Goal: Connect with others: Connect with others

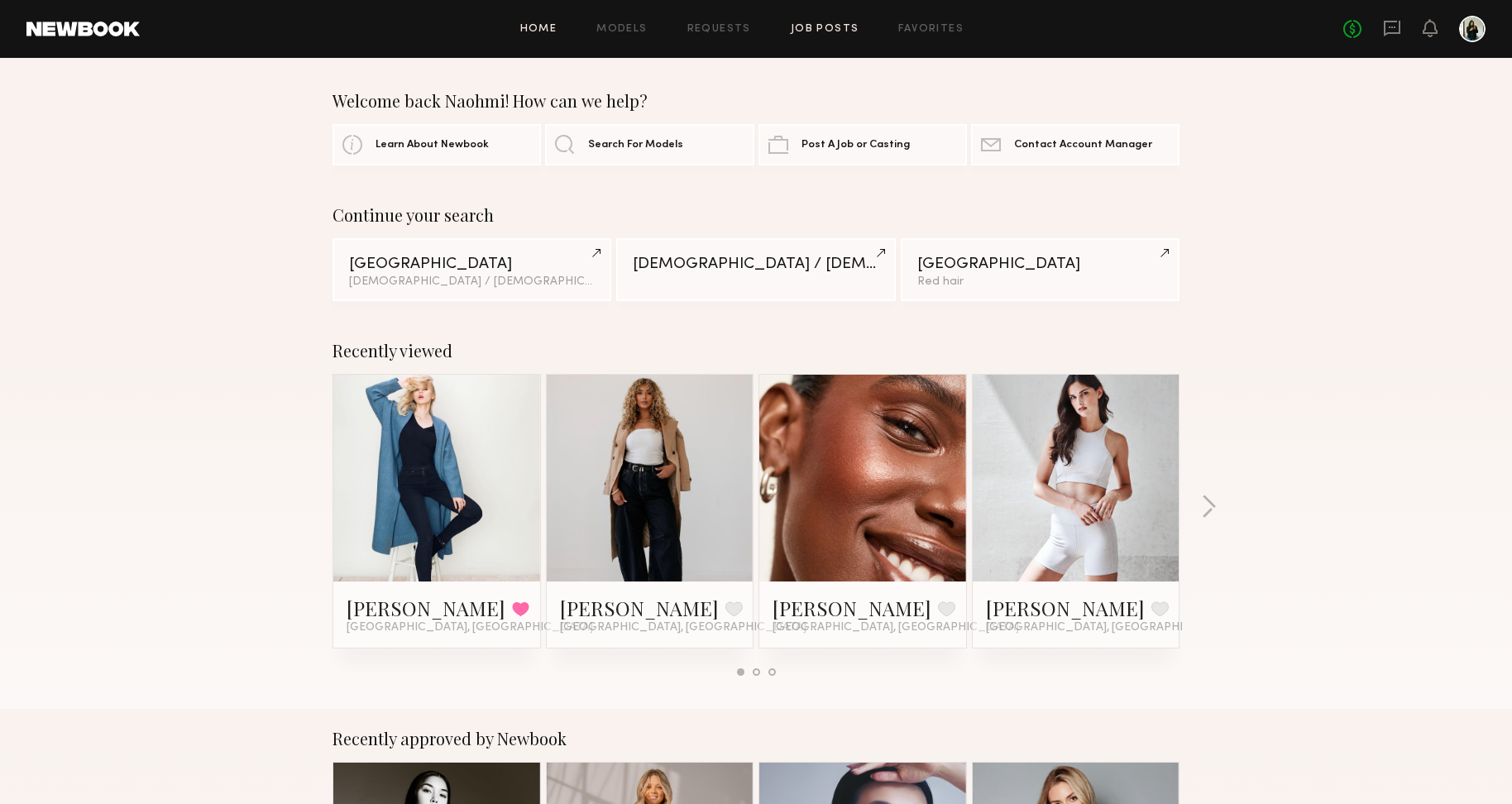
click at [845, 27] on link "Job Posts" at bounding box center [825, 29] width 69 height 11
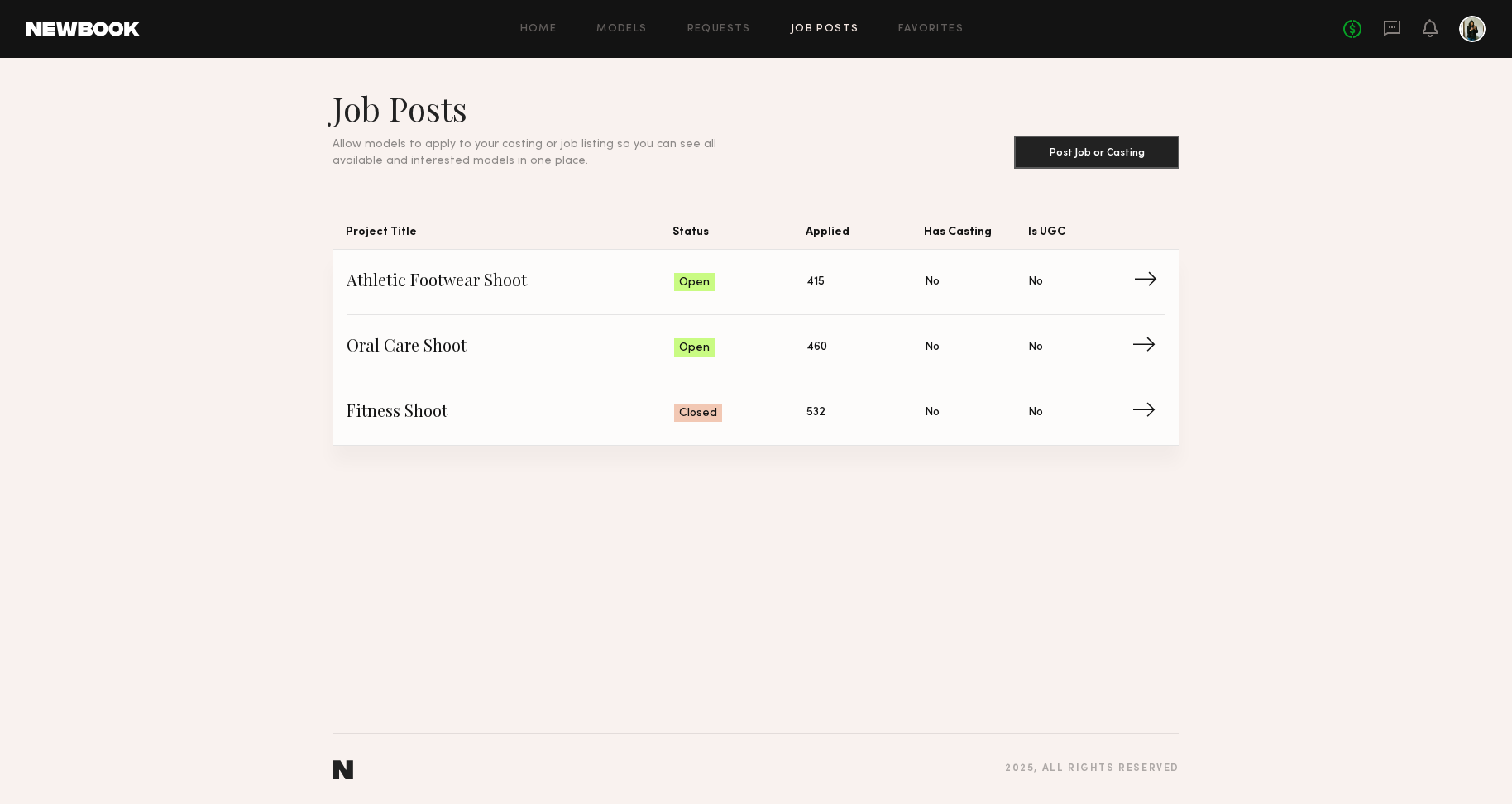
click at [538, 285] on span "Athletic Footwear Shoot" at bounding box center [510, 281] width 327 height 25
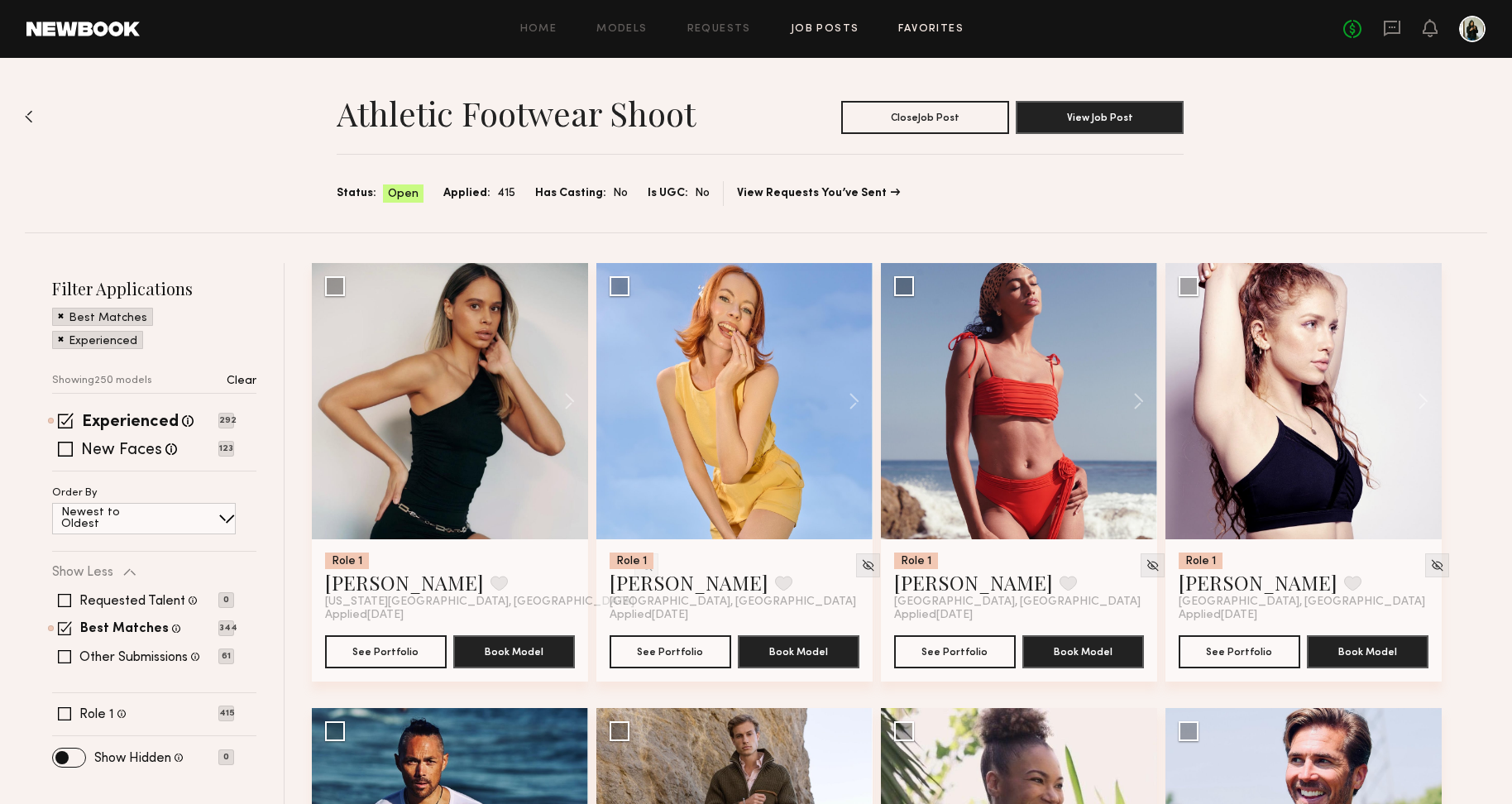
click at [907, 29] on link "Favorites" at bounding box center [930, 29] width 65 height 11
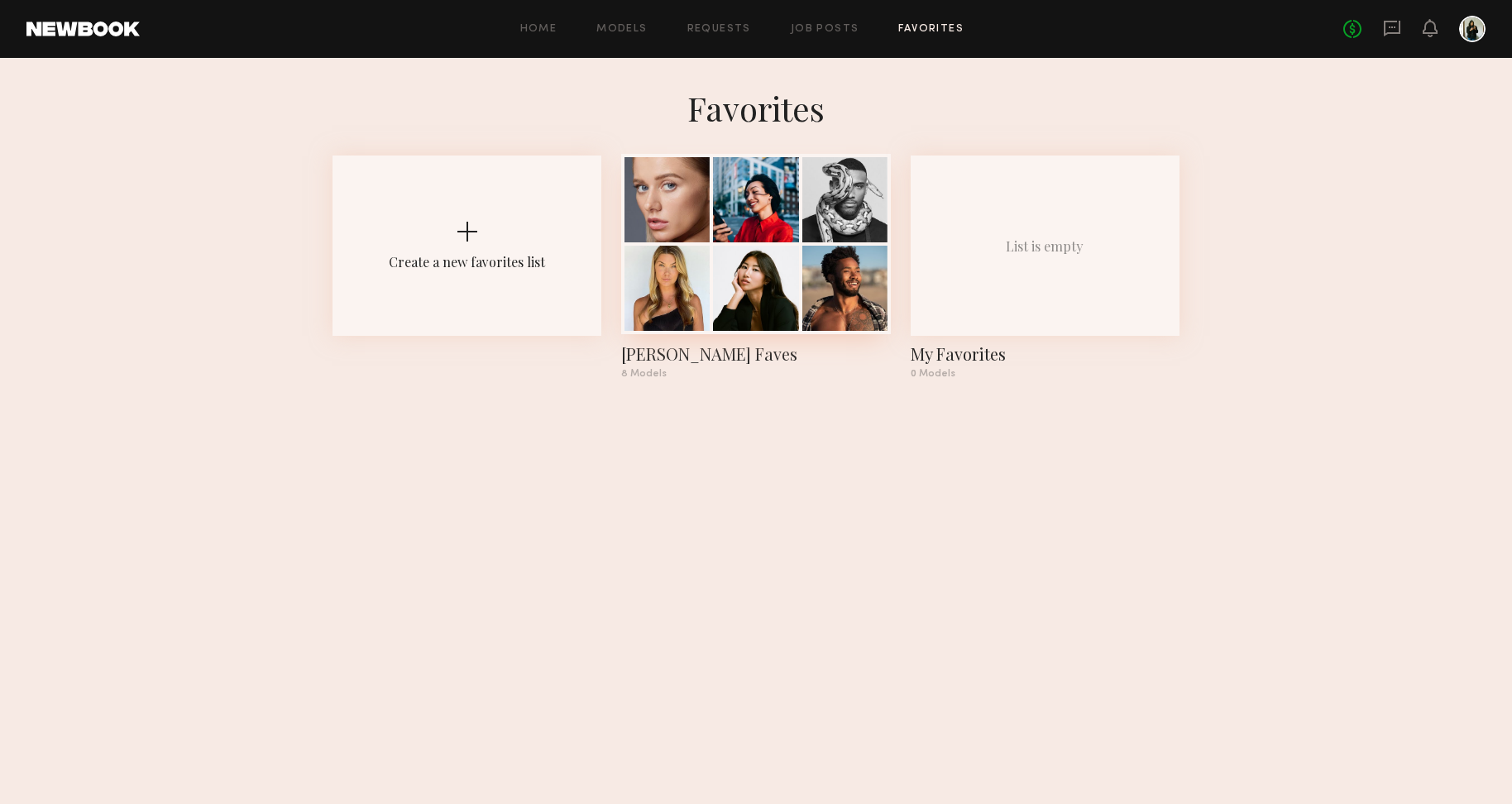
click at [730, 251] on div at bounding box center [755, 288] width 86 height 86
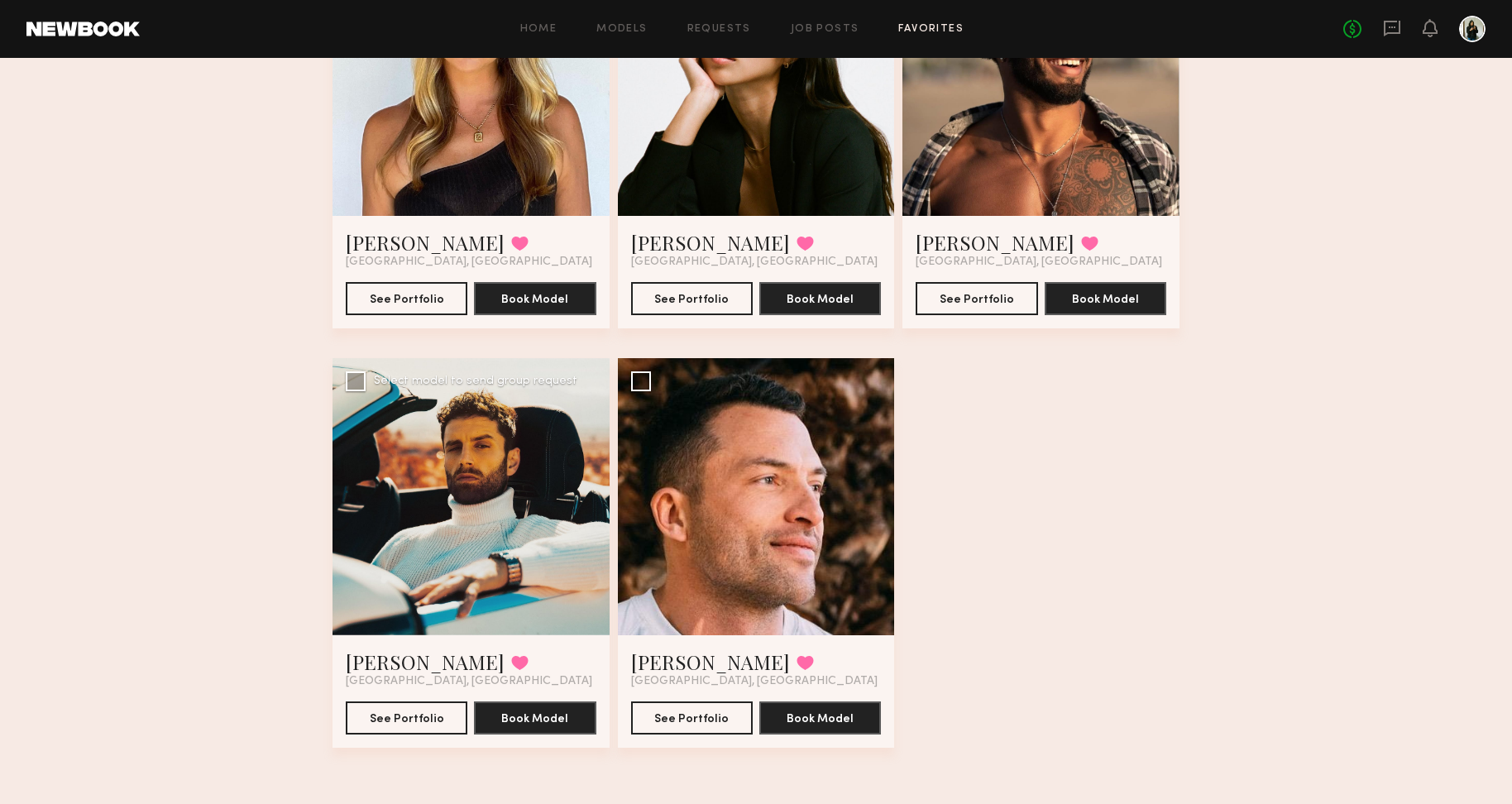
scroll to position [672, 0]
click at [565, 488] on div at bounding box center [470, 496] width 277 height 277
click at [386, 668] on link "[PERSON_NAME]" at bounding box center [425, 661] width 159 height 27
click at [704, 660] on link "[PERSON_NAME]" at bounding box center [710, 661] width 159 height 27
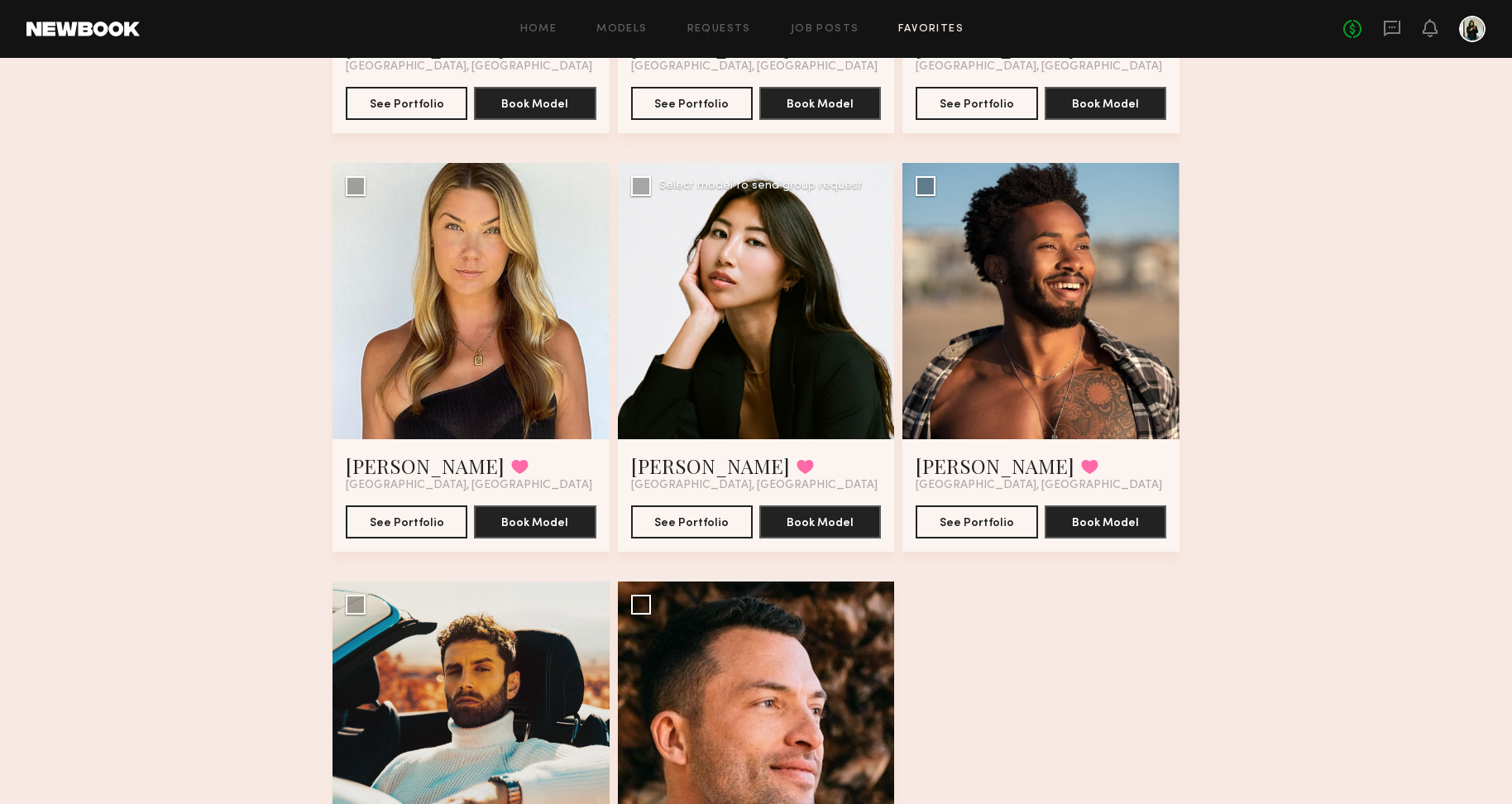
scroll to position [322, 0]
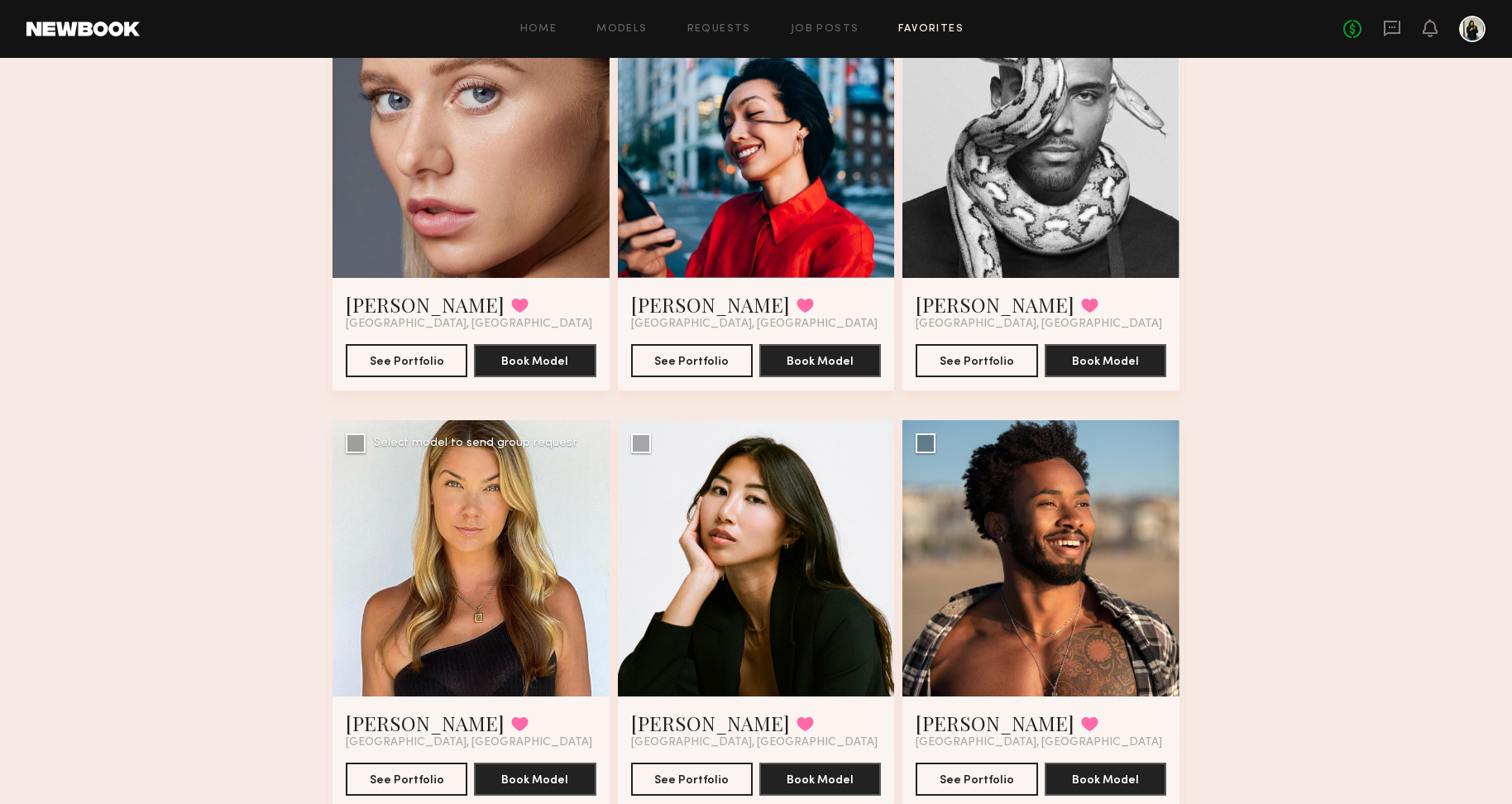
click at [412, 592] on div at bounding box center [470, 558] width 277 height 277
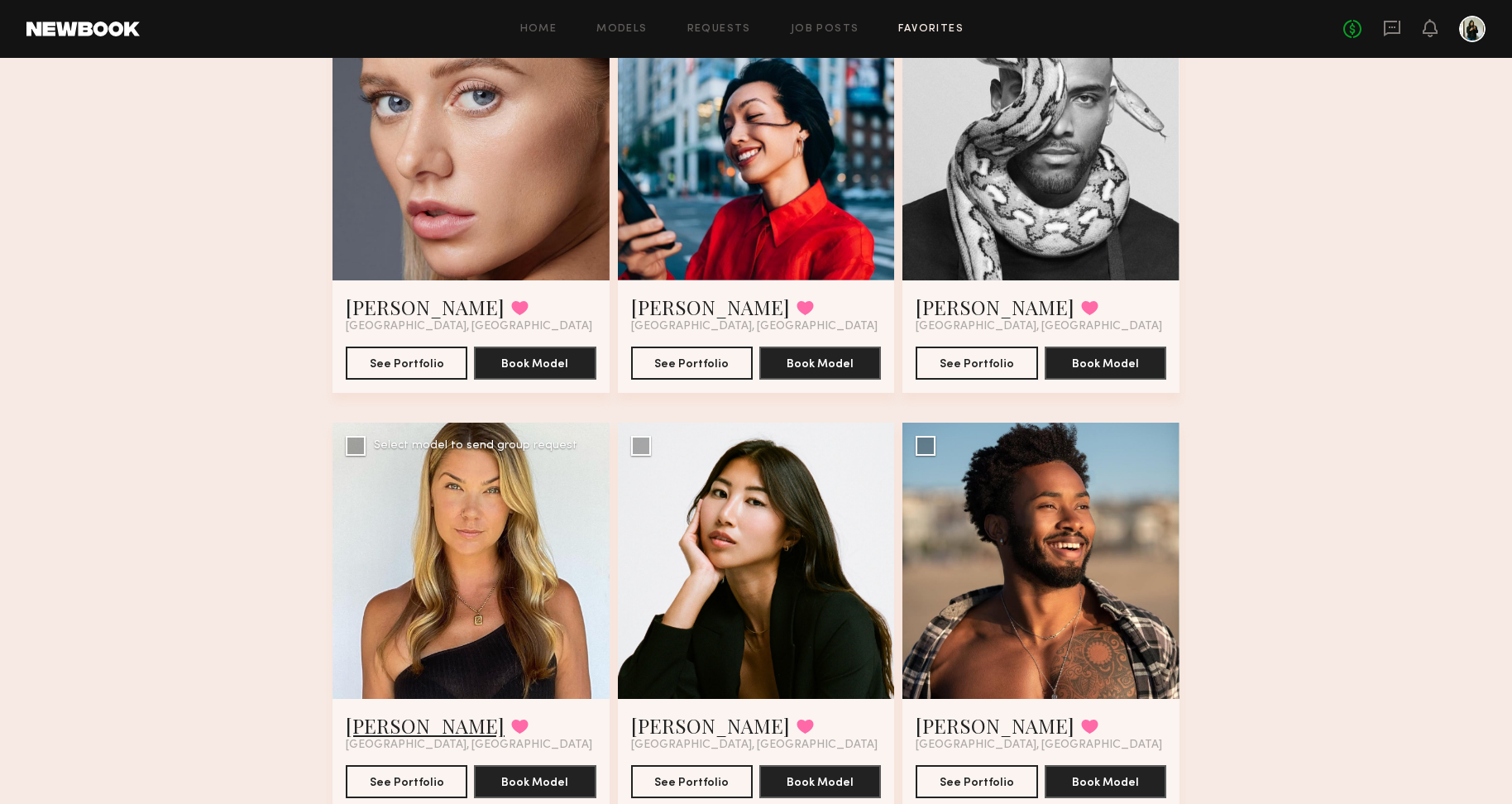
click at [379, 725] on link "Kelli R." at bounding box center [425, 725] width 159 height 27
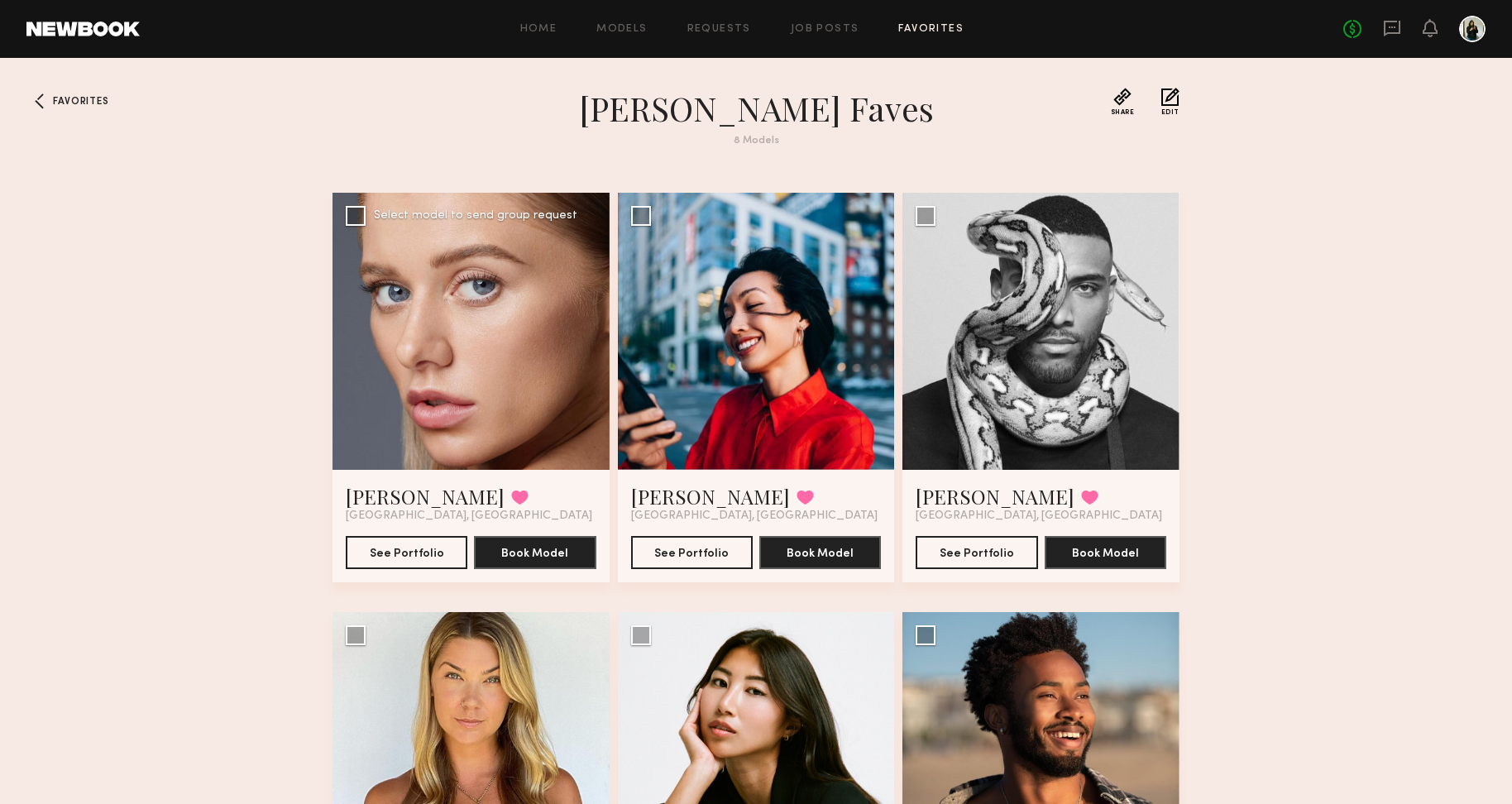
scroll to position [0, 0]
click at [394, 496] on link "Alena S." at bounding box center [425, 496] width 159 height 27
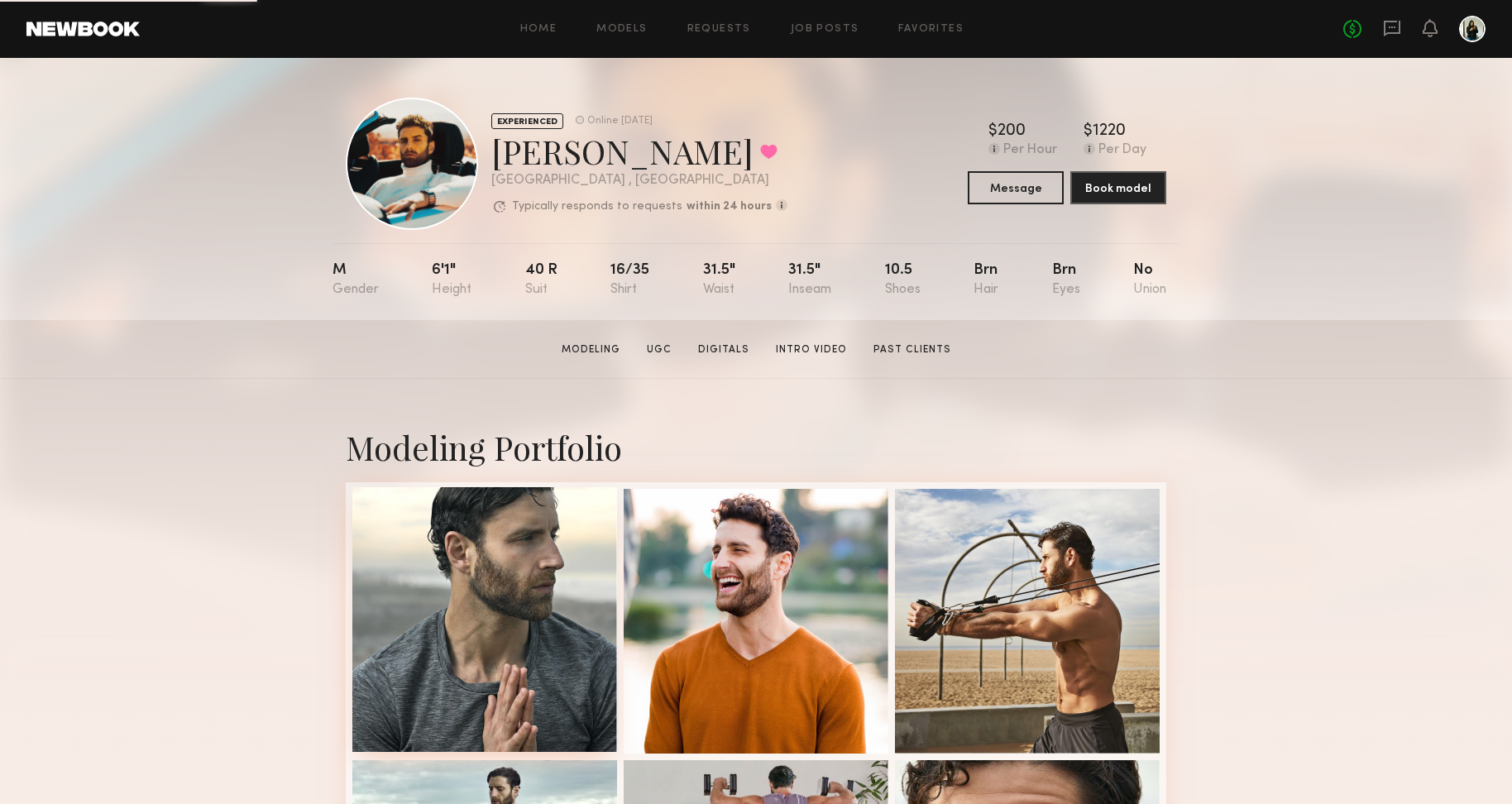
scroll to position [3, 0]
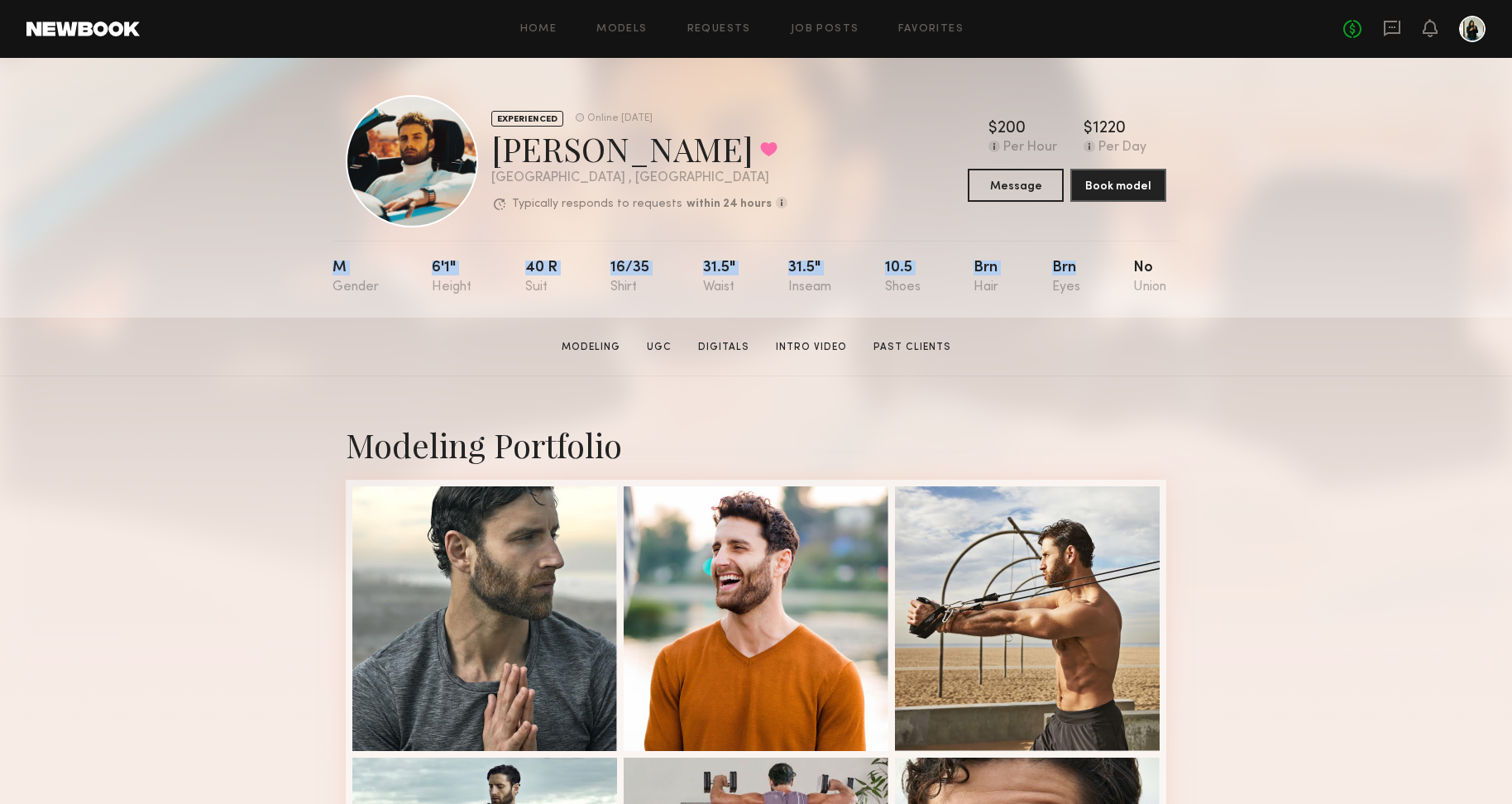
drag, startPoint x: 338, startPoint y: 272, endPoint x: 1083, endPoint y: 274, distance: 745.0
click at [1083, 274] on nb-model-profile-props "M 6'1" 40 r 16/35 31.5" 31.5" 10.5 Brn Brn No" at bounding box center [755, 280] width 847 height 77
click at [1062, 278] on div "Brn" at bounding box center [1066, 277] width 29 height 34
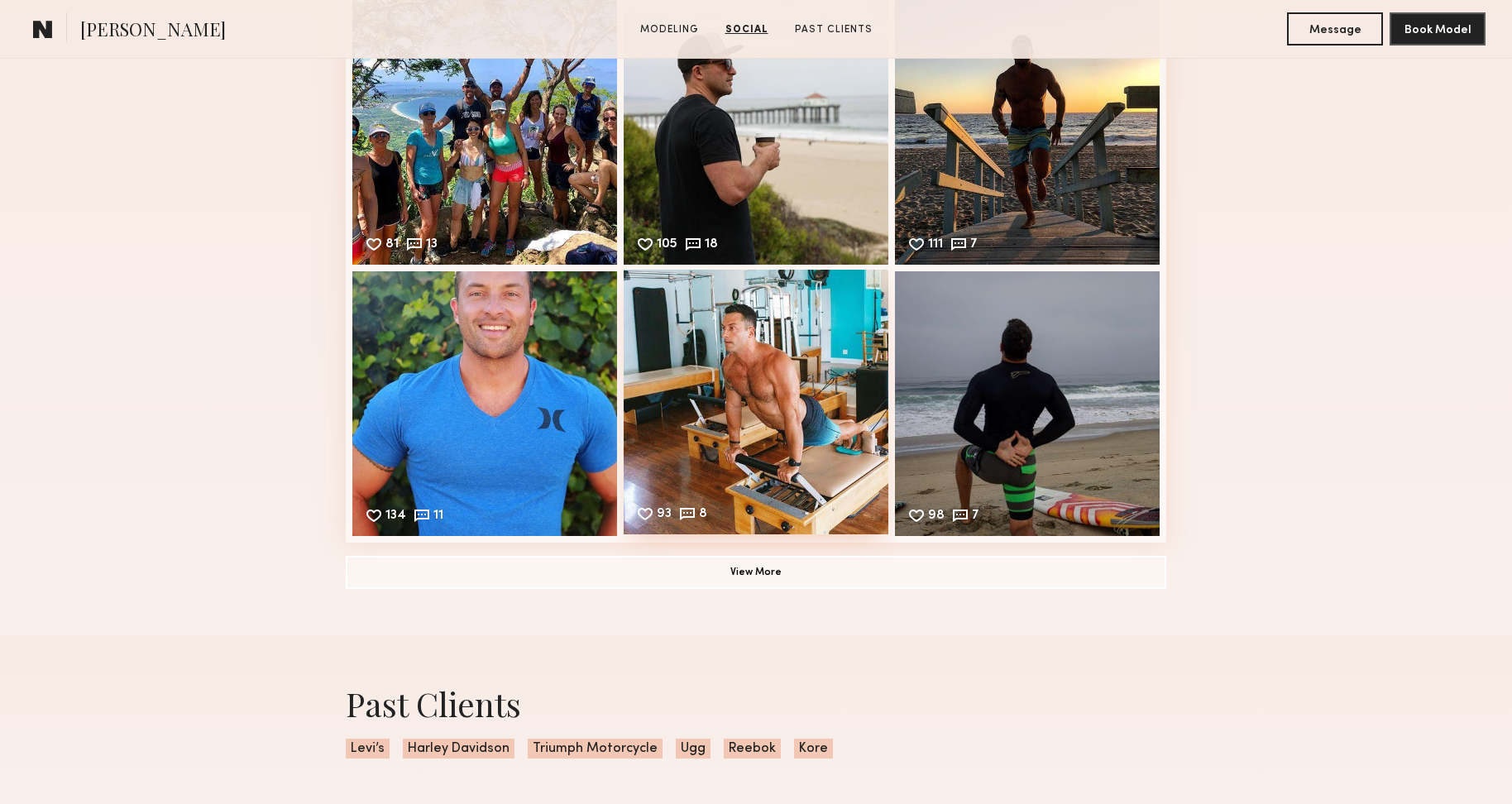
scroll to position [1463, 0]
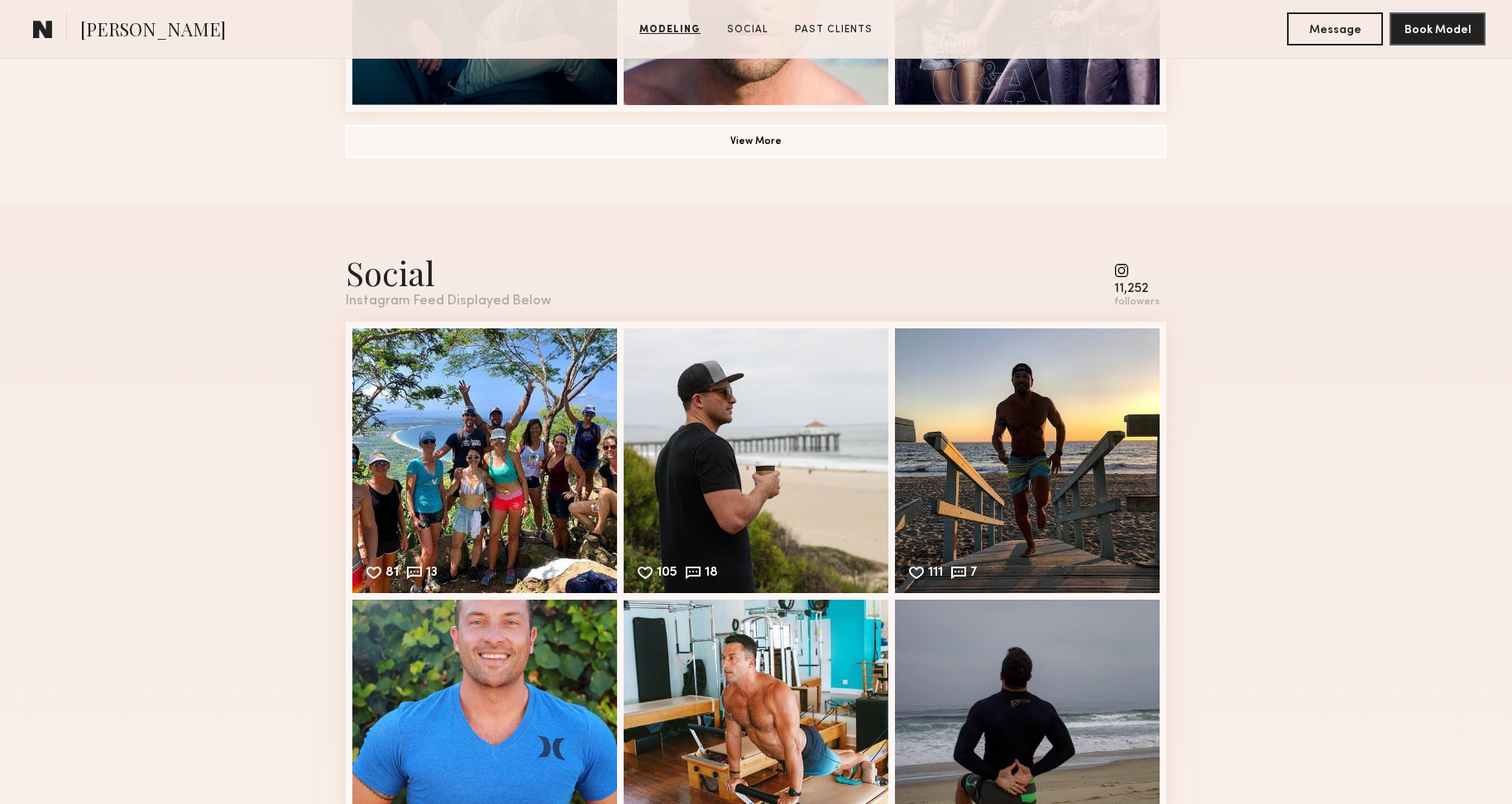
click at [1133, 276] on common-icon at bounding box center [1136, 270] width 45 height 15
click at [1125, 271] on common-icon at bounding box center [1136, 270] width 45 height 15
click at [591, 421] on div "81 13 Likes & comments displayed to show model’s engagement" at bounding box center [485, 459] width 265 height 265
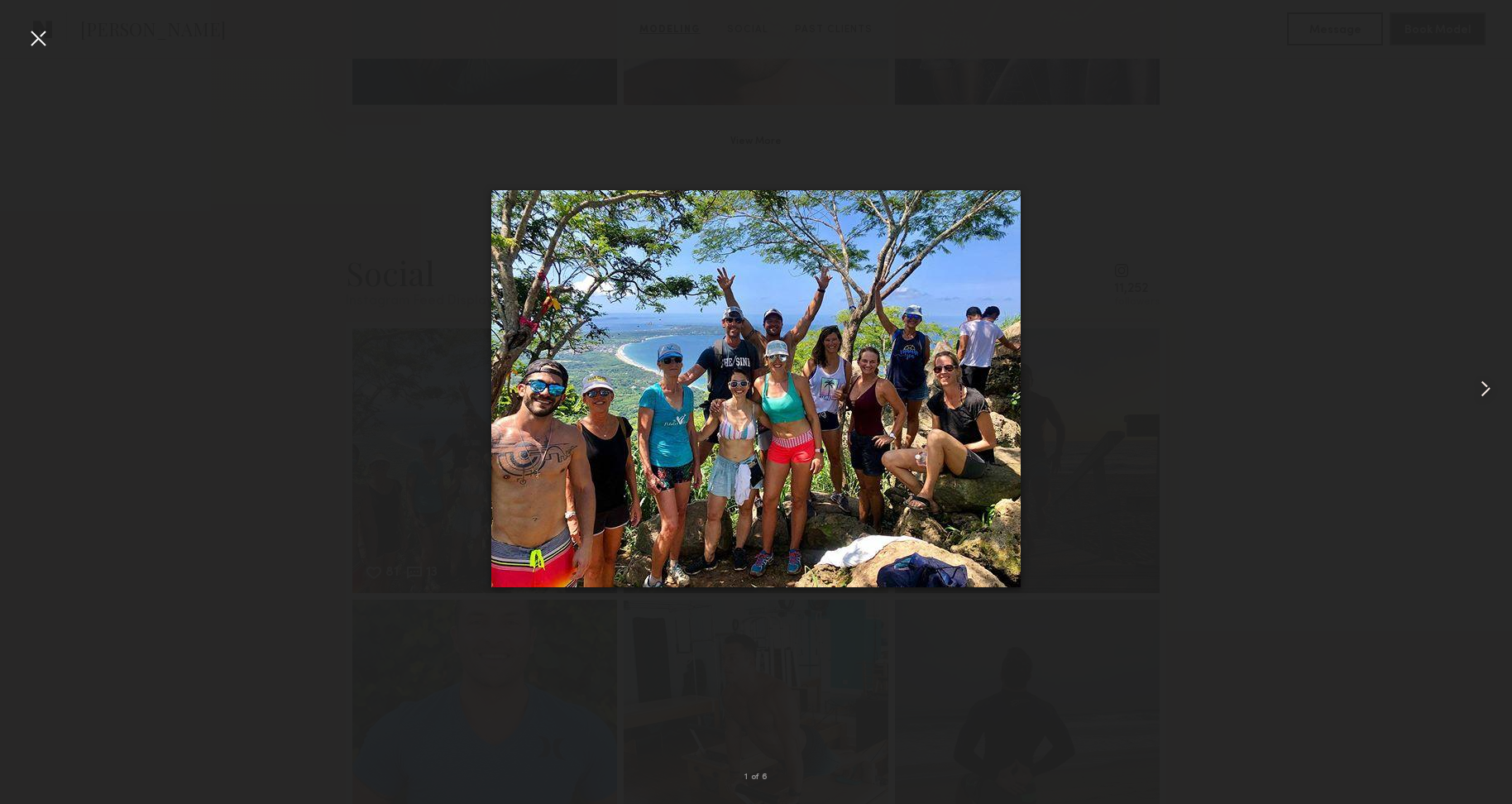
click at [1491, 389] on common-icon at bounding box center [1484, 388] width 27 height 27
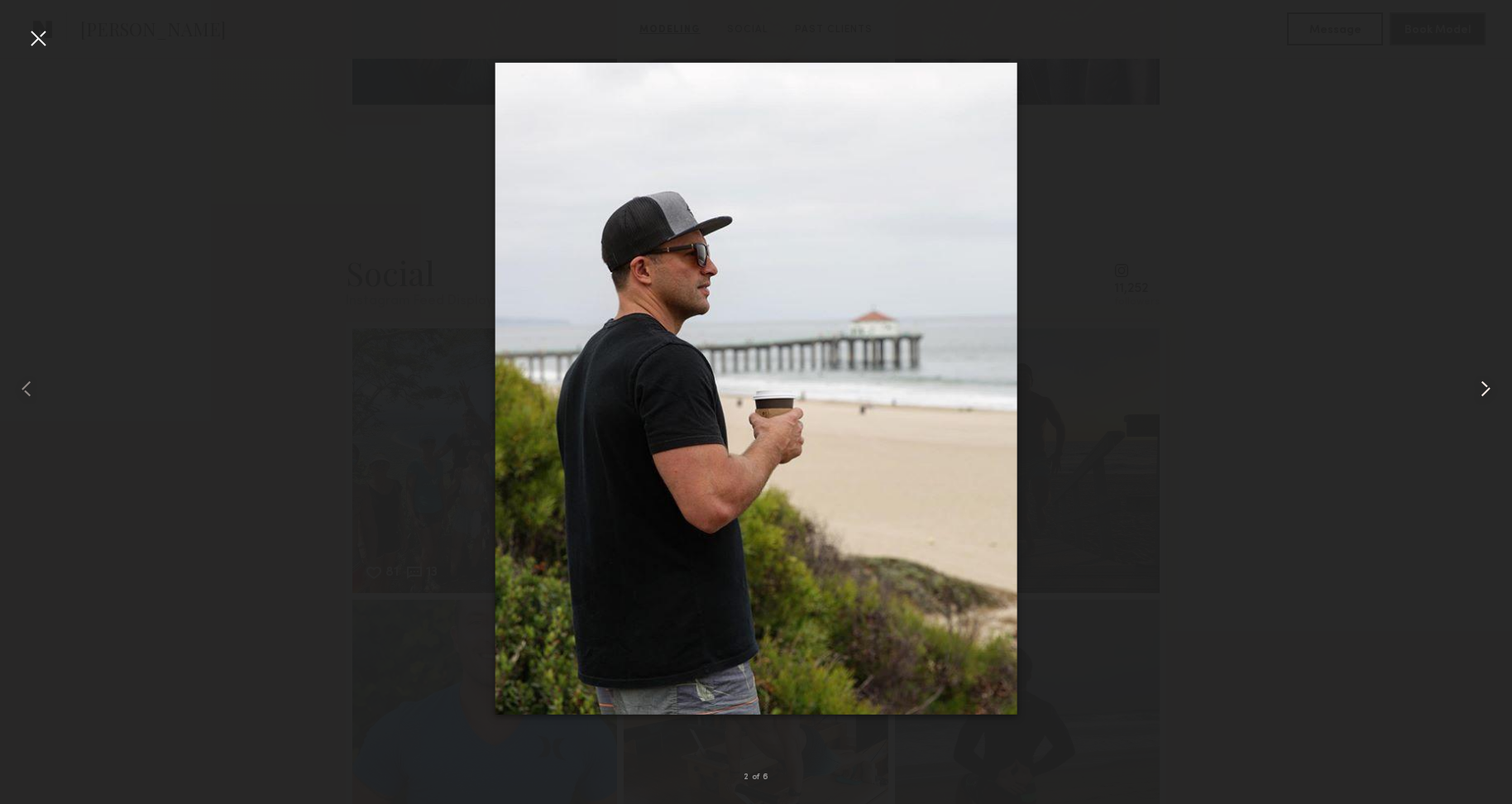
click at [1491, 389] on common-icon at bounding box center [1484, 388] width 27 height 27
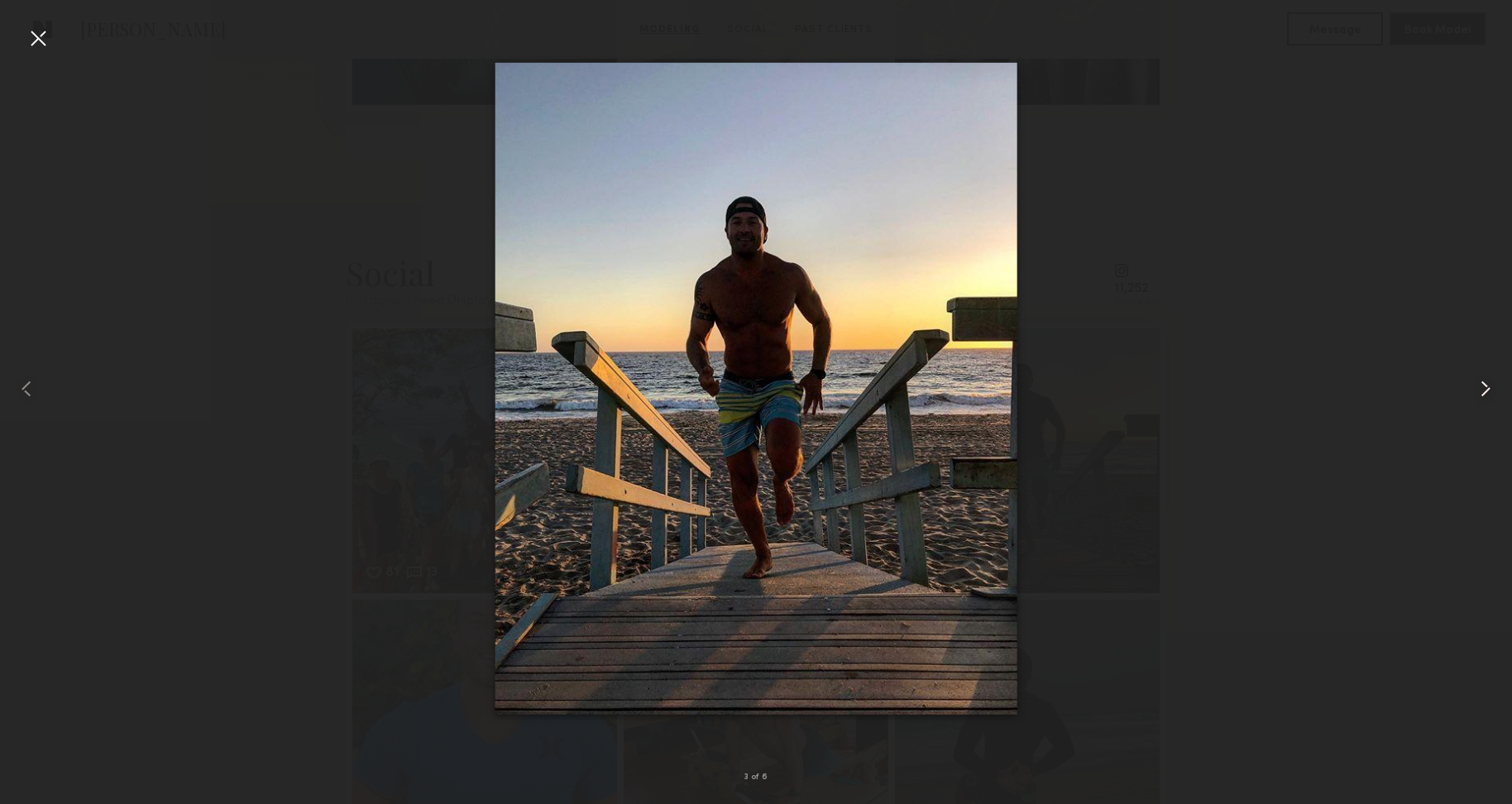
click at [1491, 389] on common-icon at bounding box center [1484, 388] width 27 height 27
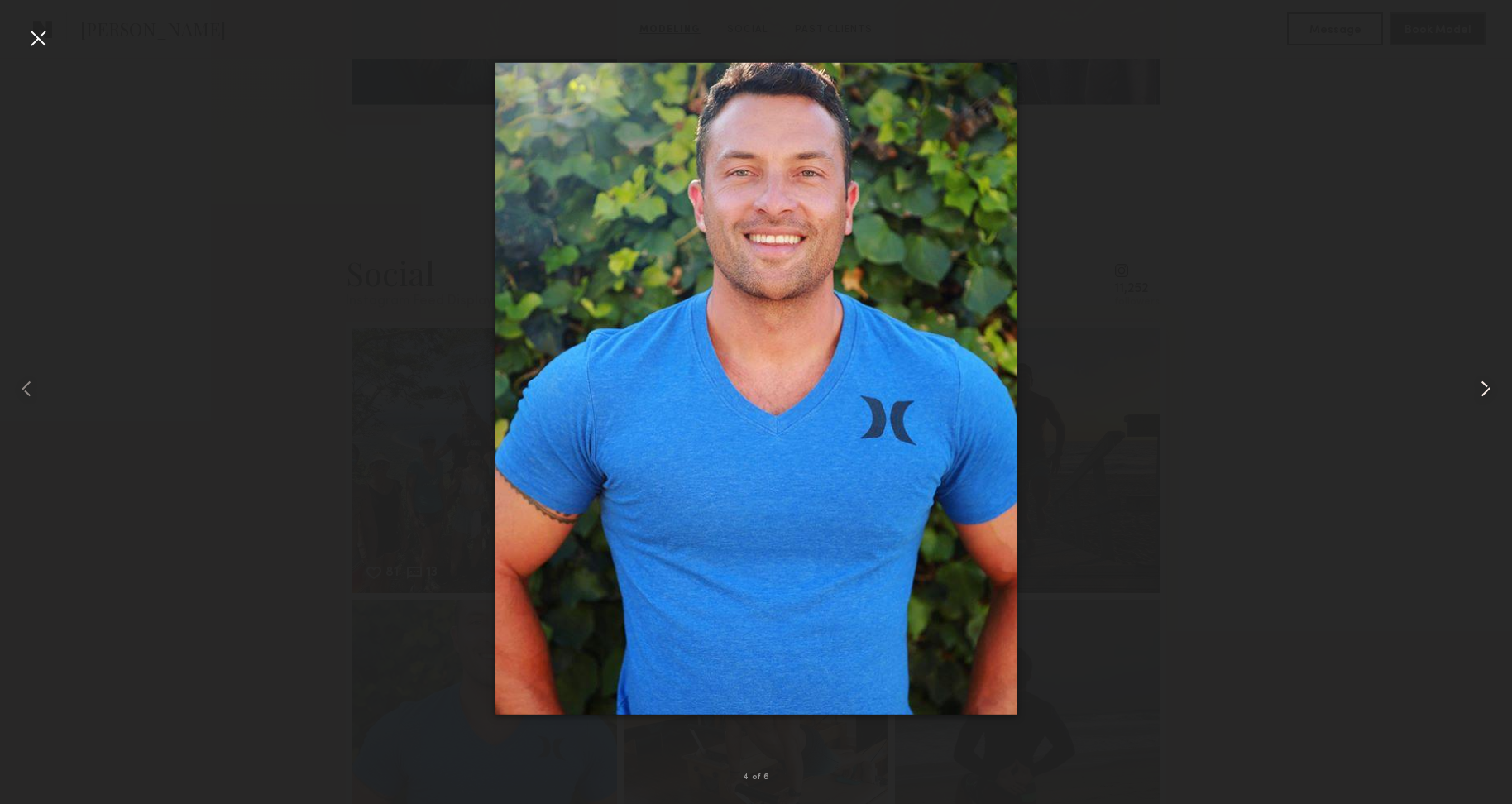
click at [1491, 389] on common-icon at bounding box center [1484, 388] width 27 height 27
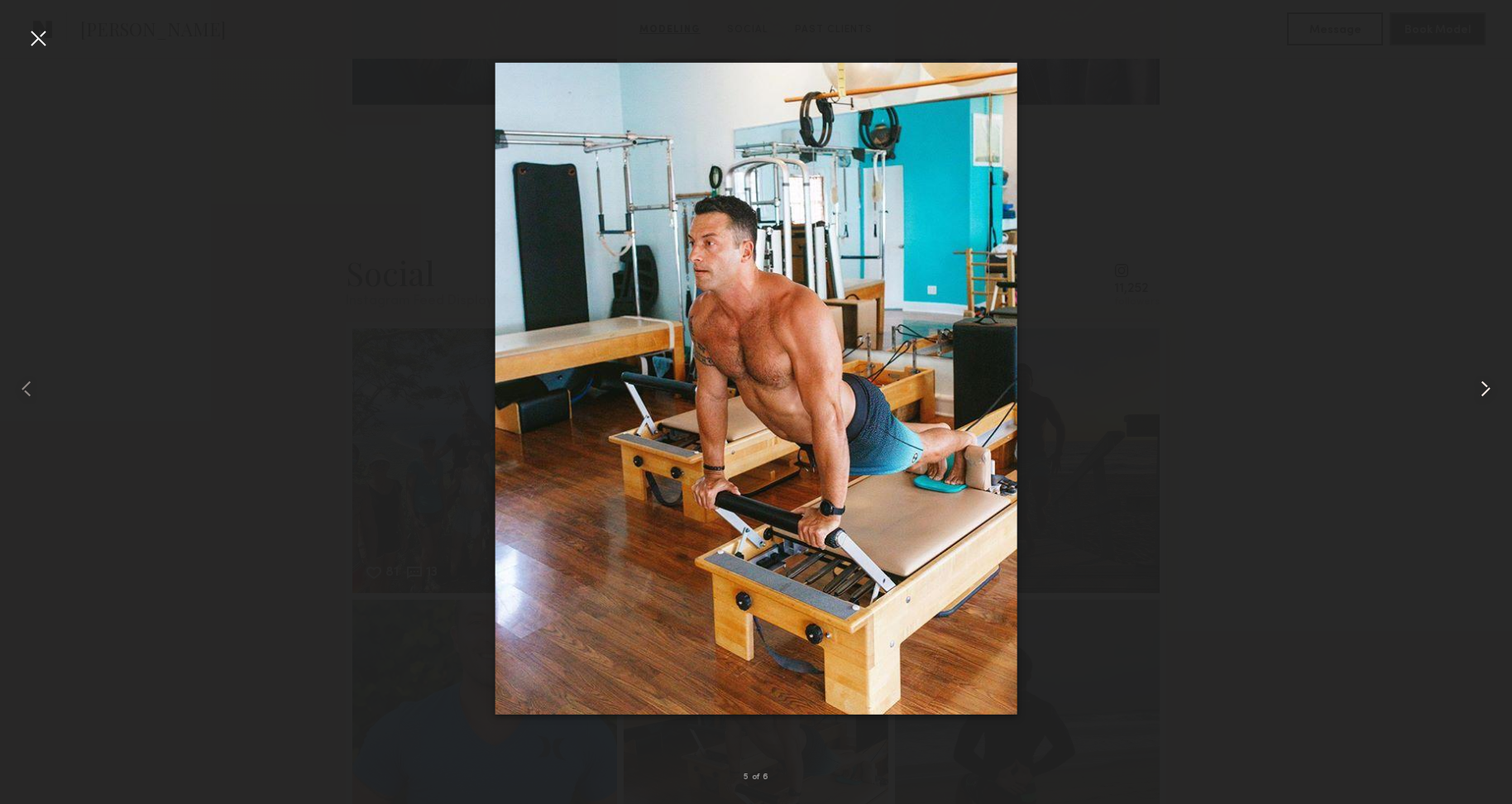
click at [1491, 389] on common-icon at bounding box center [1484, 388] width 27 height 27
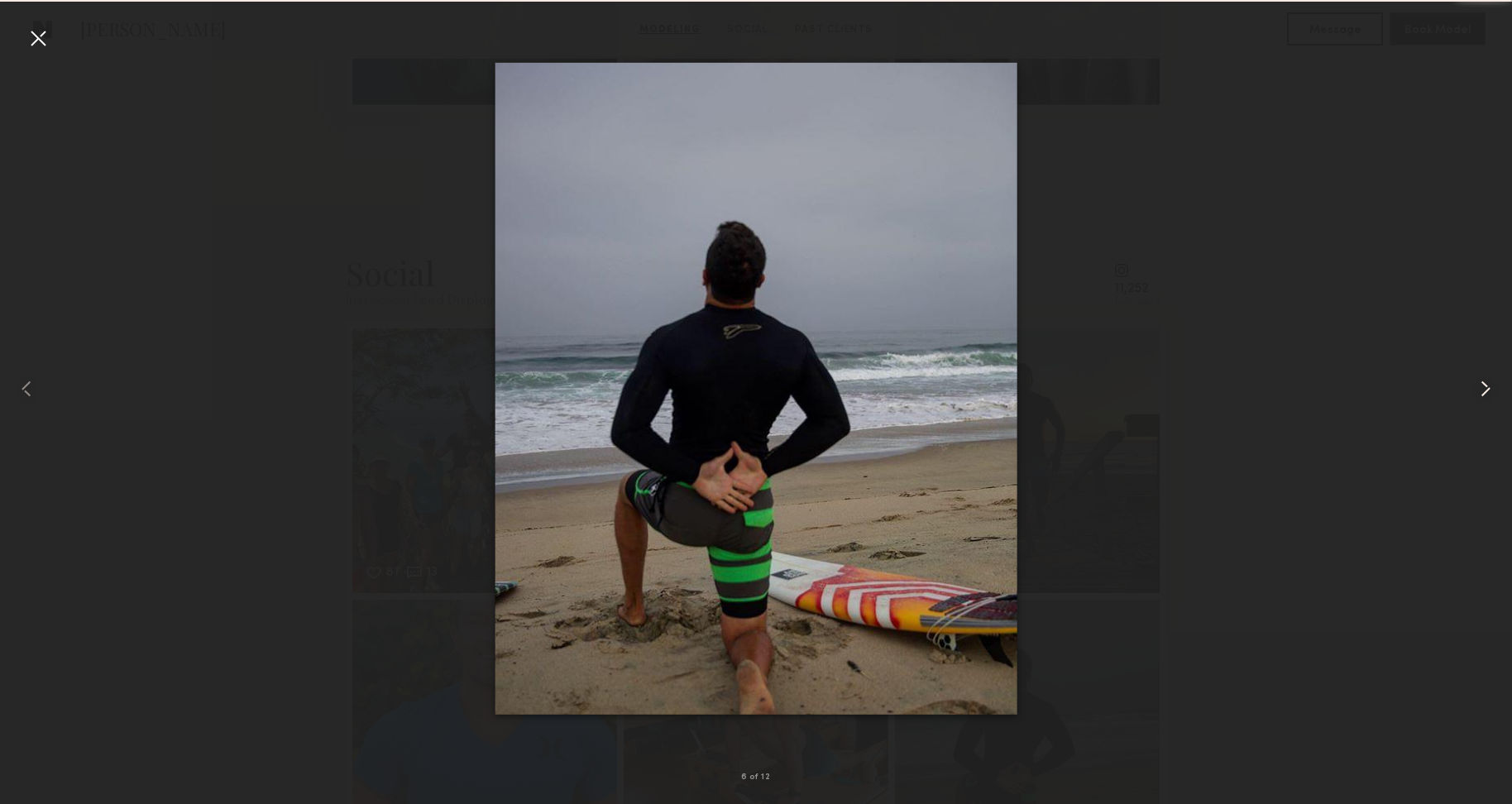
click at [1491, 389] on common-icon at bounding box center [1484, 388] width 27 height 27
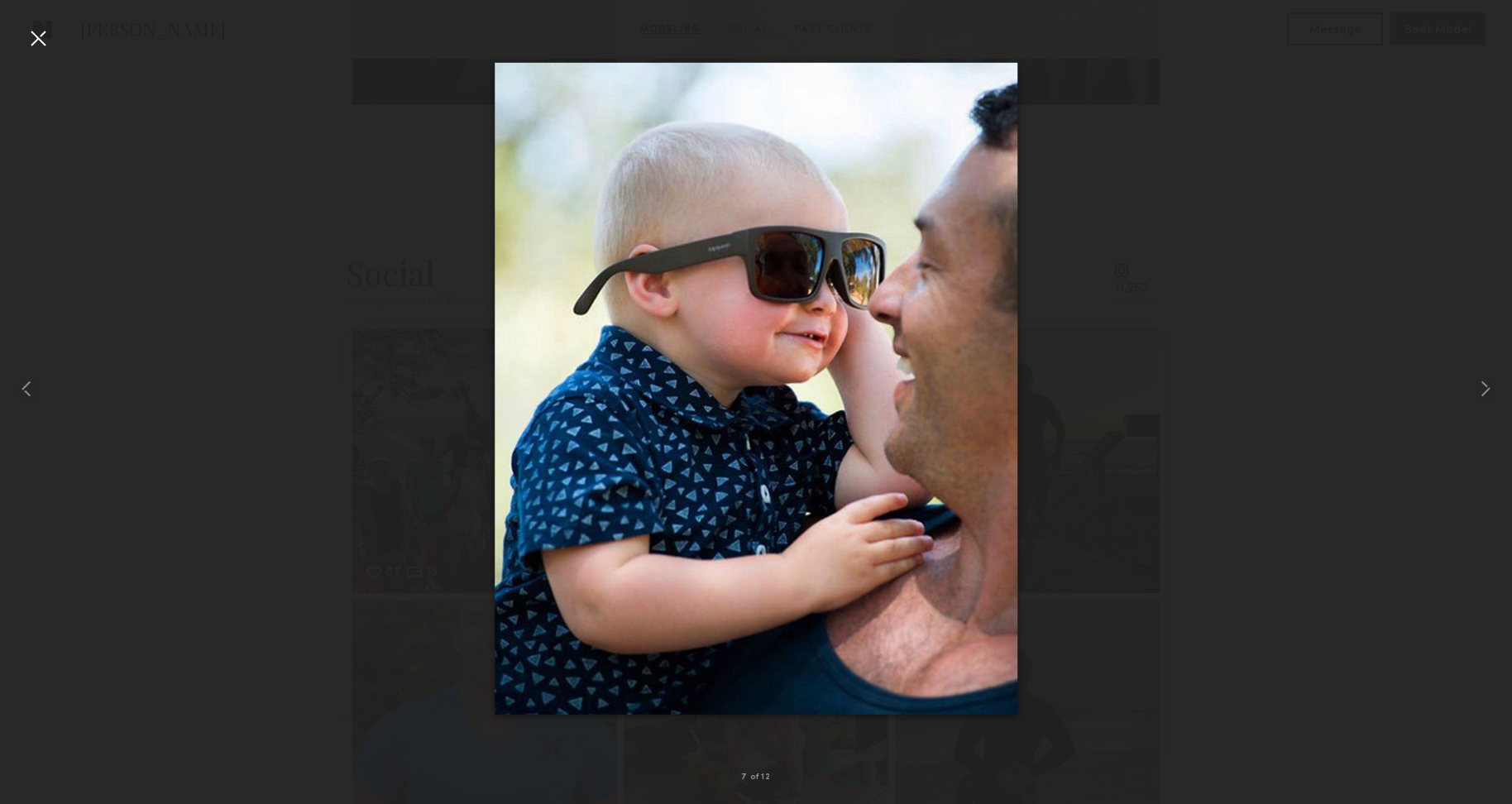
click at [37, 40] on div at bounding box center [38, 38] width 27 height 27
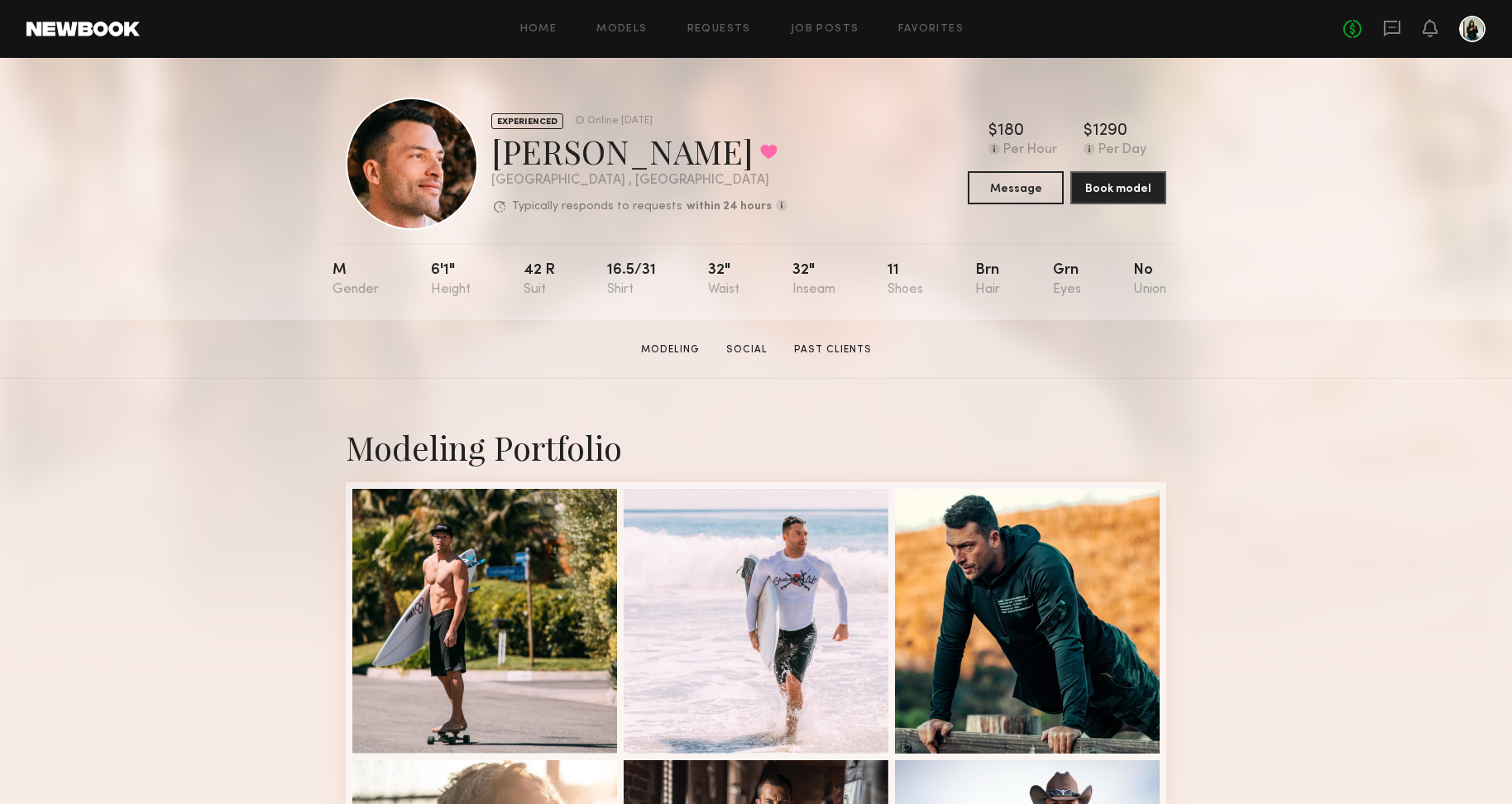
scroll to position [0, 0]
click at [1011, 192] on button "Message" at bounding box center [1015, 187] width 96 height 33
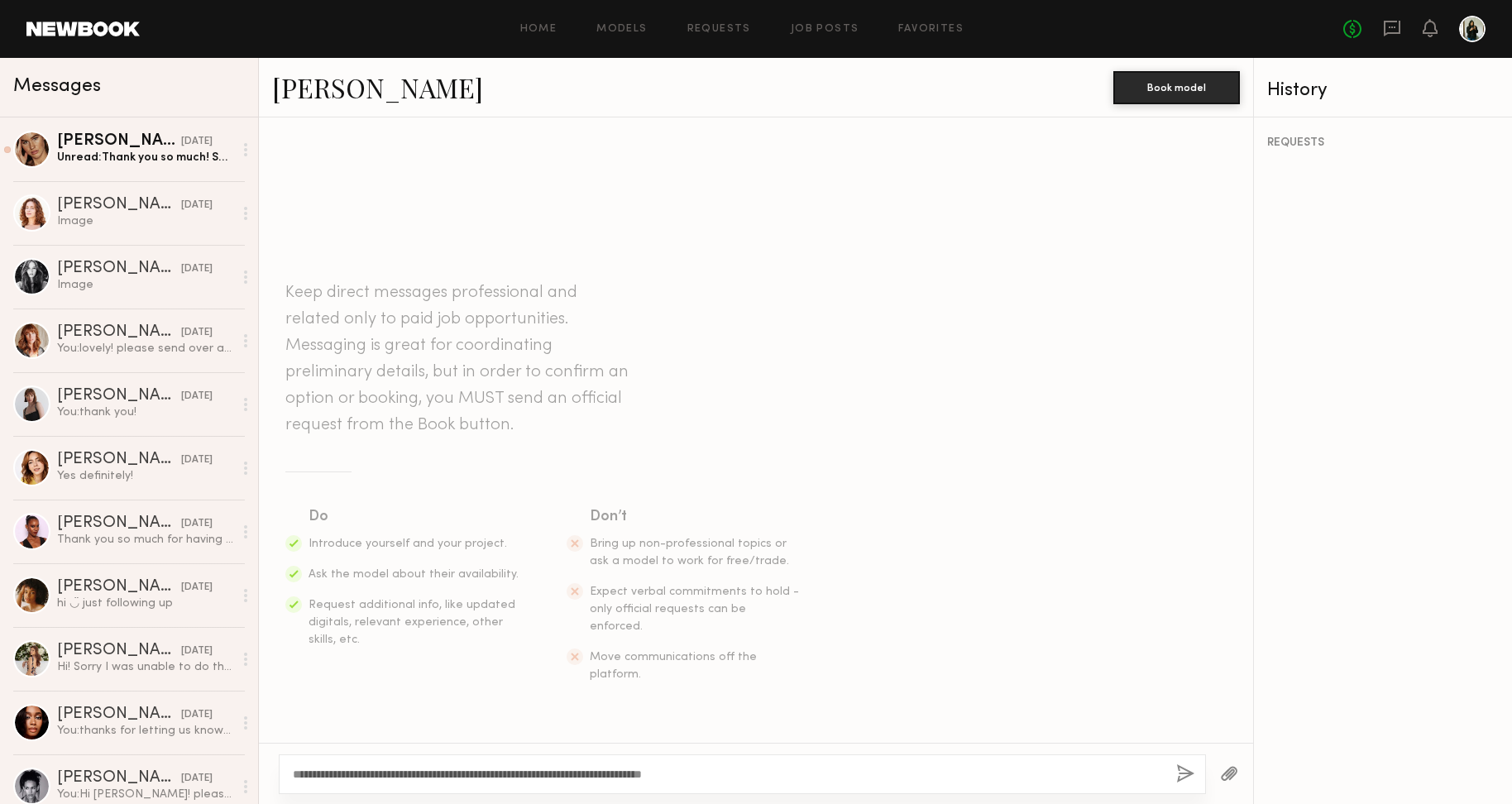
click at [680, 765] on div "**********" at bounding box center [742, 774] width 927 height 40
click at [682, 775] on textarea "**********" at bounding box center [727, 775] width 870 height 17
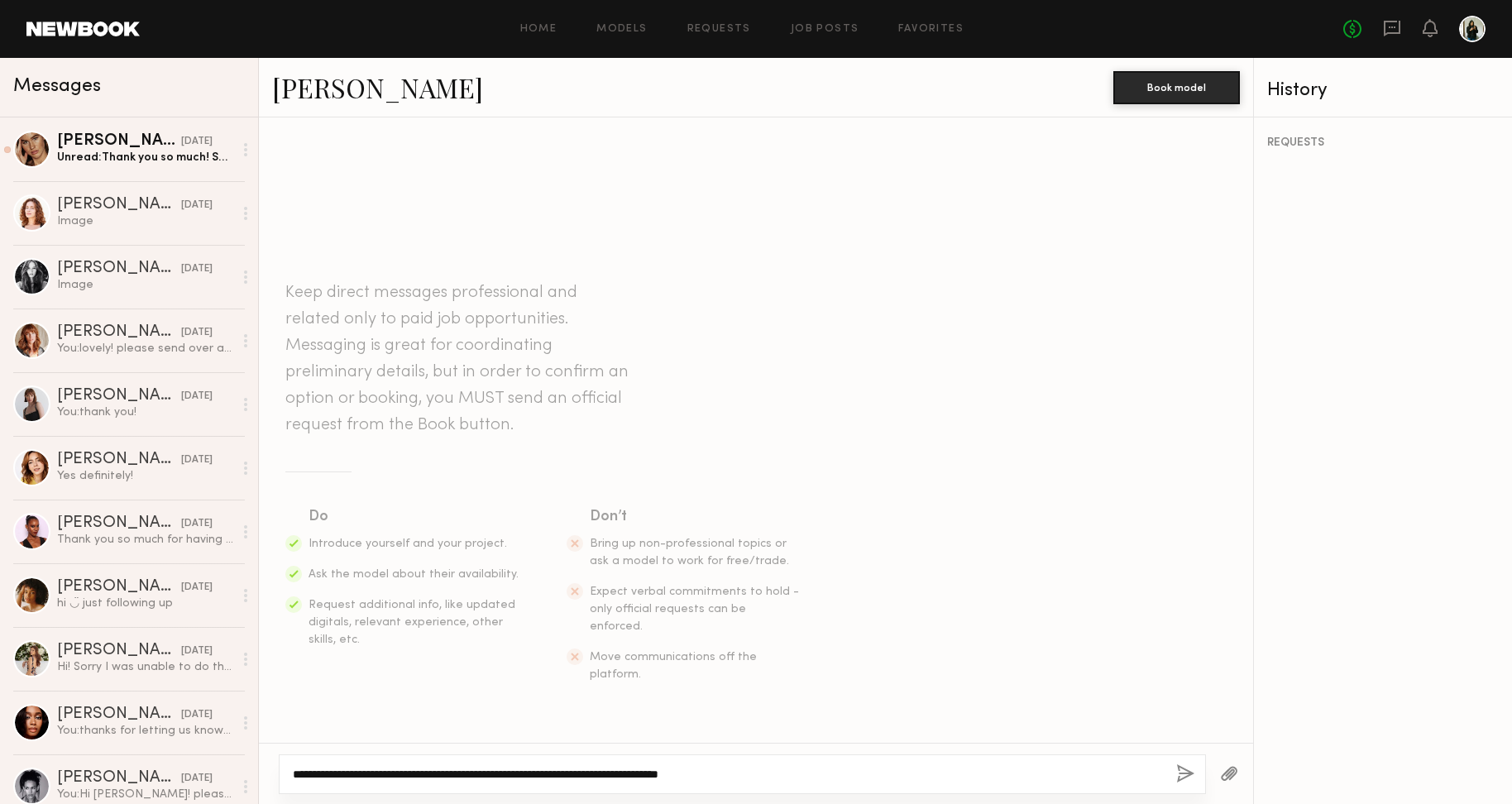
click at [890, 770] on textarea "**********" at bounding box center [727, 775] width 870 height 17
type textarea "**********"
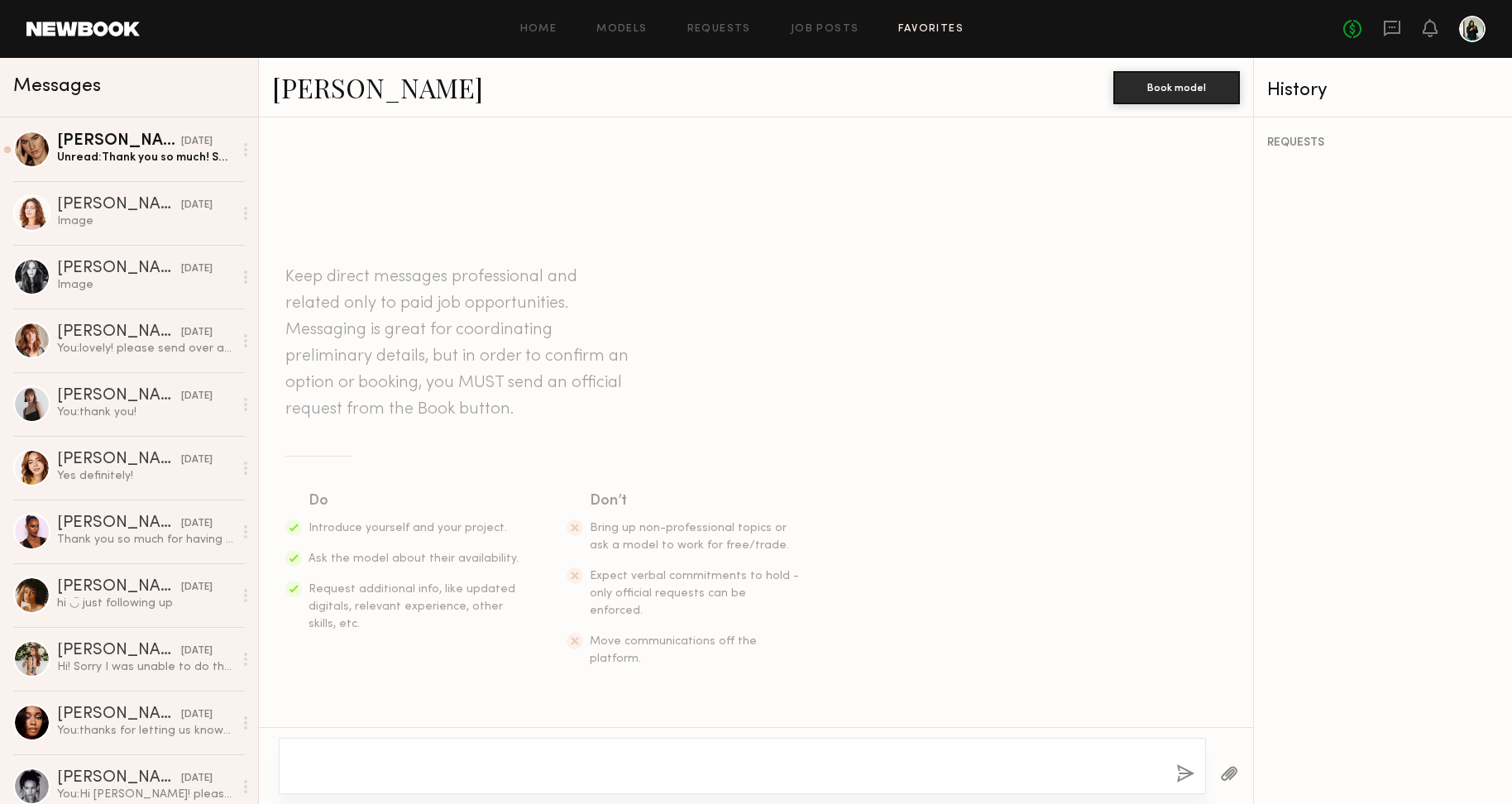
click at [913, 26] on link "Favorites" at bounding box center [930, 29] width 65 height 11
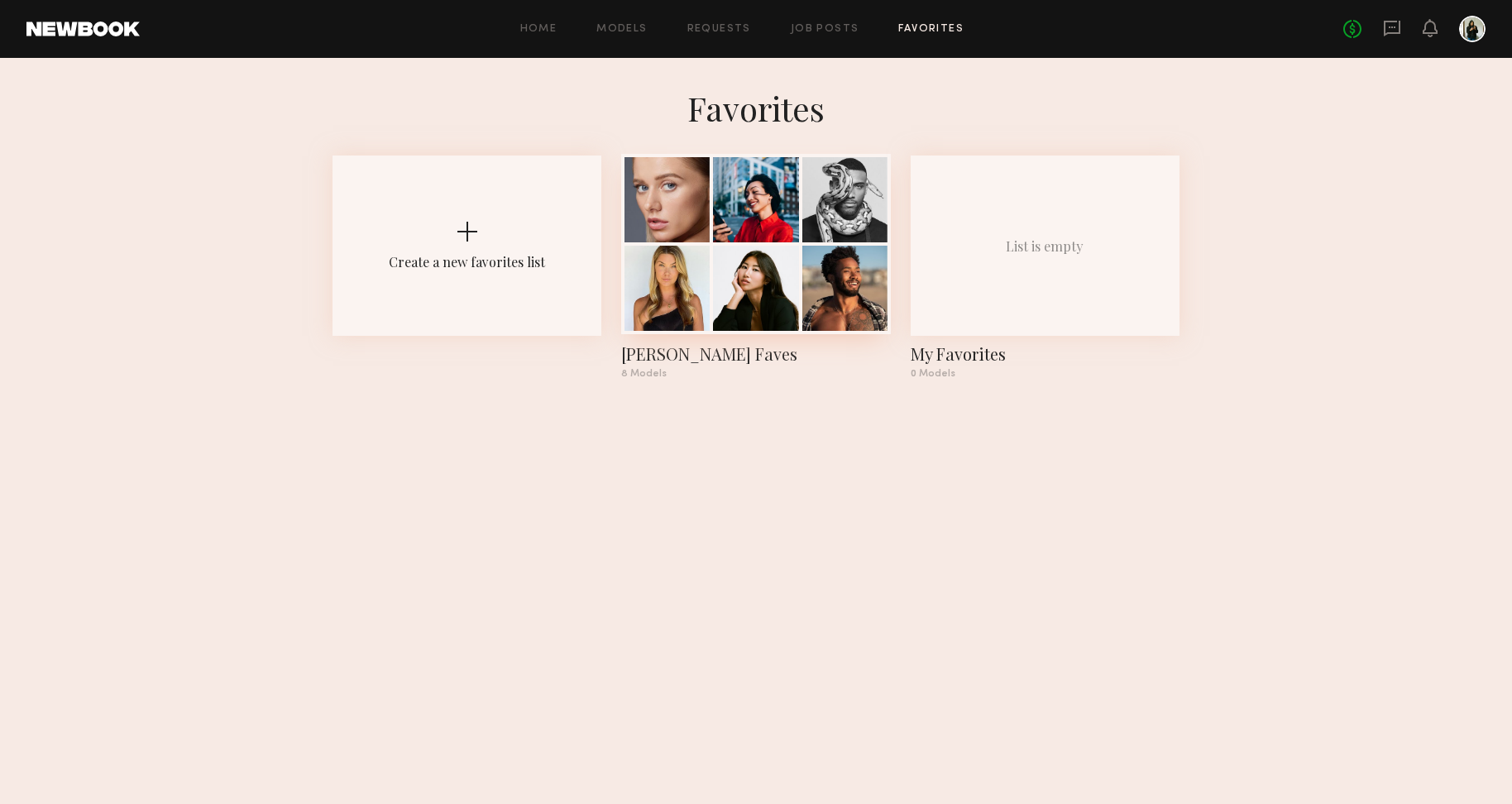
click at [699, 291] on div at bounding box center [667, 288] width 86 height 86
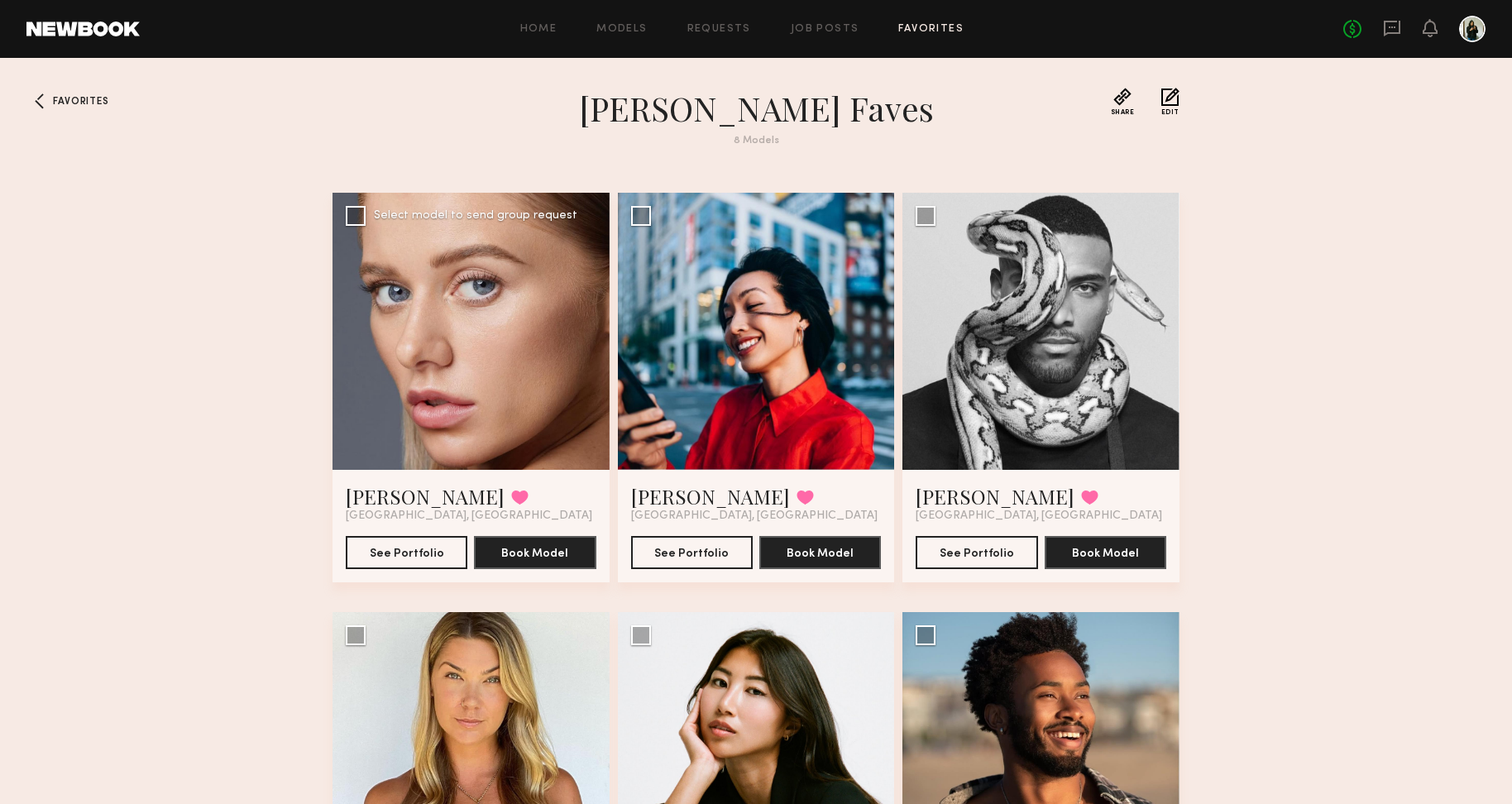
click at [464, 403] on div at bounding box center [470, 330] width 277 height 277
click at [372, 500] on link "[PERSON_NAME]" at bounding box center [425, 496] width 159 height 27
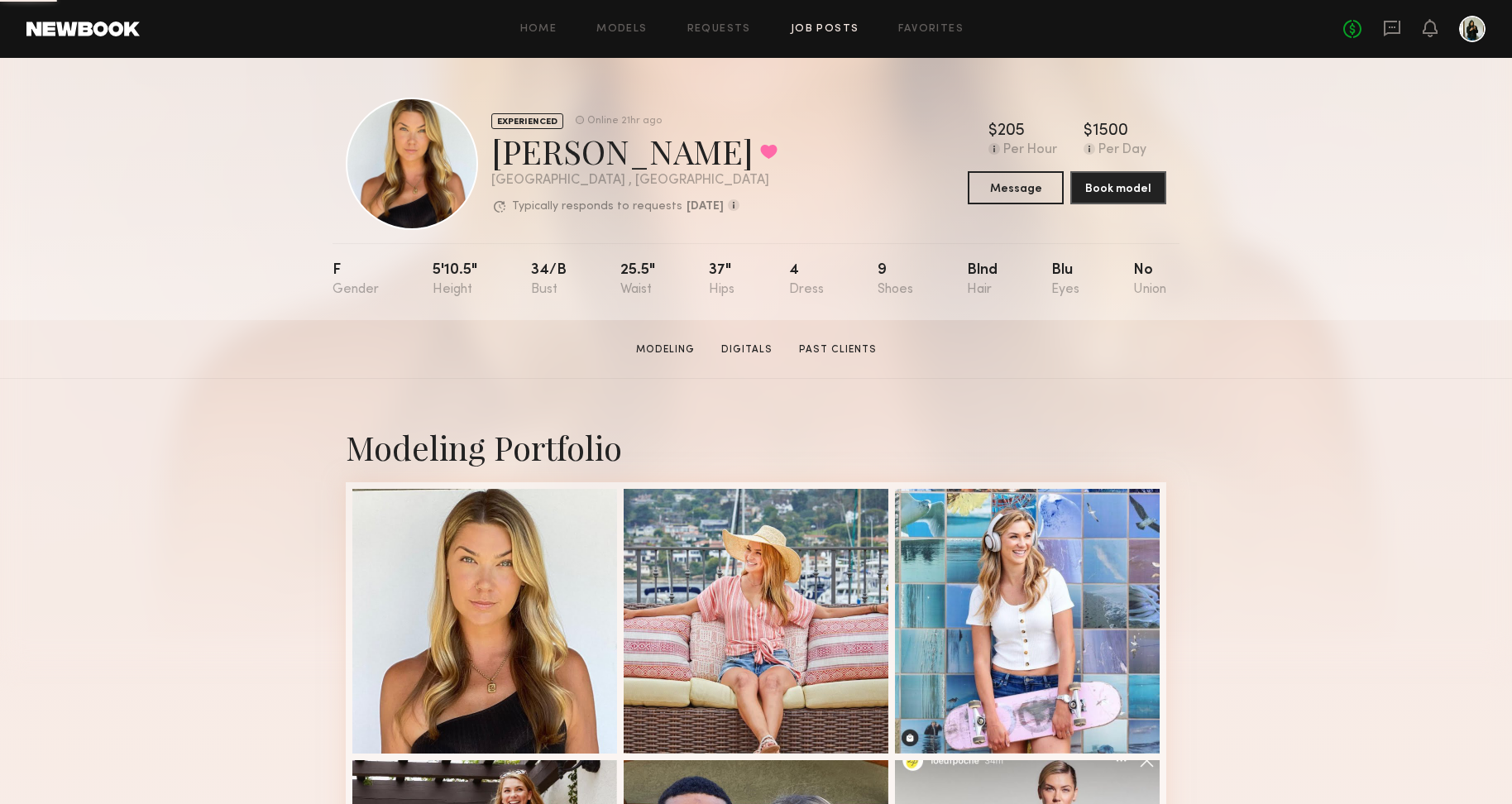
click at [842, 25] on link "Job Posts" at bounding box center [825, 29] width 69 height 11
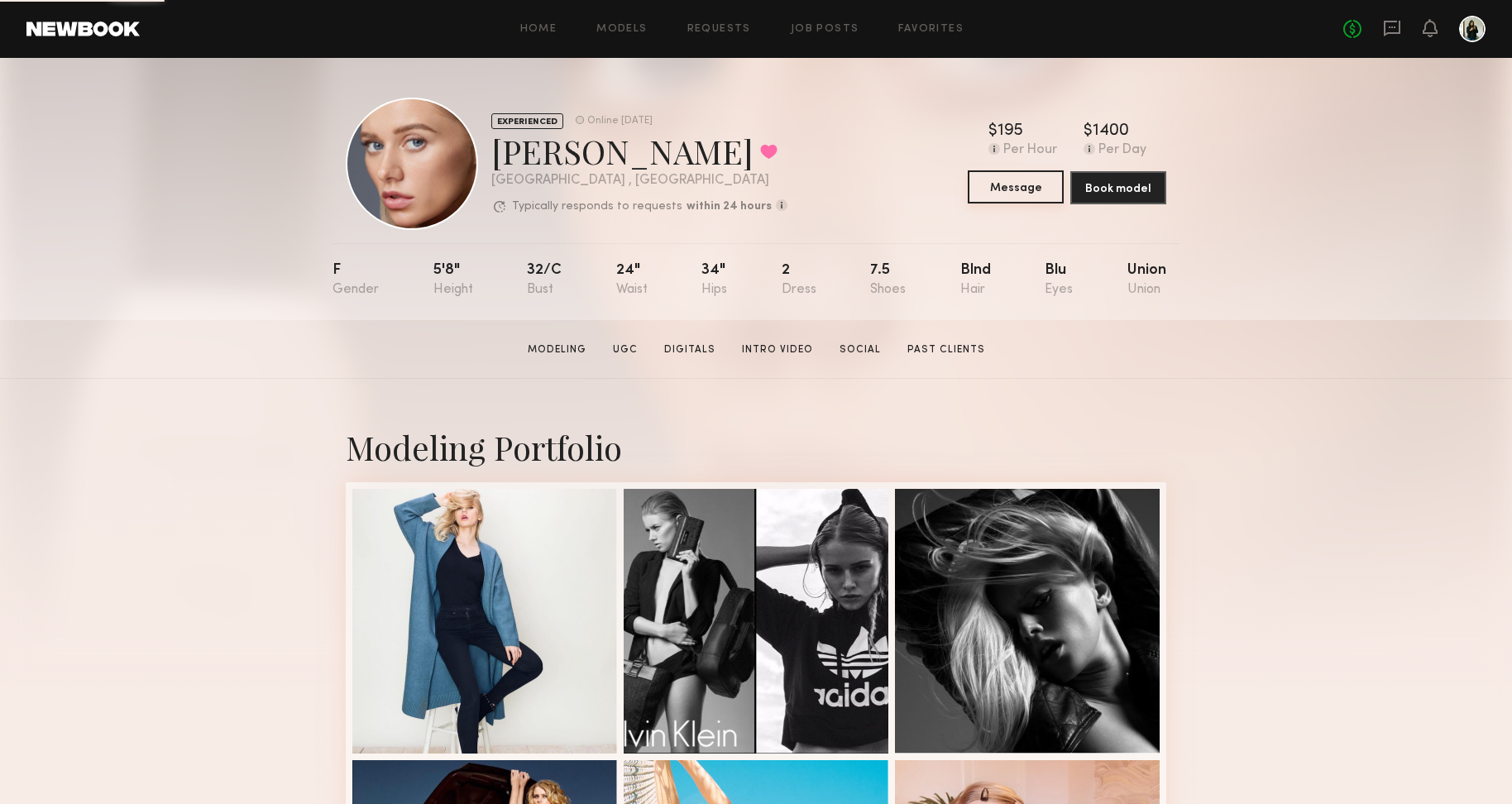
click at [1024, 195] on button "Message" at bounding box center [1015, 187] width 96 height 33
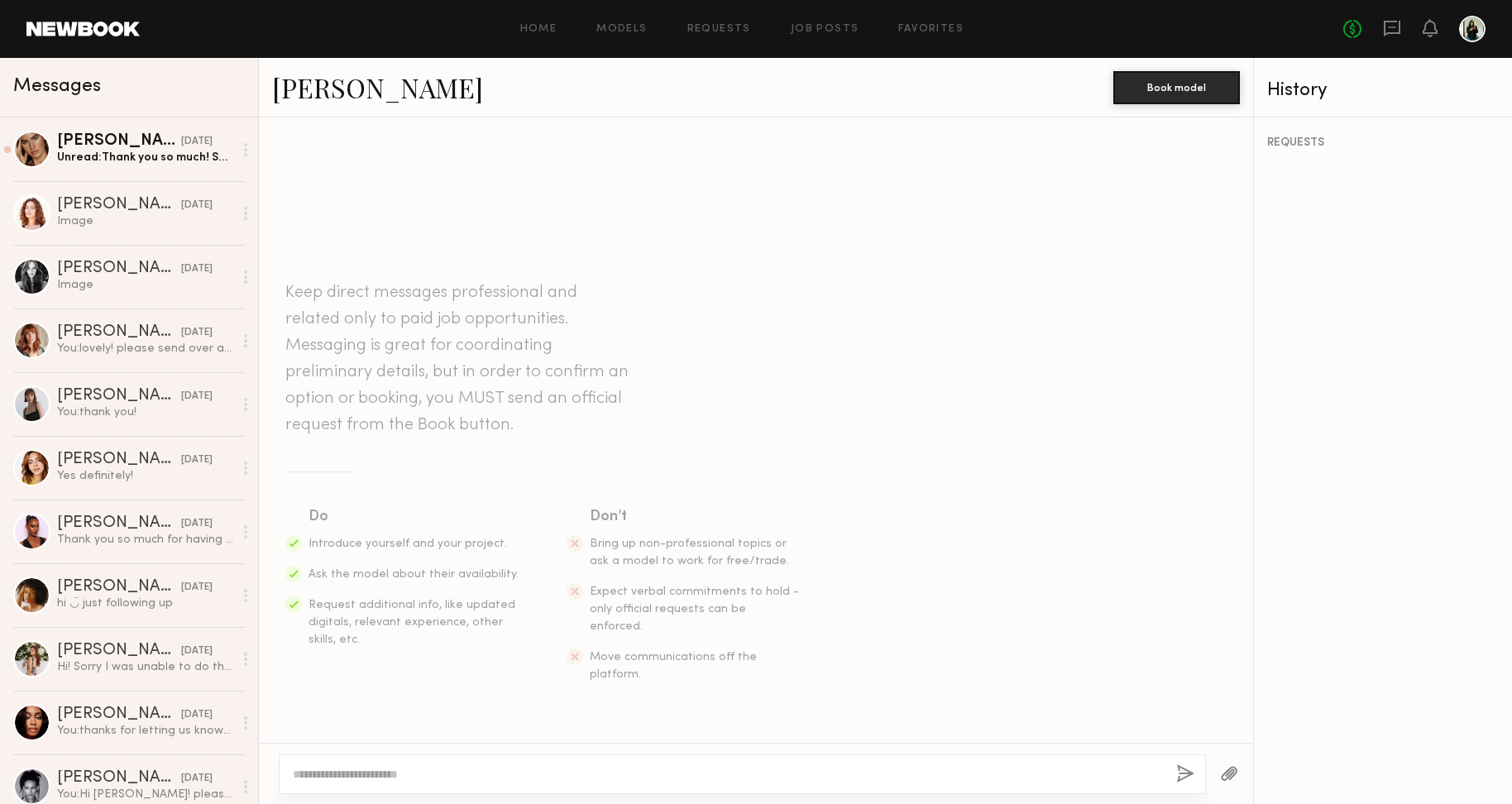
click at [643, 778] on textarea at bounding box center [727, 775] width 870 height 17
type textarea "**********"
click at [1200, 779] on div "**********" at bounding box center [742, 774] width 927 height 40
click at [1192, 775] on button "button" at bounding box center [1185, 775] width 18 height 20
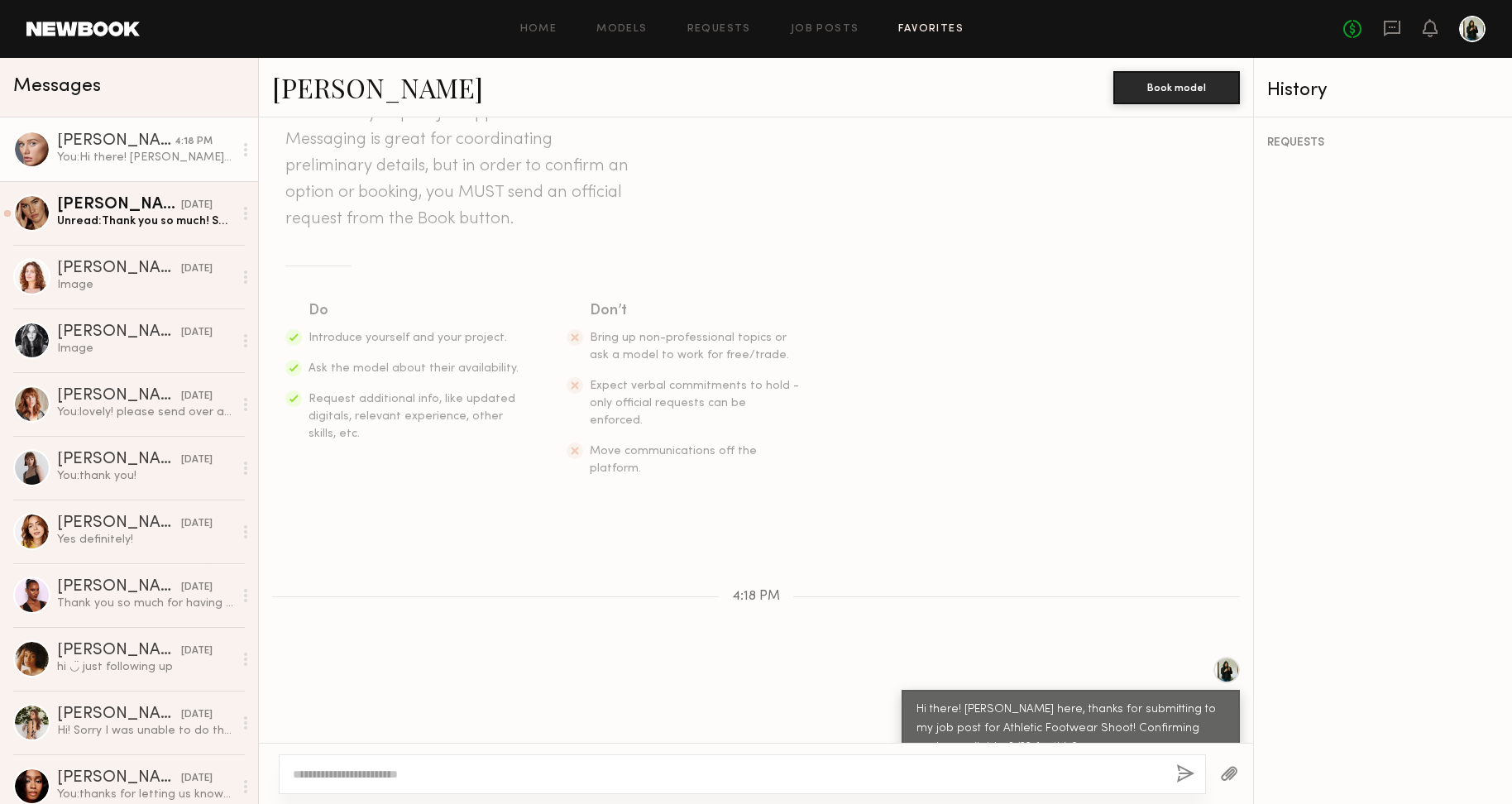
click at [904, 24] on link "Favorites" at bounding box center [930, 29] width 65 height 11
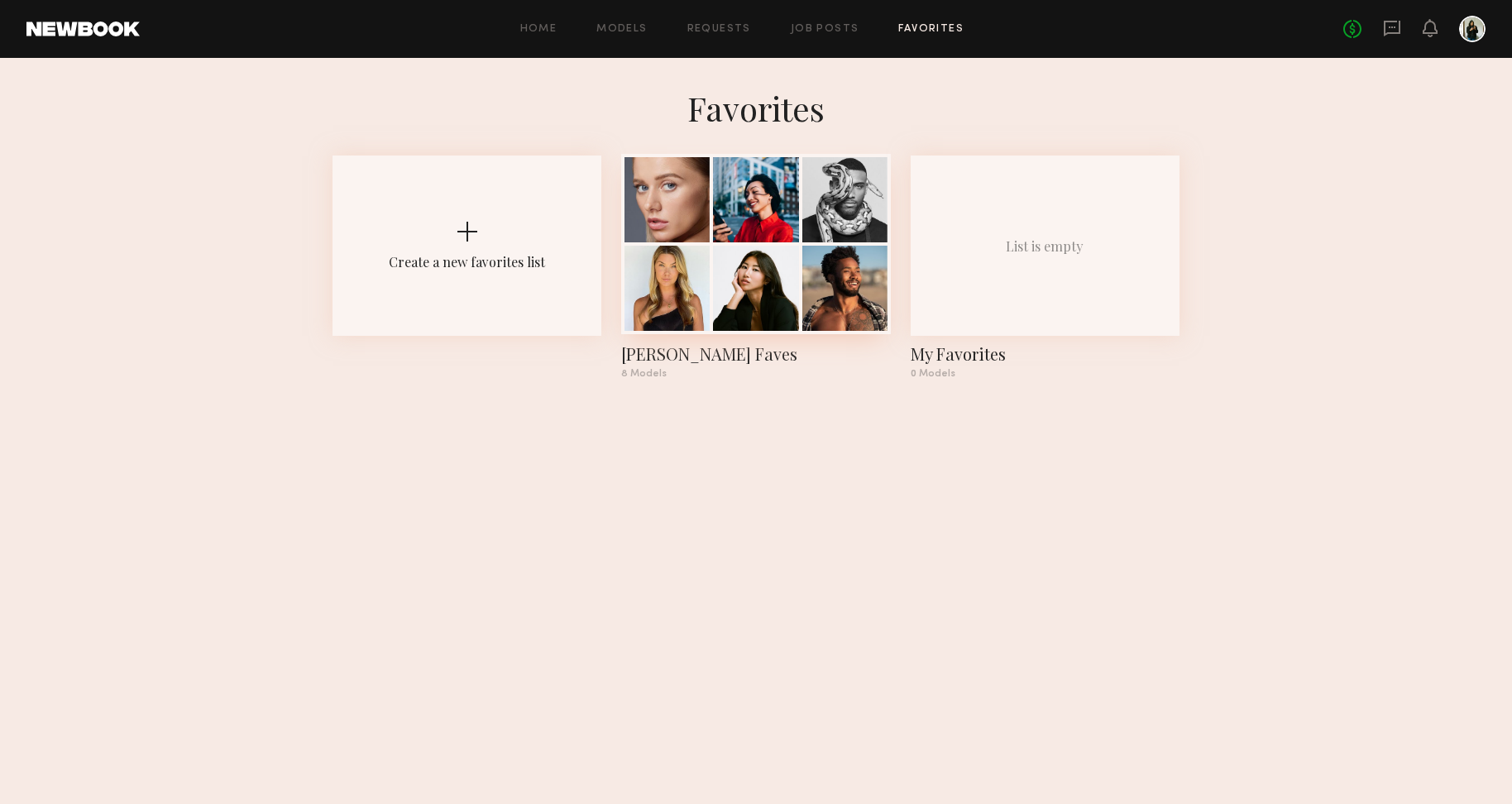
click at [684, 323] on div at bounding box center [667, 288] width 86 height 86
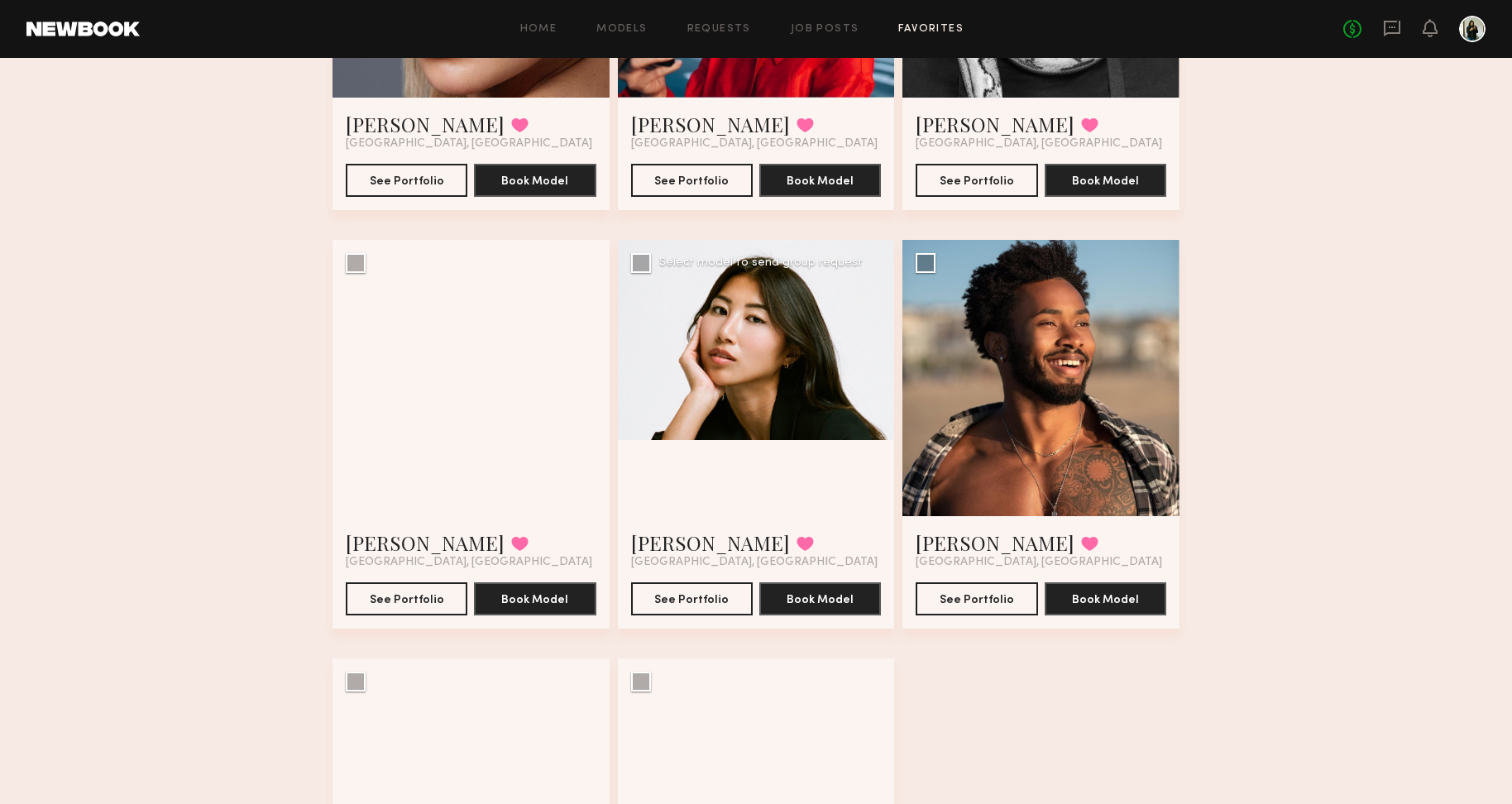
scroll to position [558, 0]
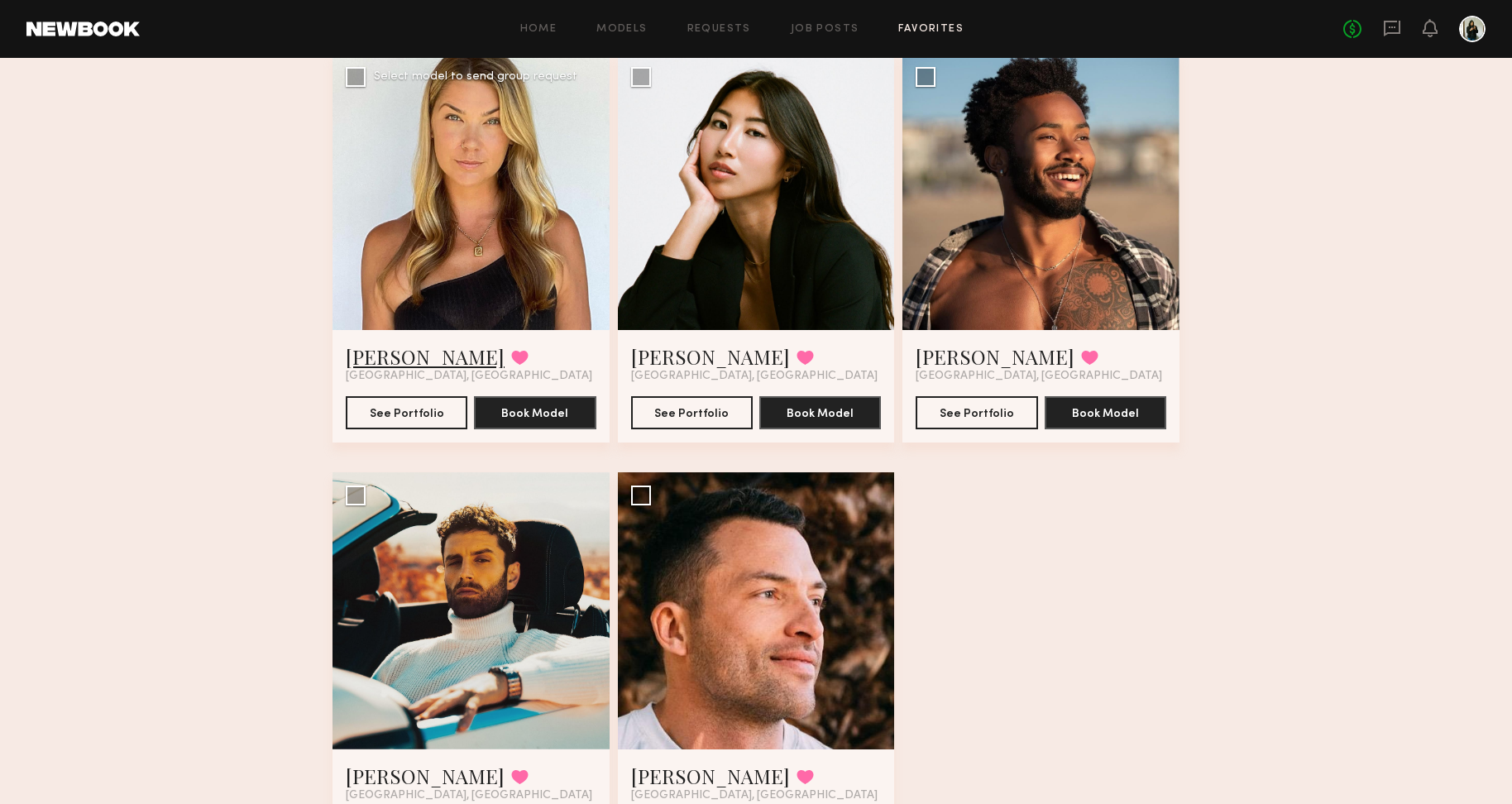
click at [364, 355] on link "[PERSON_NAME]" at bounding box center [425, 356] width 159 height 27
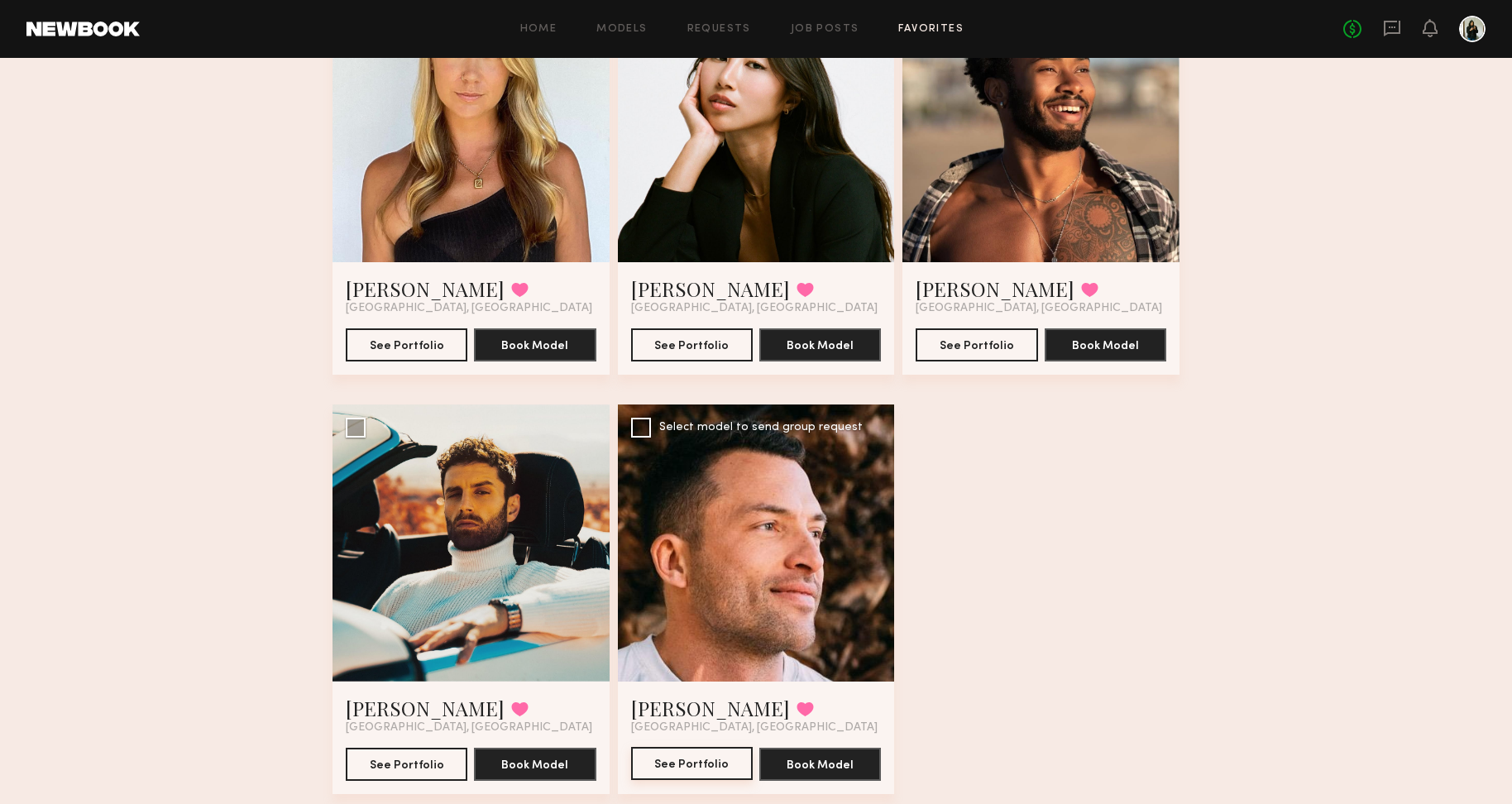
scroll to position [629, 0]
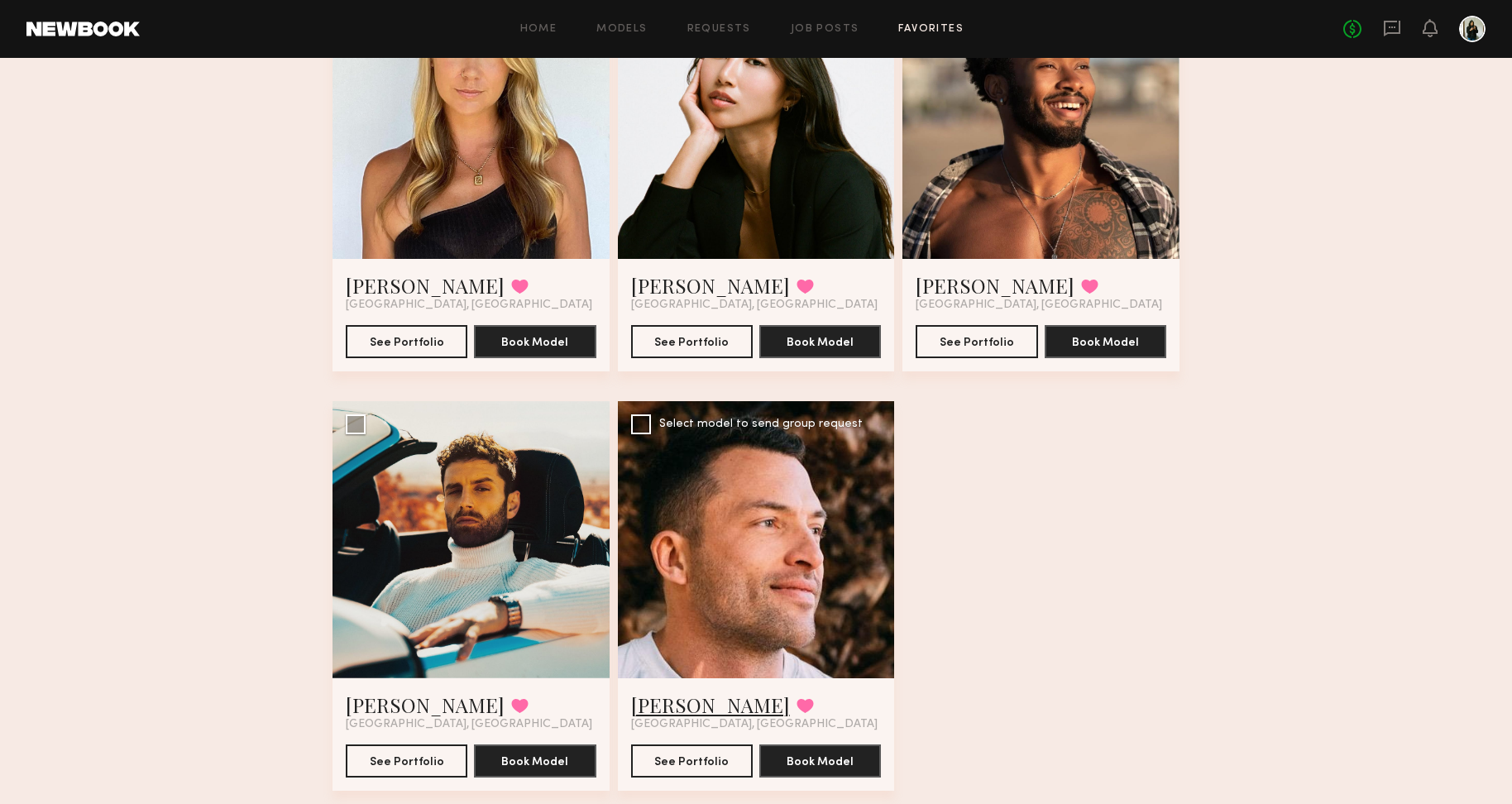
click at [682, 707] on link "[PERSON_NAME]" at bounding box center [710, 705] width 159 height 27
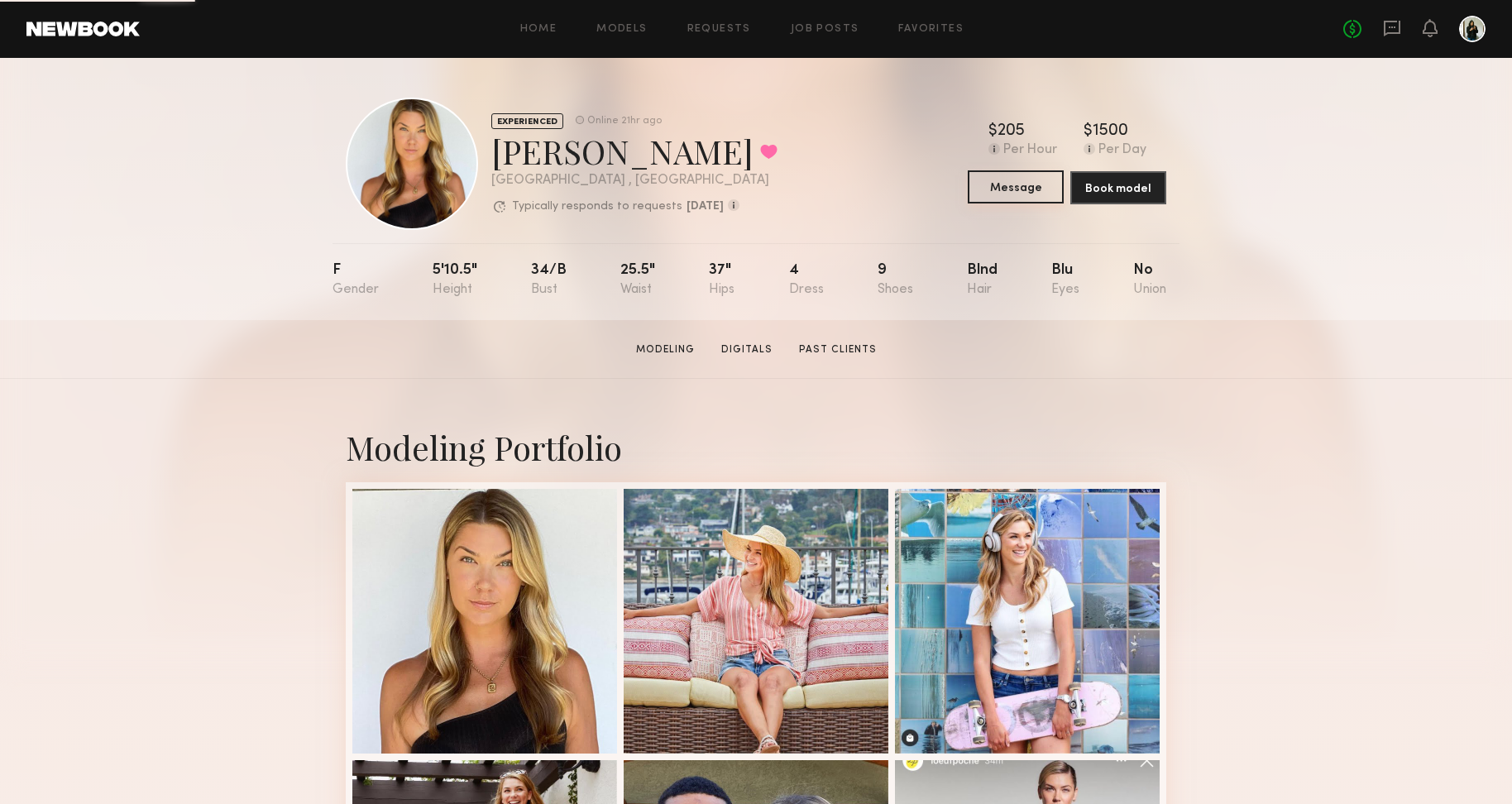
click at [1032, 186] on button "Message" at bounding box center [1015, 187] width 96 height 33
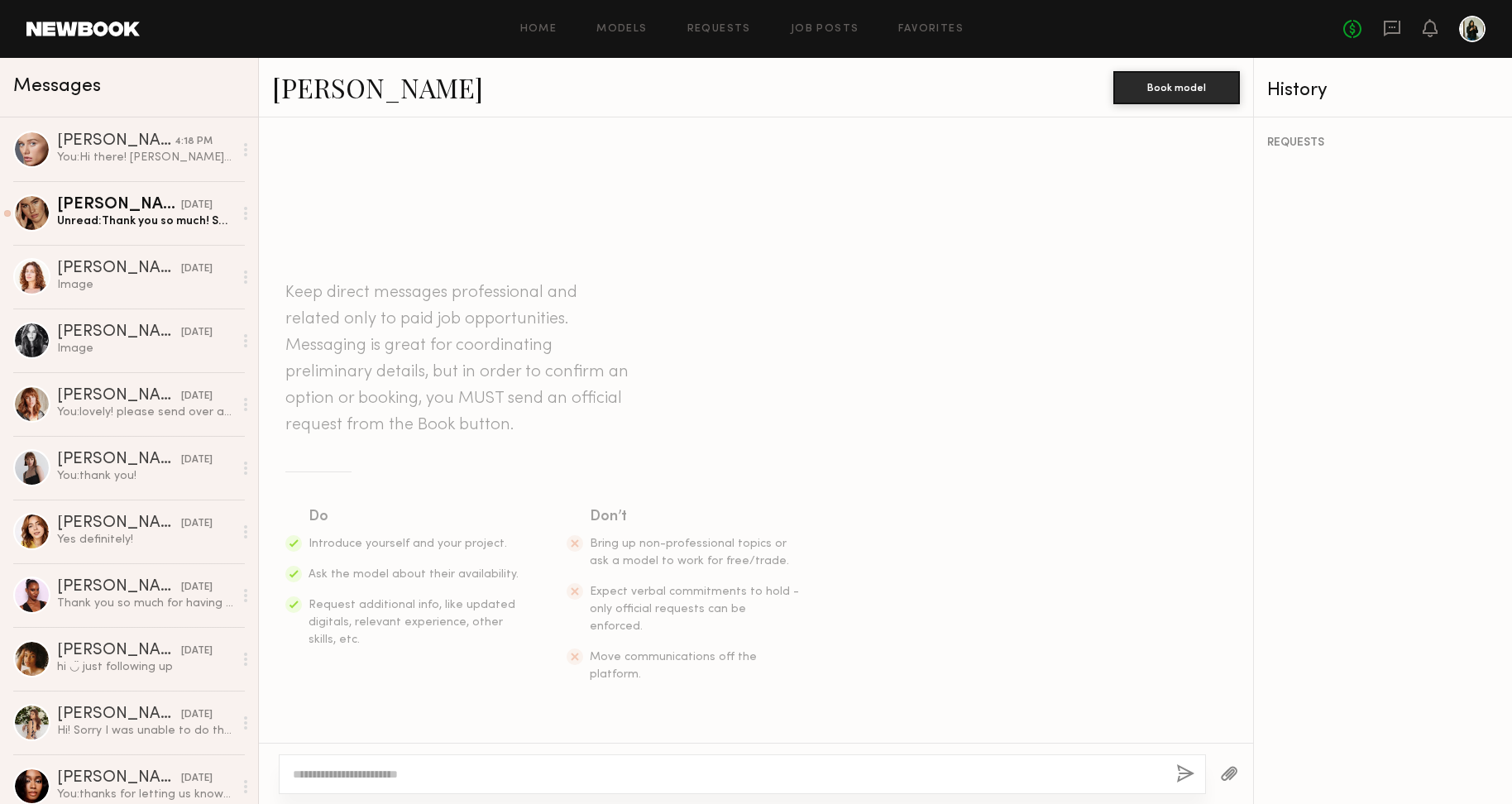
click at [553, 767] on textarea at bounding box center [727, 775] width 870 height 17
type textarea "**********"
click at [1183, 775] on button "button" at bounding box center [1185, 775] width 18 height 20
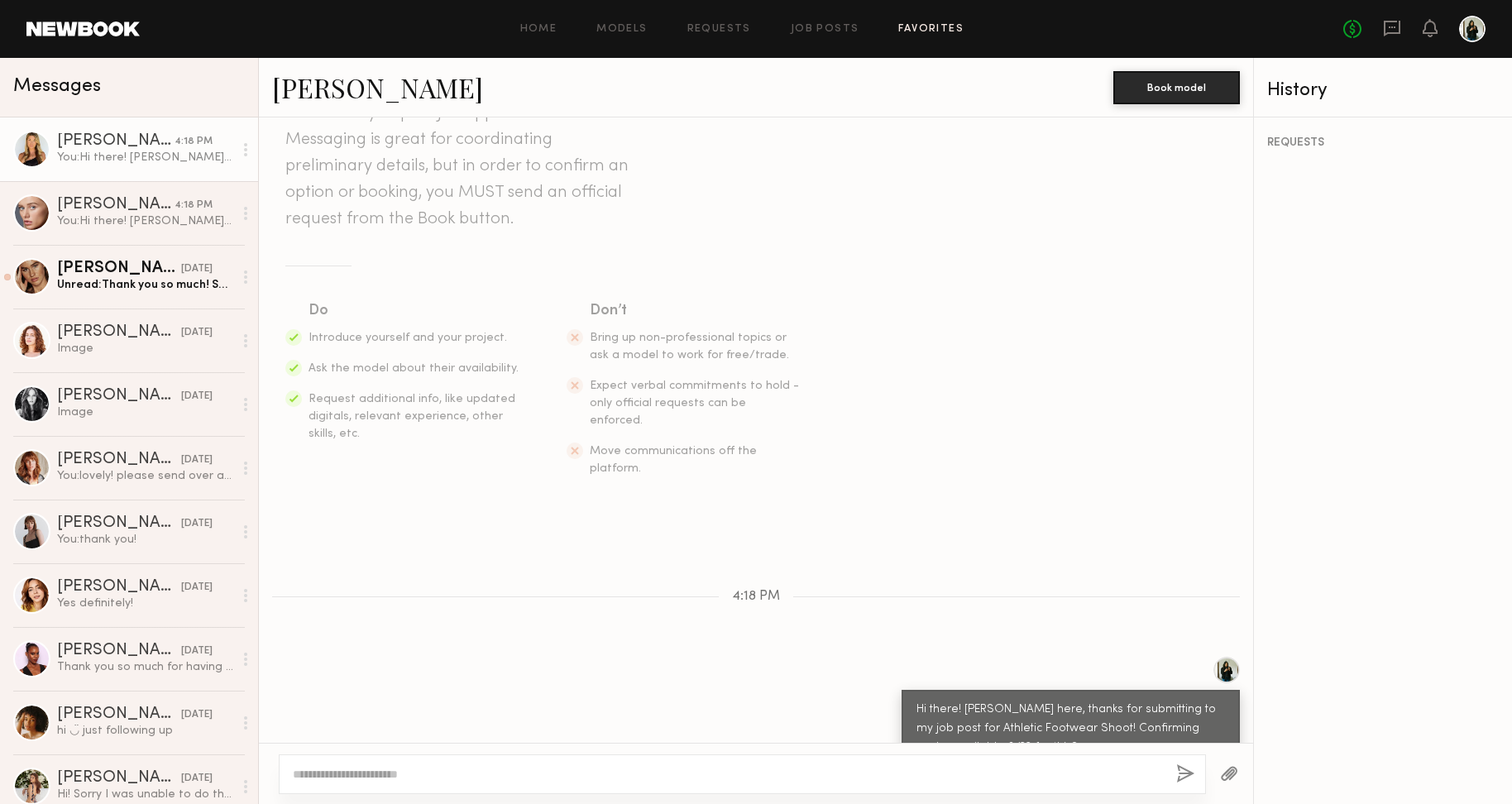
click at [913, 33] on link "Favorites" at bounding box center [930, 29] width 65 height 11
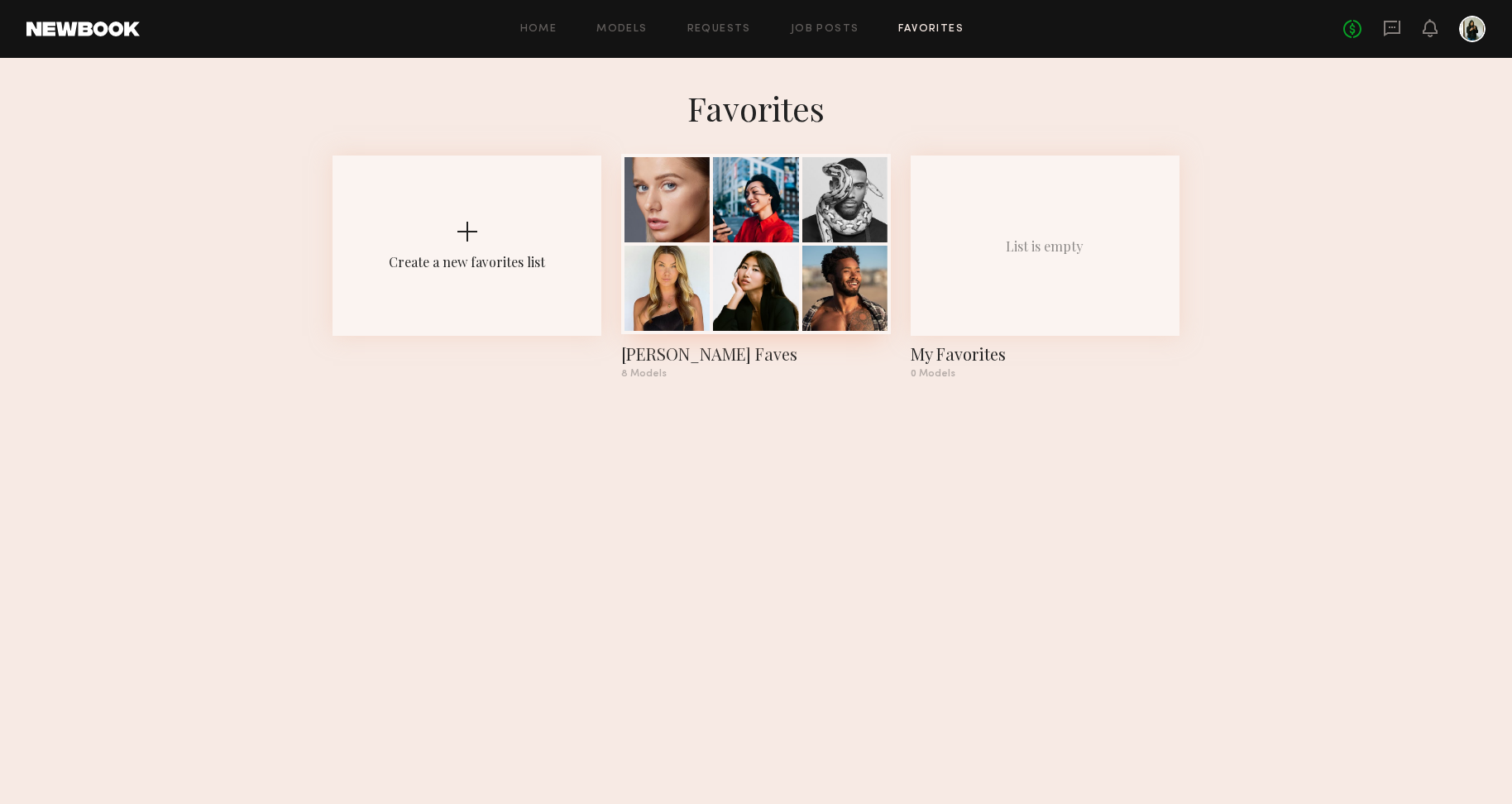
click at [651, 360] on div "[PERSON_NAME] Faves" at bounding box center [755, 353] width 269 height 23
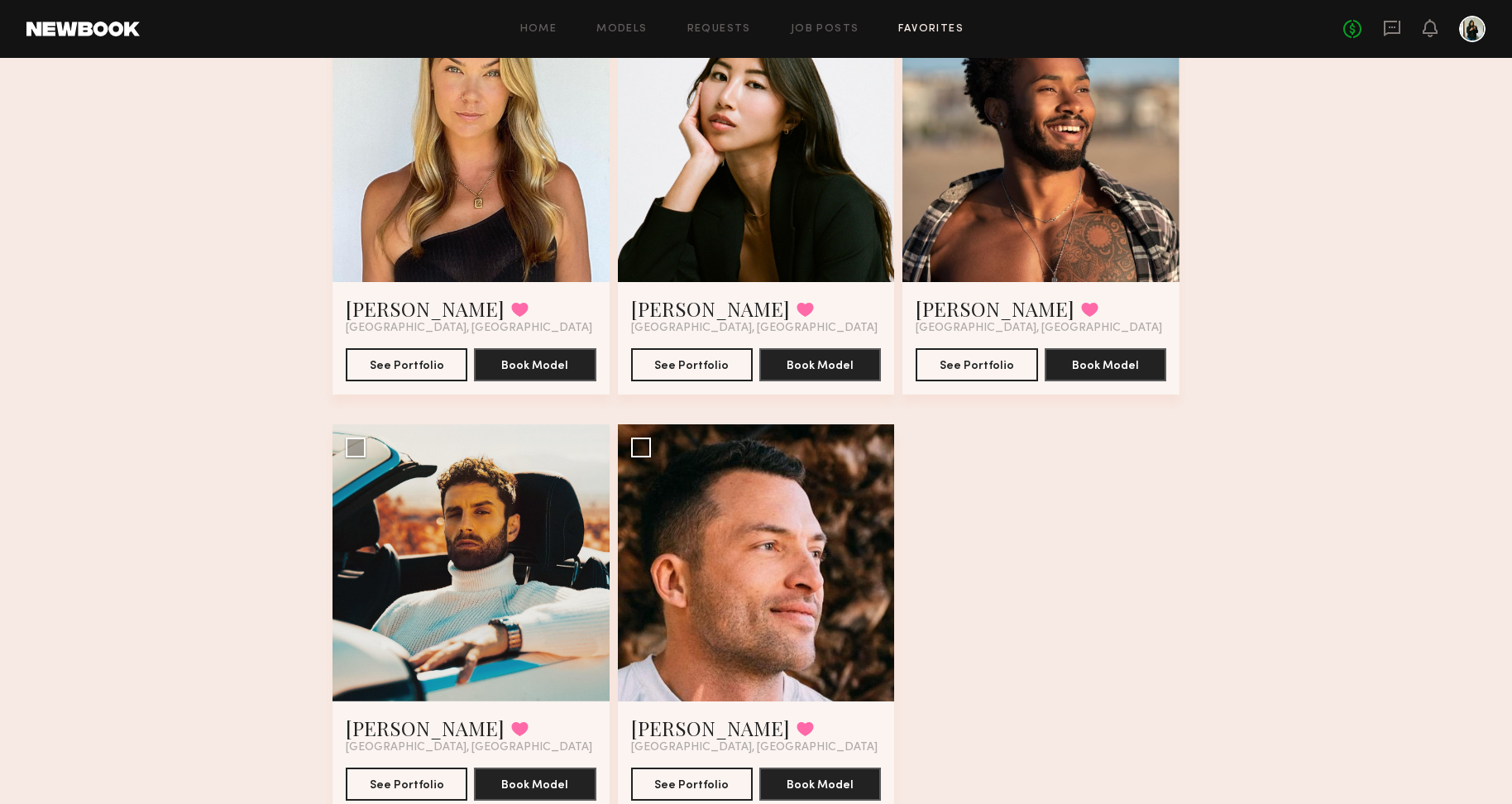
scroll to position [672, 0]
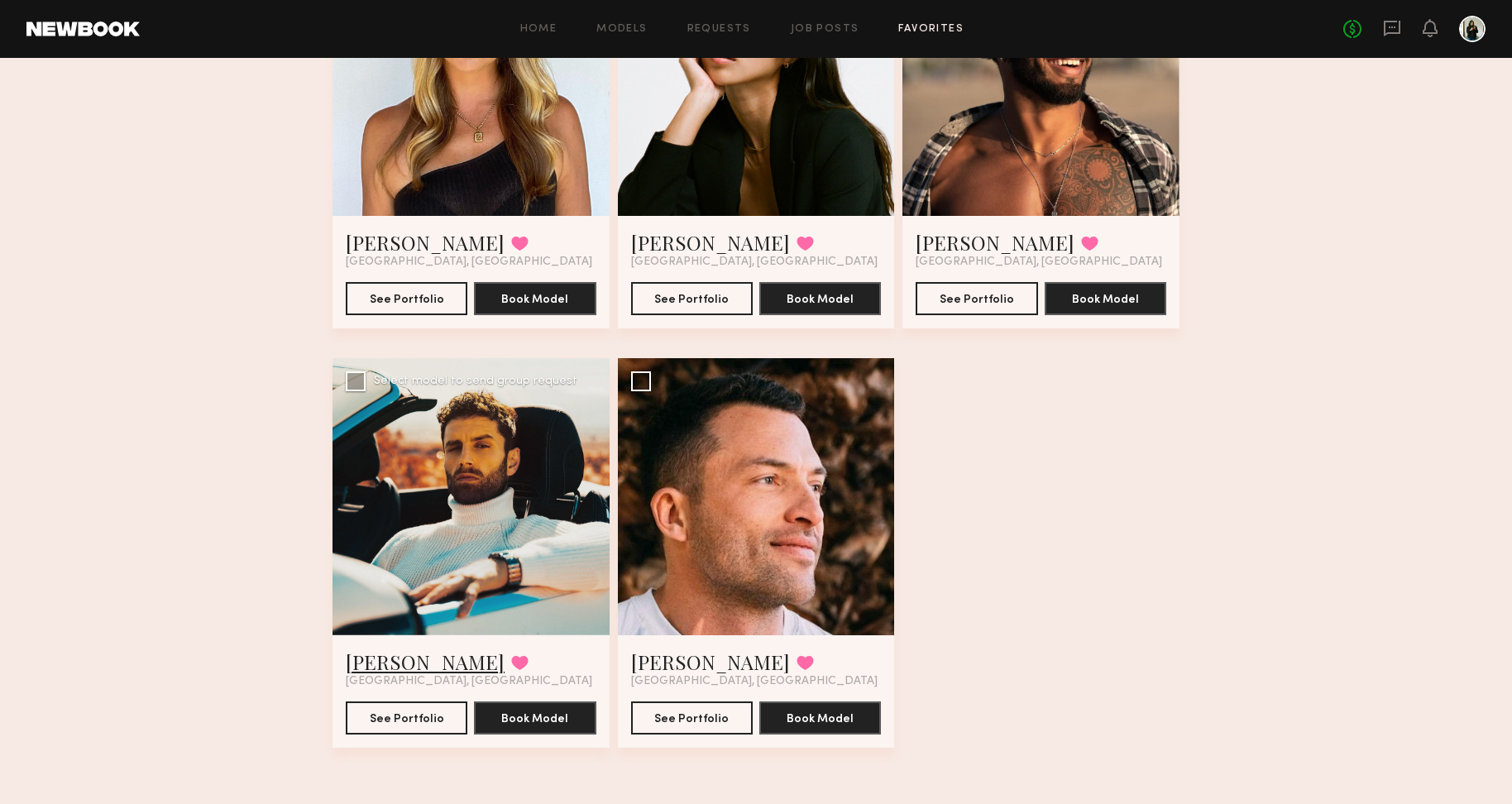
click at [396, 668] on link "[PERSON_NAME]" at bounding box center [425, 661] width 159 height 27
click at [981, 299] on button "See Portfolio" at bounding box center [976, 298] width 121 height 33
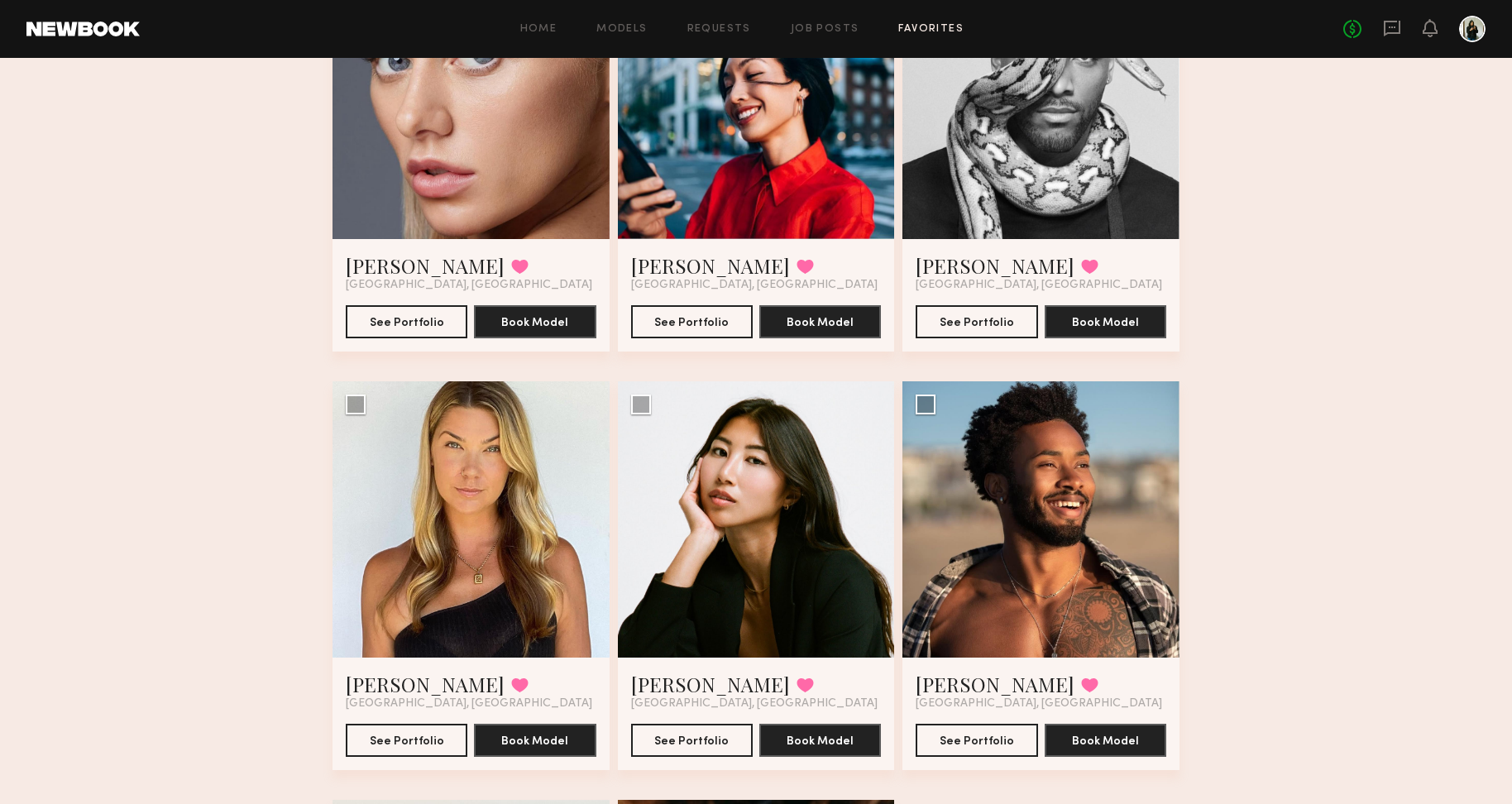
scroll to position [192, 0]
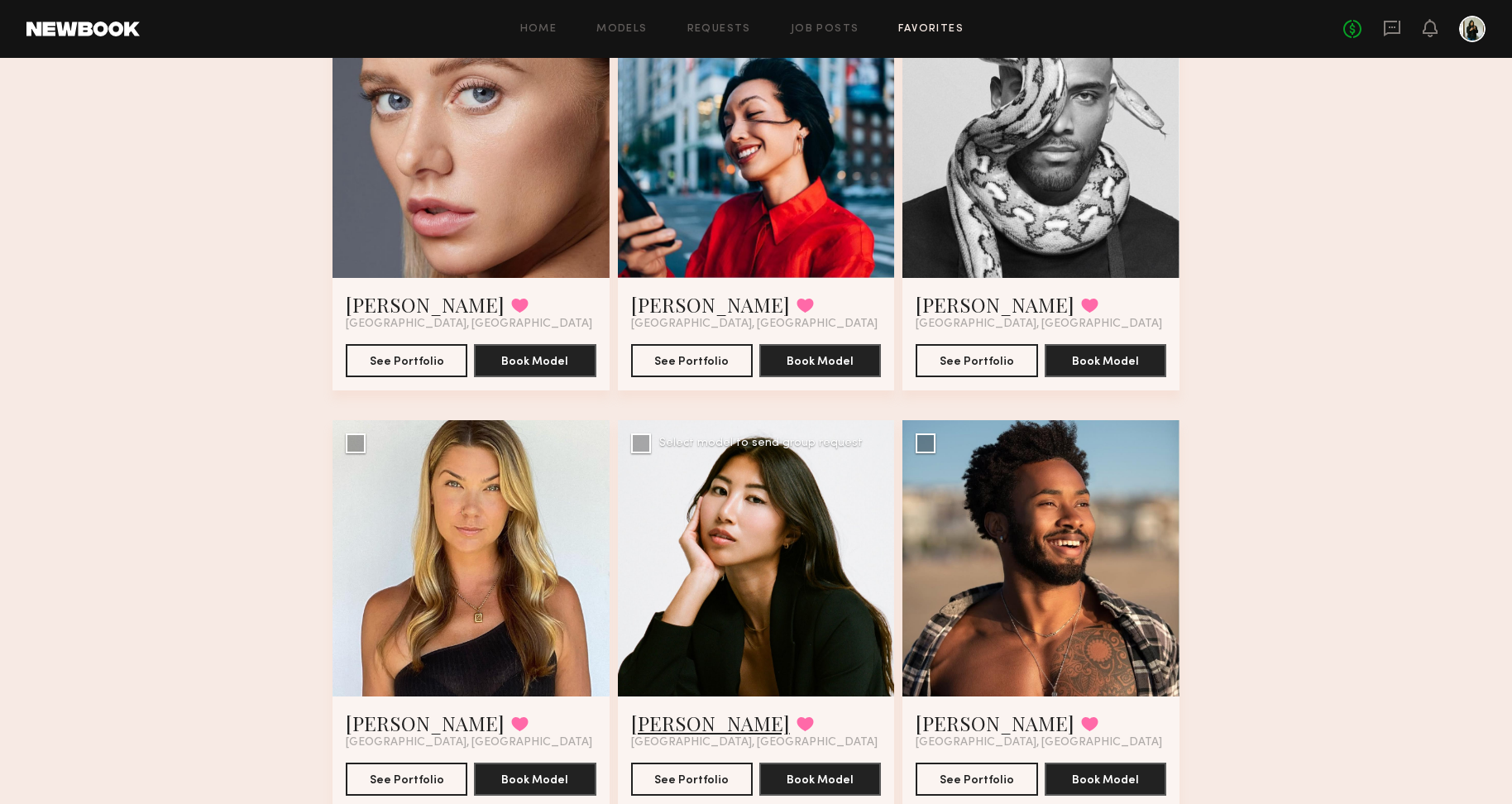
click at [660, 723] on link "Kitty W." at bounding box center [710, 722] width 159 height 27
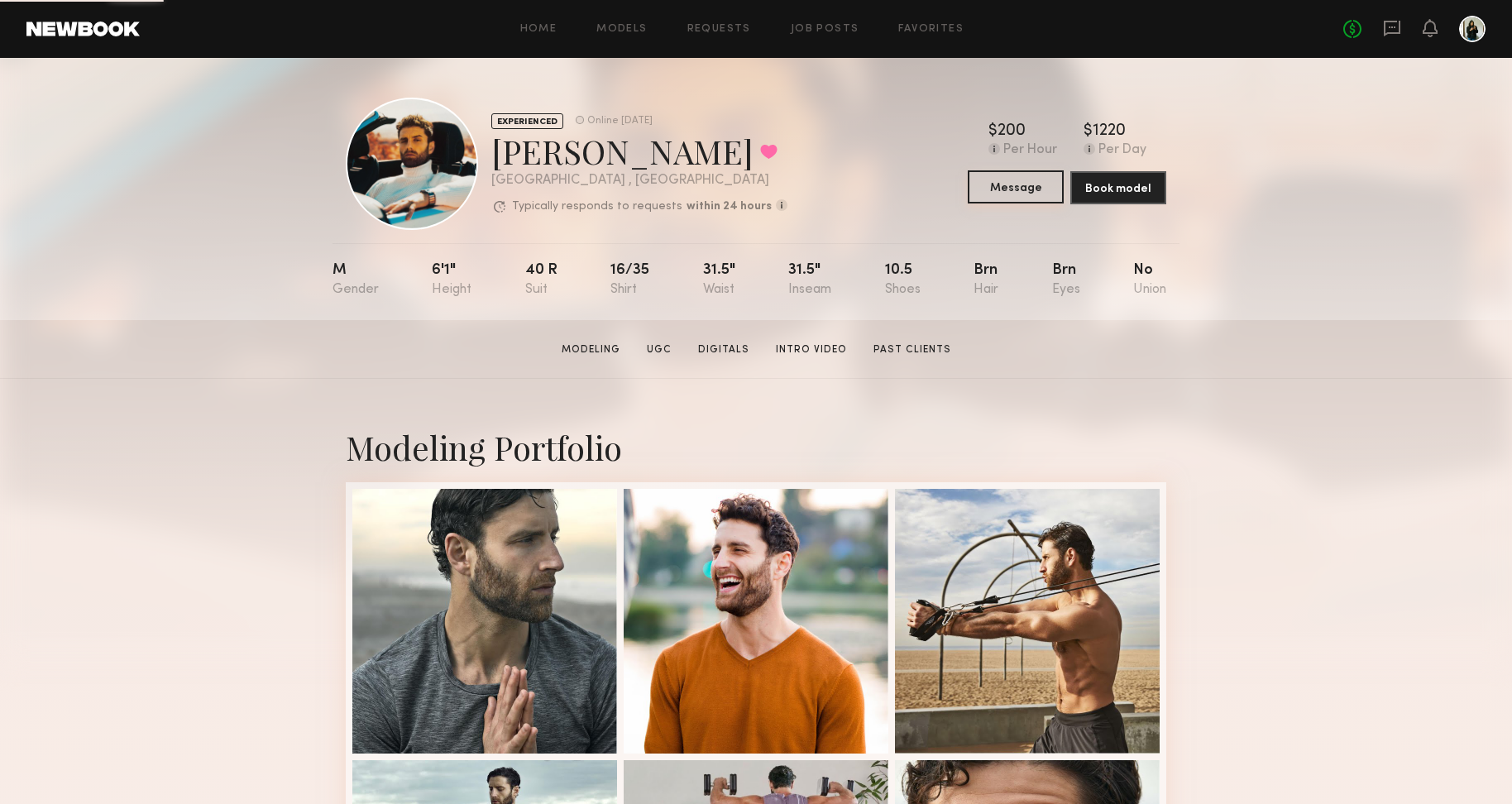
click at [1034, 177] on button "Message" at bounding box center [1015, 187] width 96 height 33
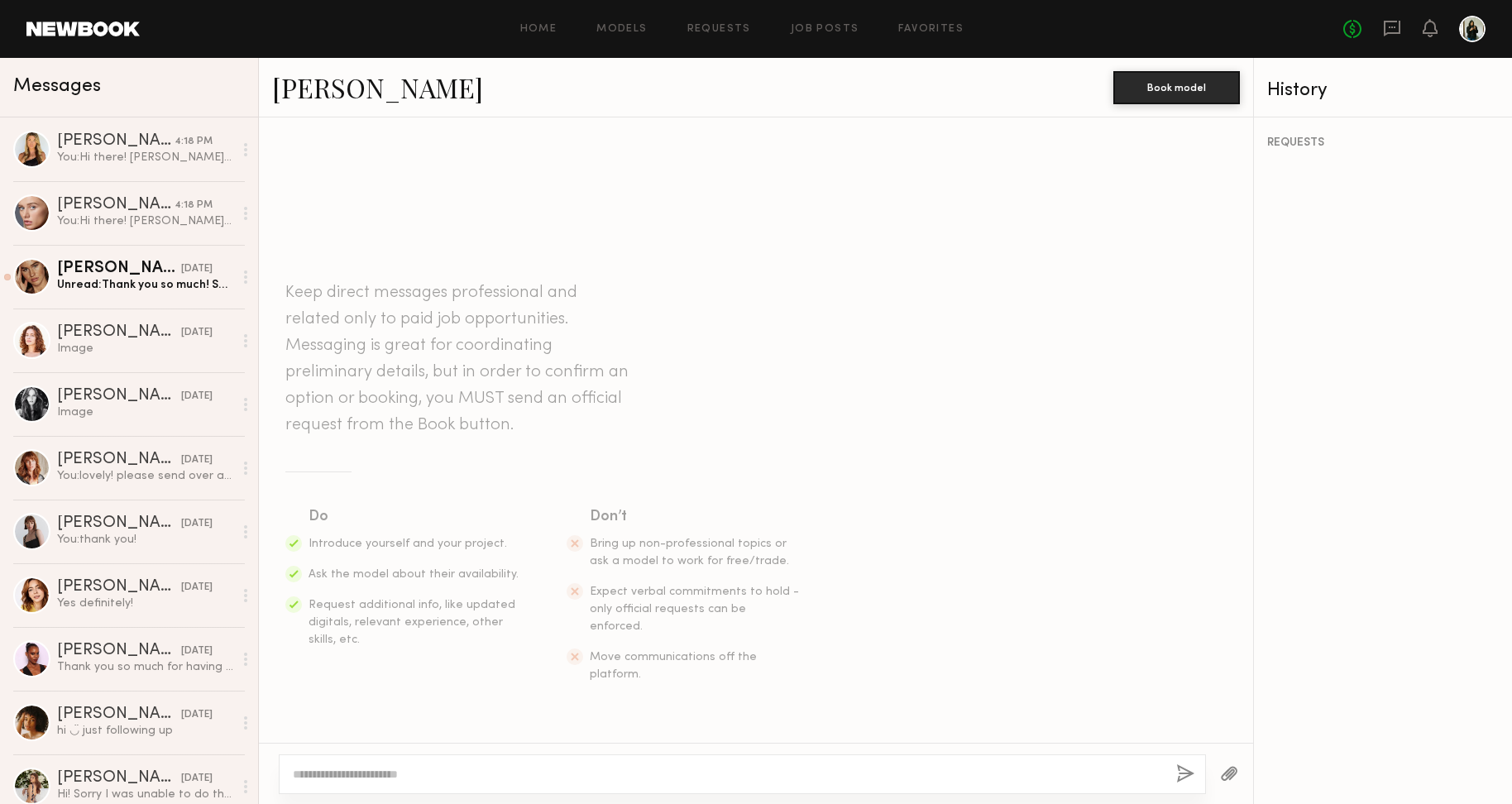
click at [525, 774] on textarea at bounding box center [727, 775] width 870 height 17
type textarea "**********"
click at [1172, 769] on div "**********" at bounding box center [742, 774] width 927 height 40
click at [1177, 773] on button "button" at bounding box center [1185, 775] width 18 height 20
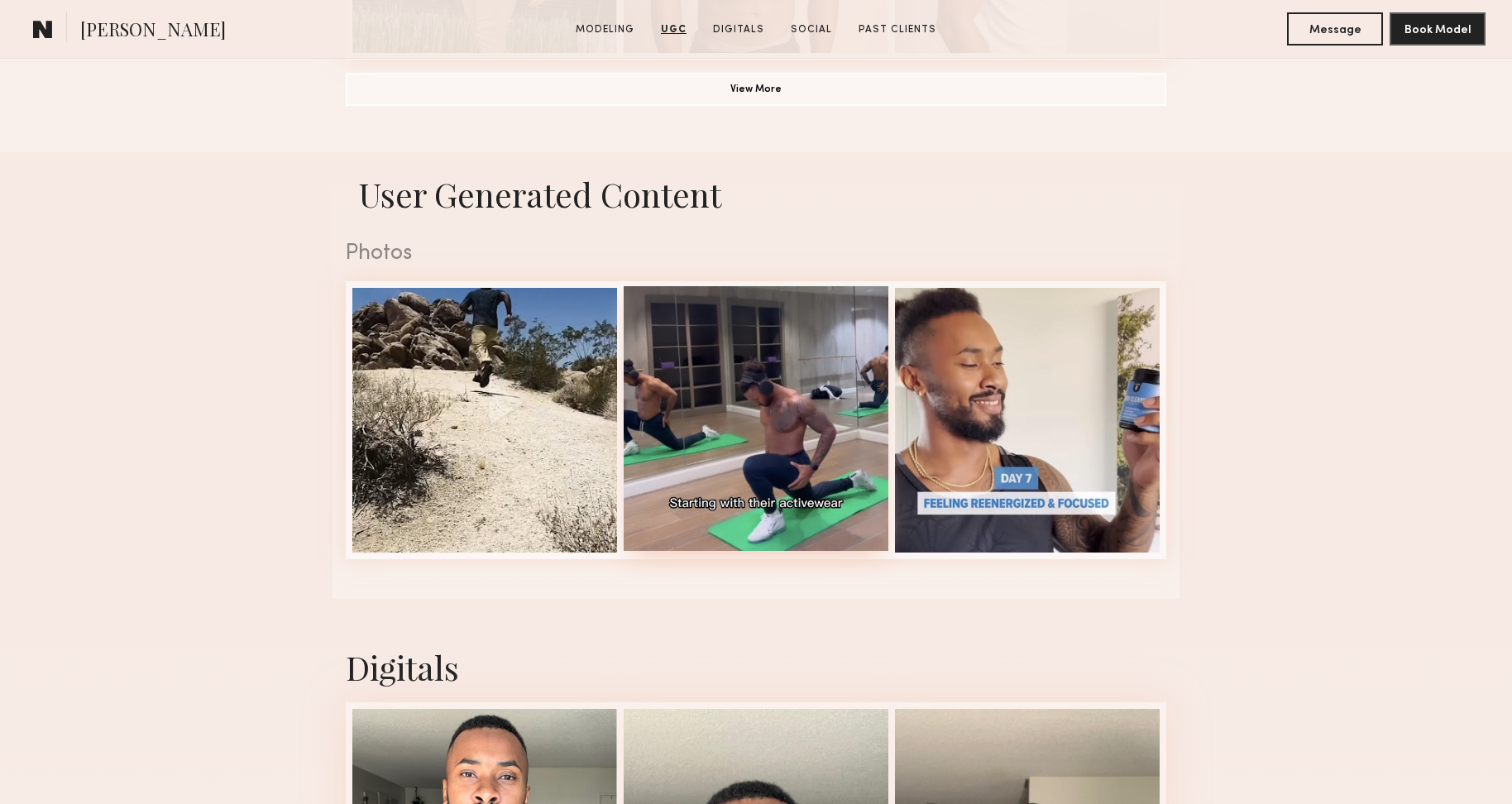
scroll to position [1514, 0]
click at [875, 419] on div at bounding box center [756, 419] width 265 height 265
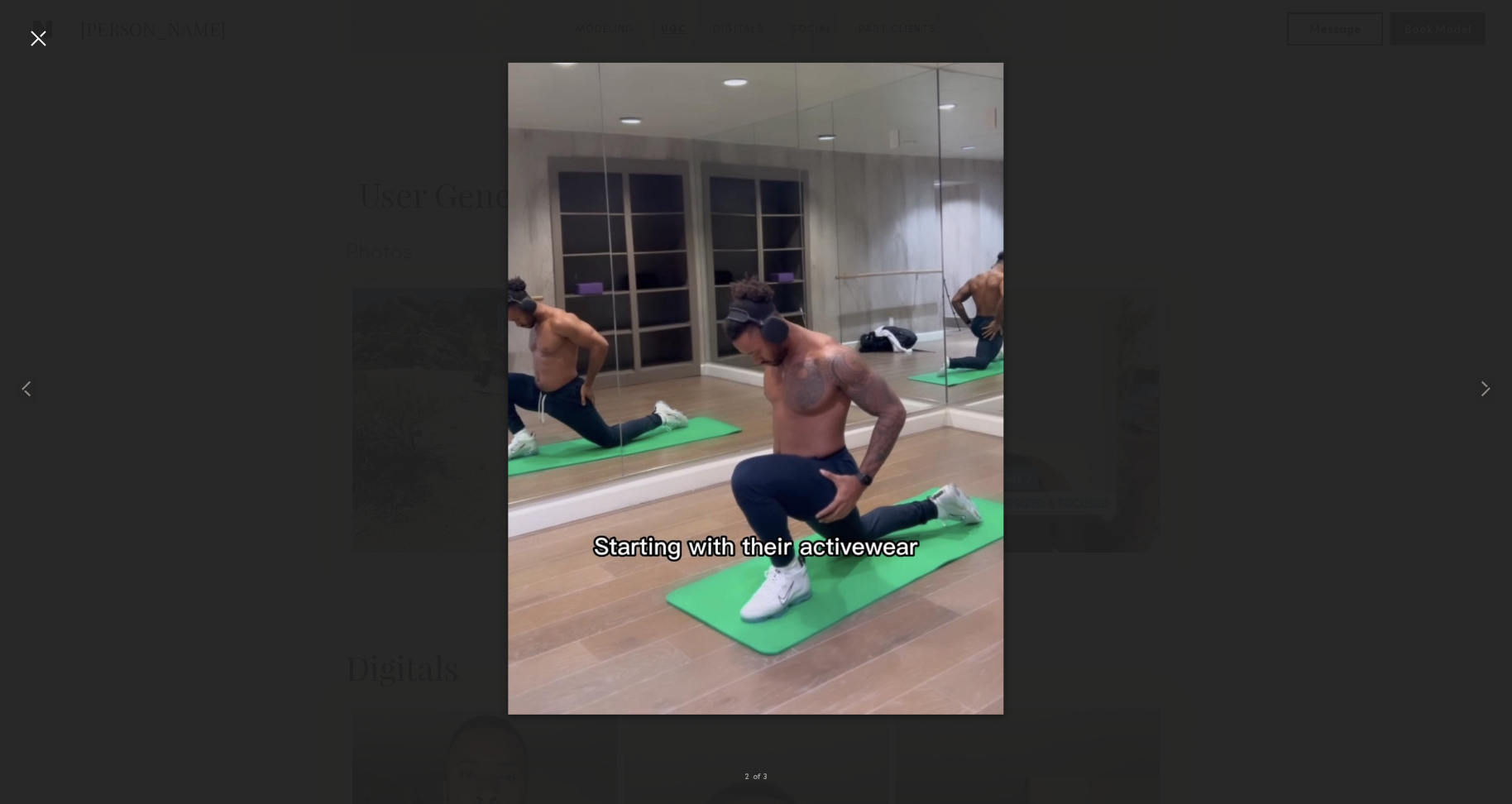
click at [716, 598] on img at bounding box center [755, 388] width 496 height 651
click at [1484, 391] on common-icon at bounding box center [1484, 388] width 27 height 27
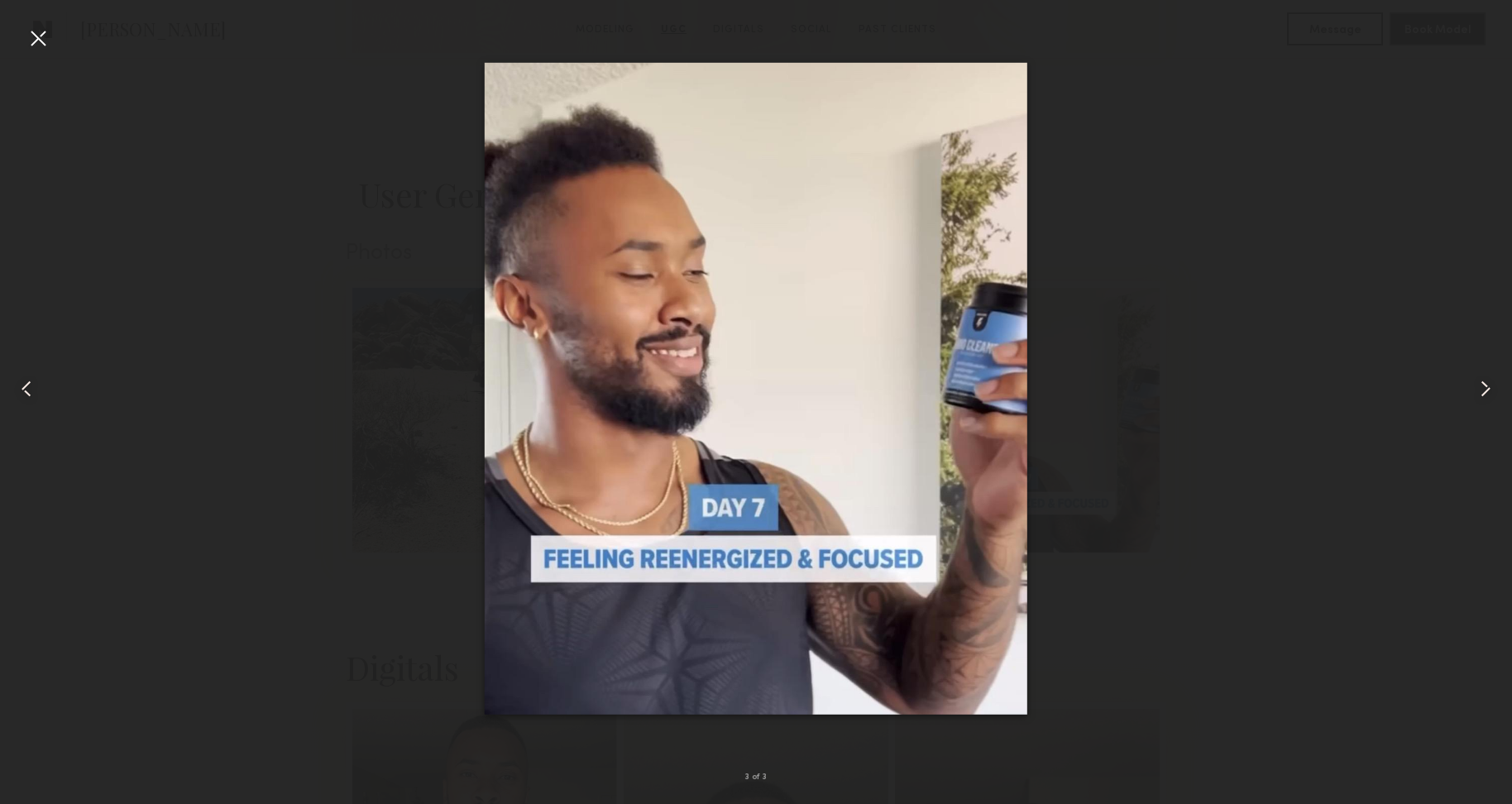
click at [1484, 391] on common-icon at bounding box center [1484, 388] width 27 height 27
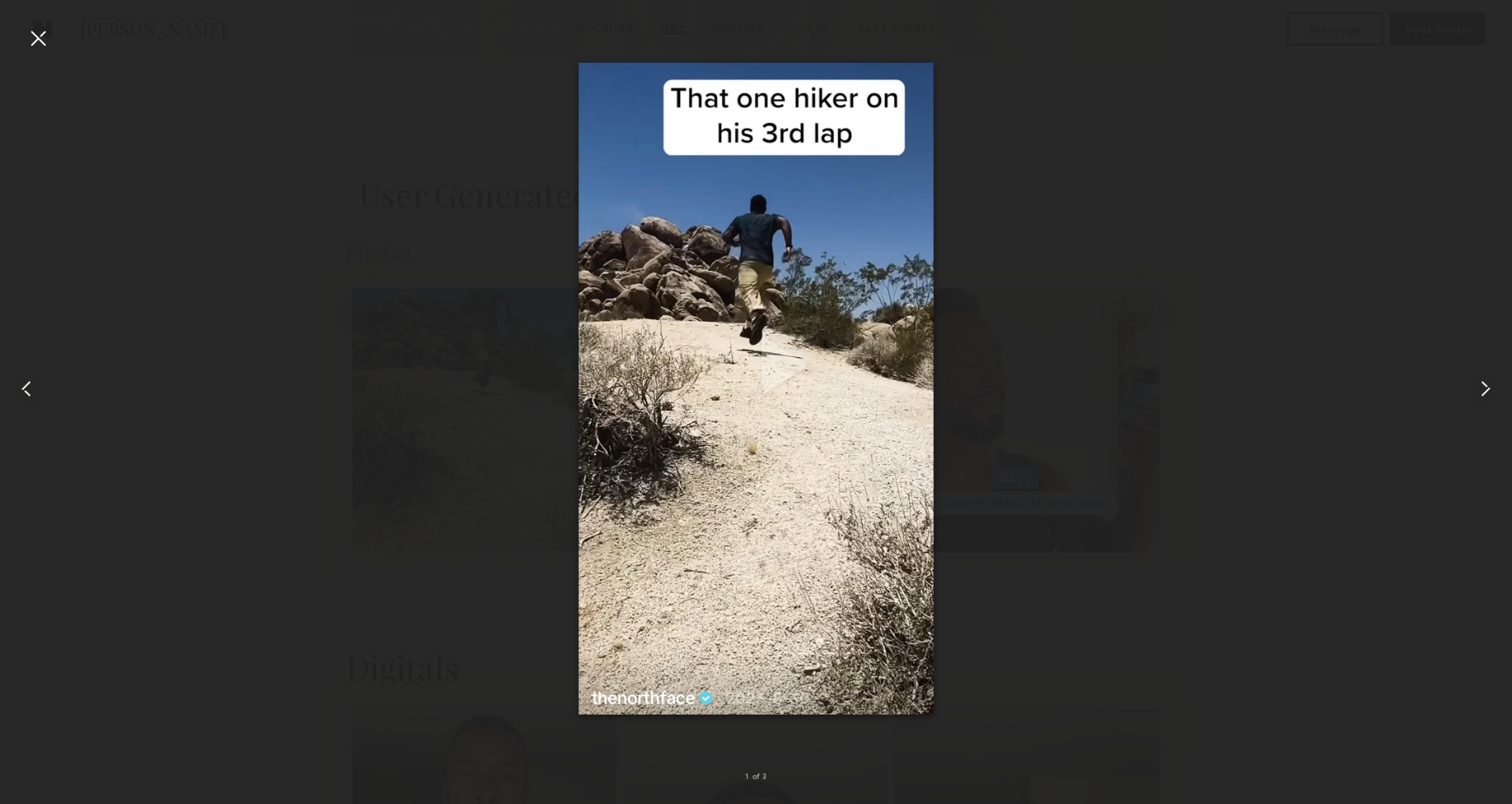
click at [1400, 378] on div at bounding box center [756, 389] width 1512 height 725
click at [1094, 115] on div at bounding box center [756, 389] width 1512 height 725
click at [12, 44] on div at bounding box center [30, 389] width 61 height 725
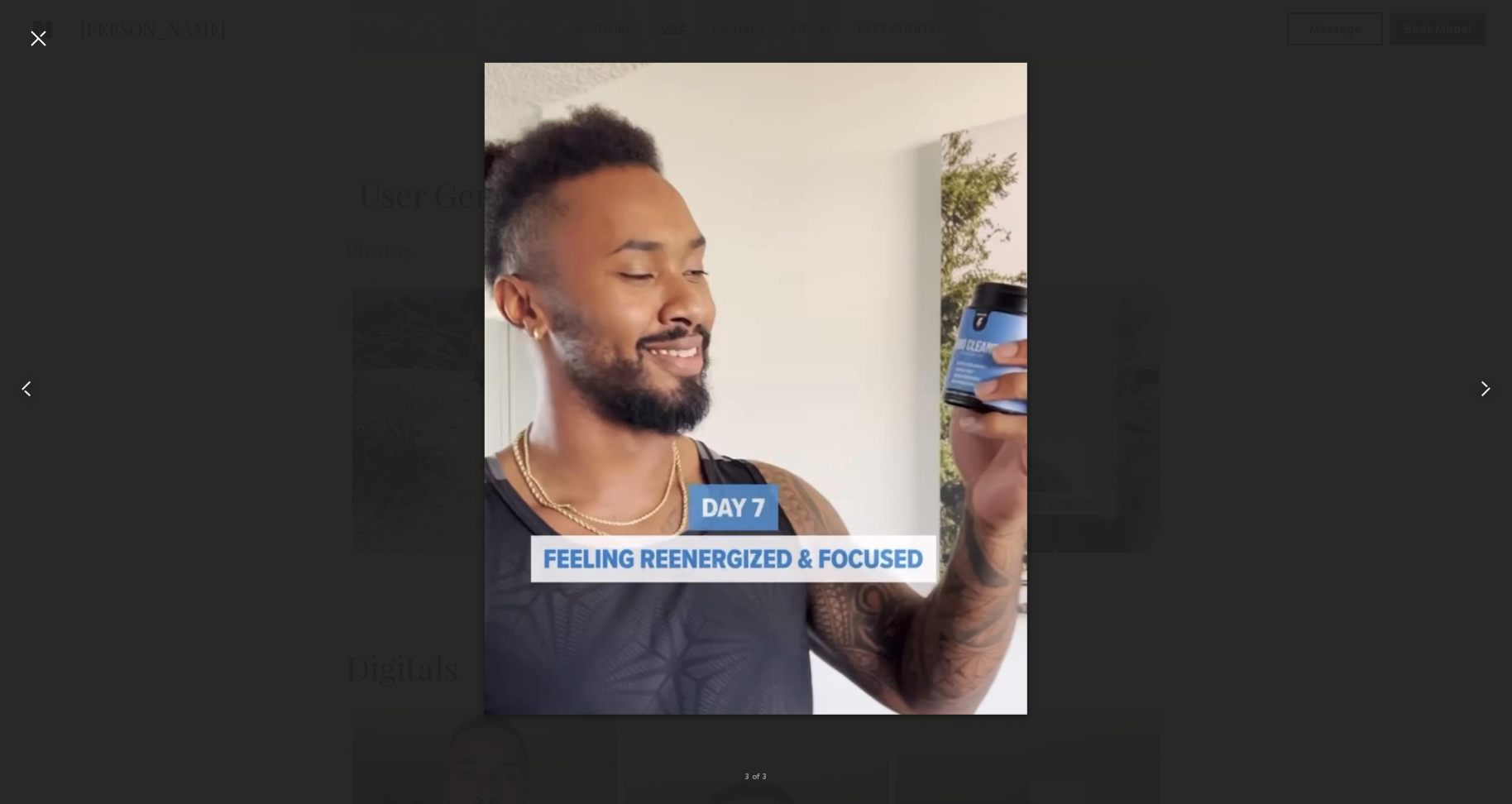
drag, startPoint x: 45, startPoint y: 35, endPoint x: 247, endPoint y: 183, distance: 250.4
click at [45, 35] on div at bounding box center [38, 38] width 27 height 27
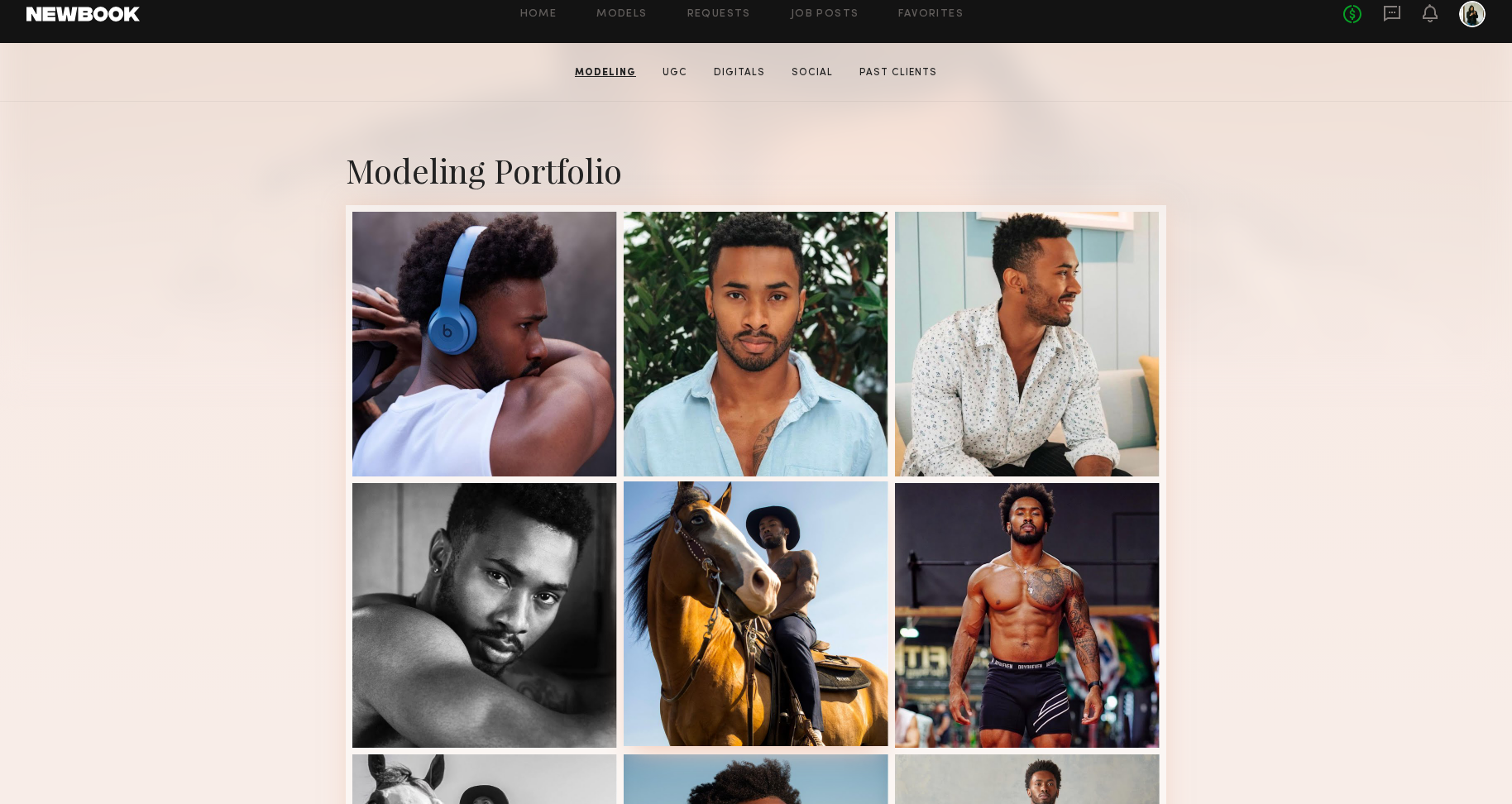
scroll to position [173, 0]
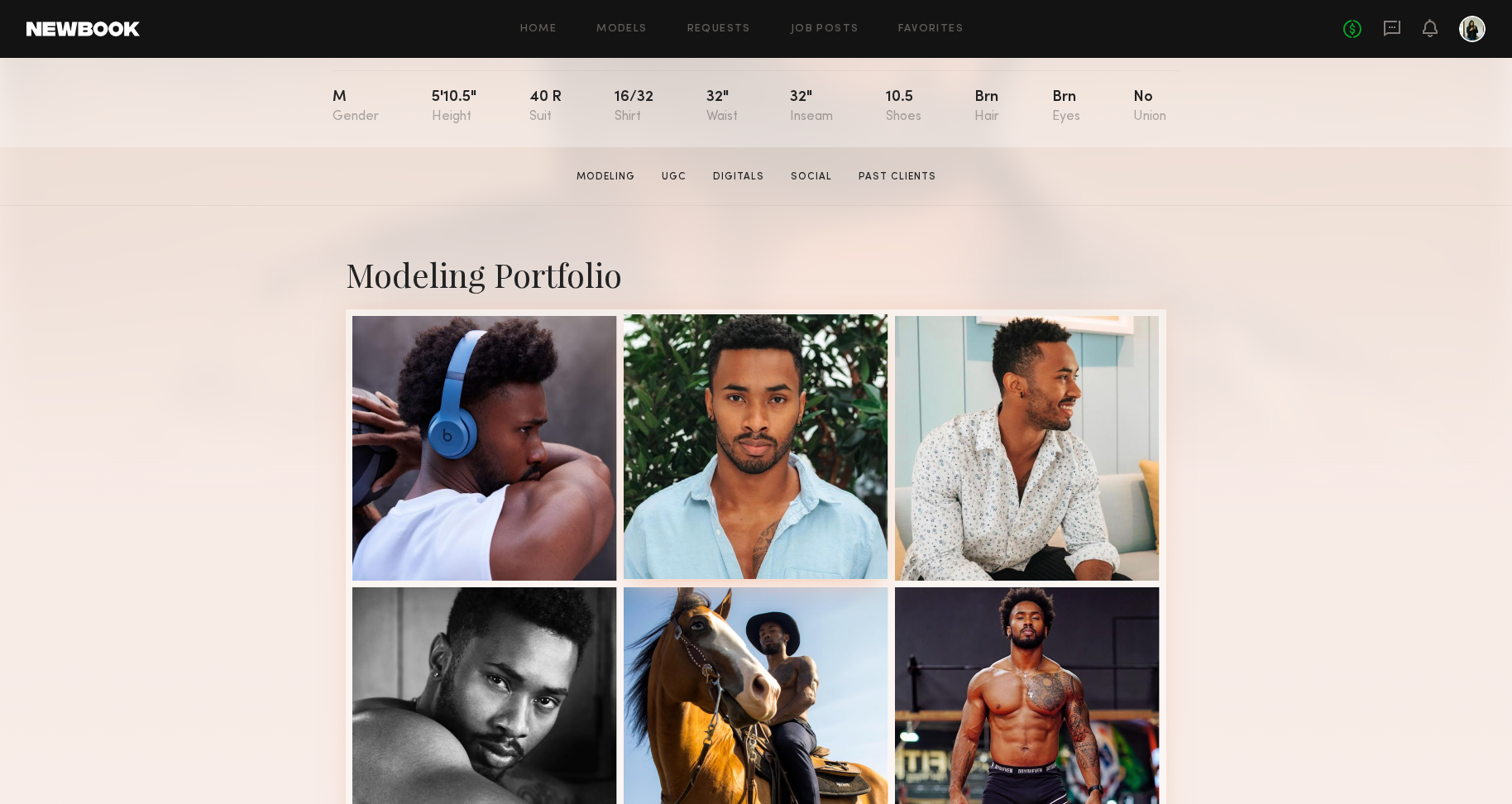
click at [842, 379] on div at bounding box center [756, 447] width 265 height 265
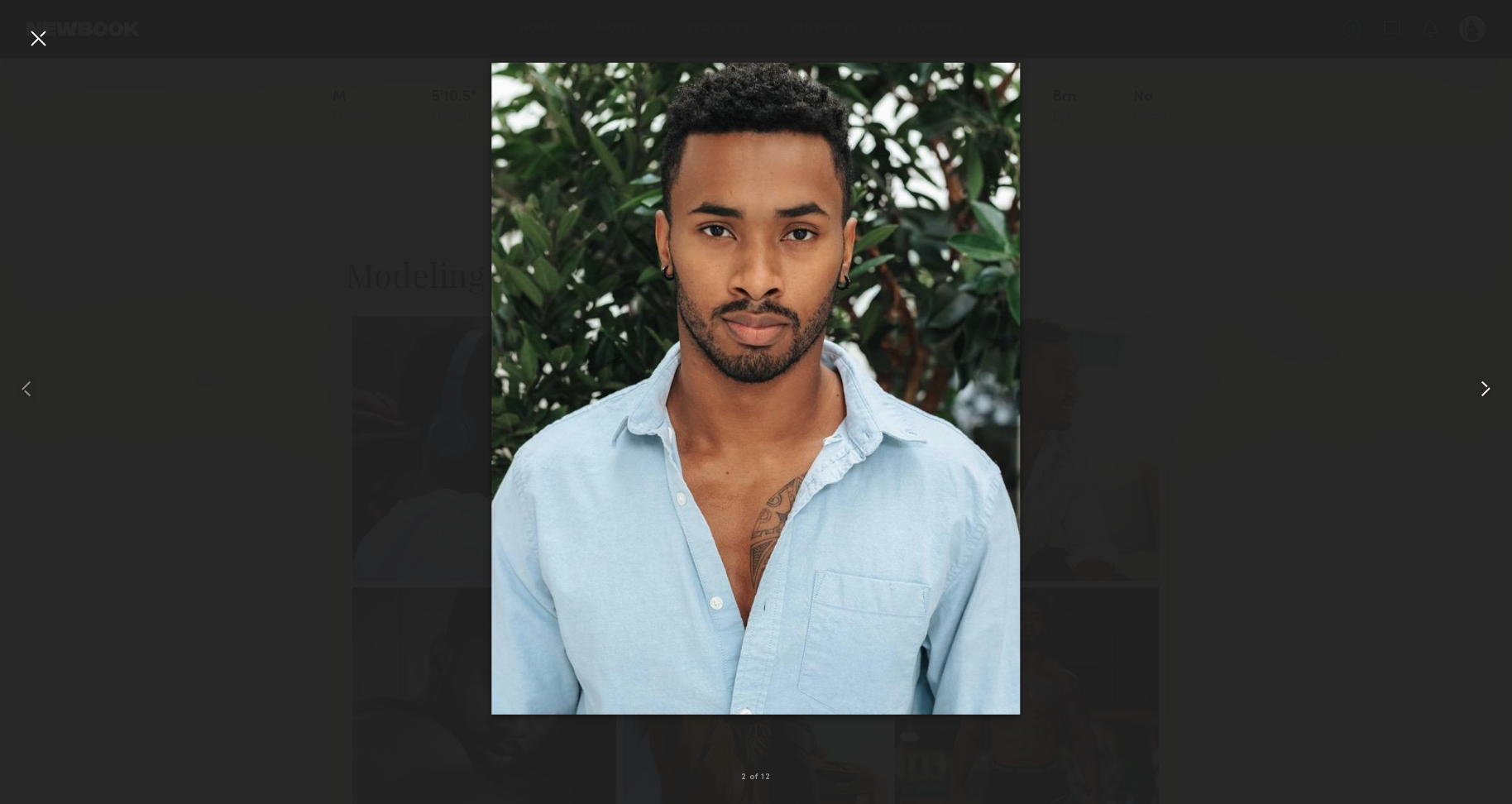
click at [1498, 396] on div at bounding box center [1482, 389] width 61 height 725
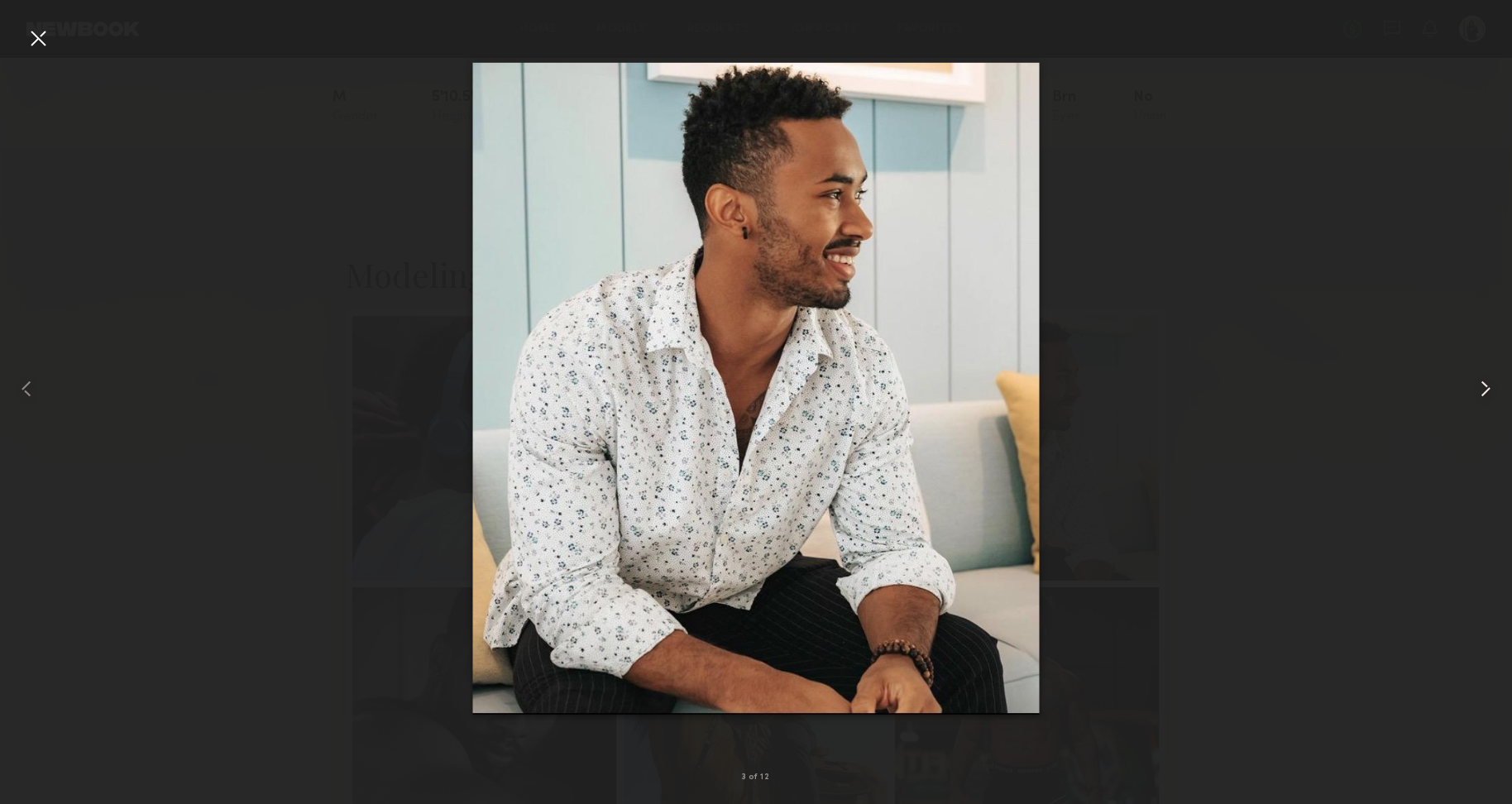
click at [1492, 395] on common-icon at bounding box center [1484, 388] width 27 height 27
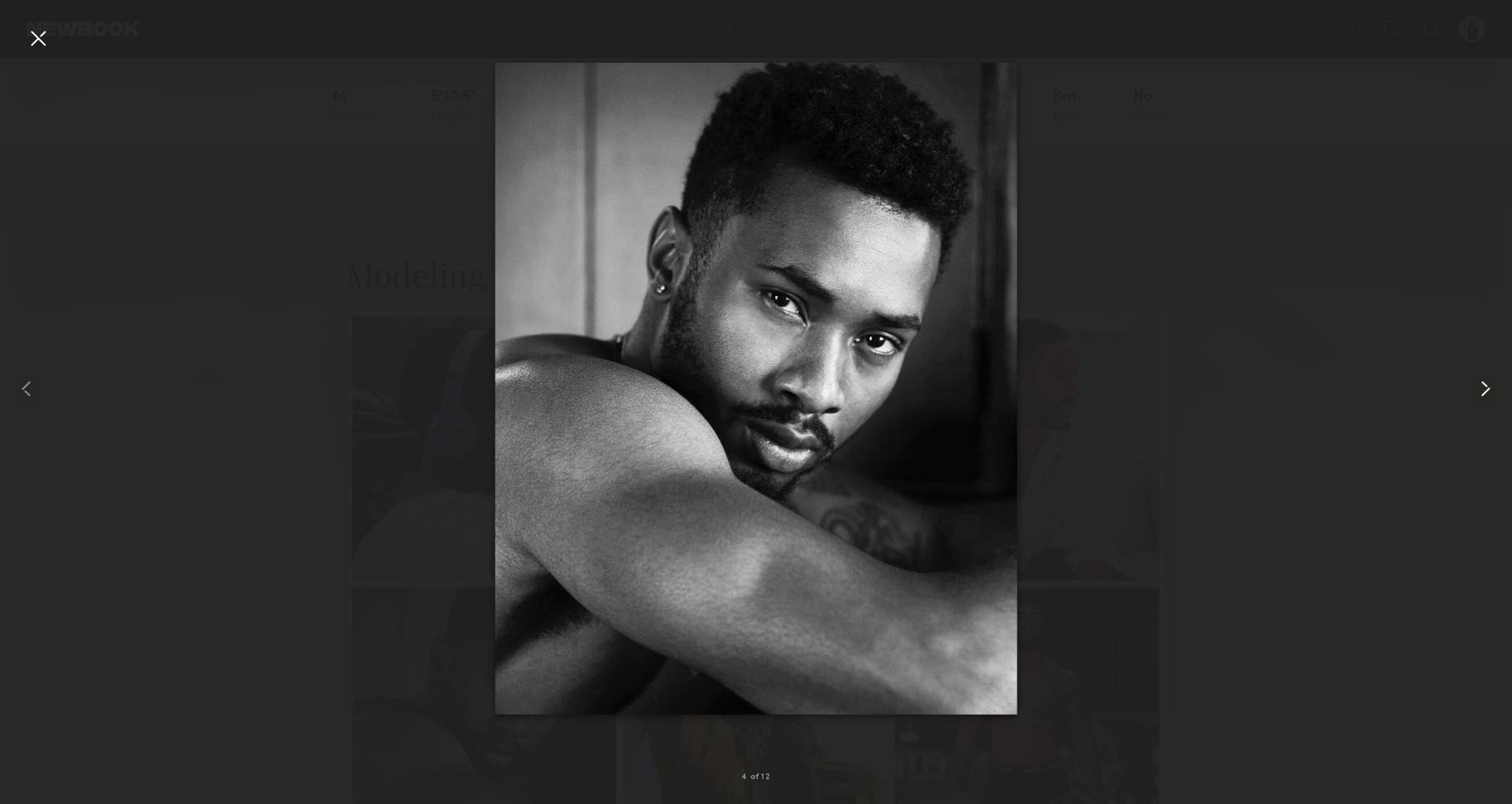
click at [1492, 395] on common-icon at bounding box center [1484, 388] width 27 height 27
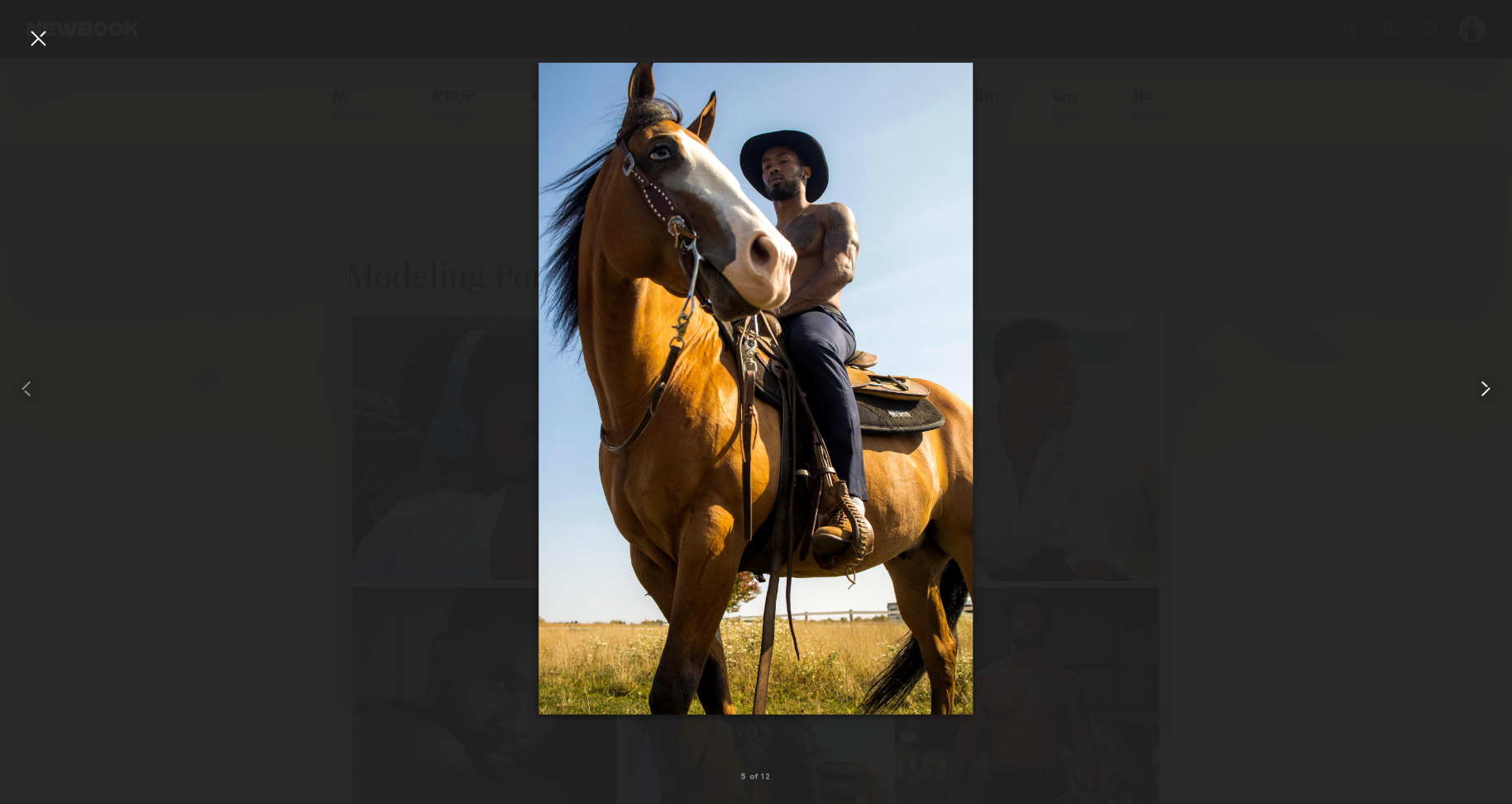
click at [1492, 395] on common-icon at bounding box center [1484, 388] width 27 height 27
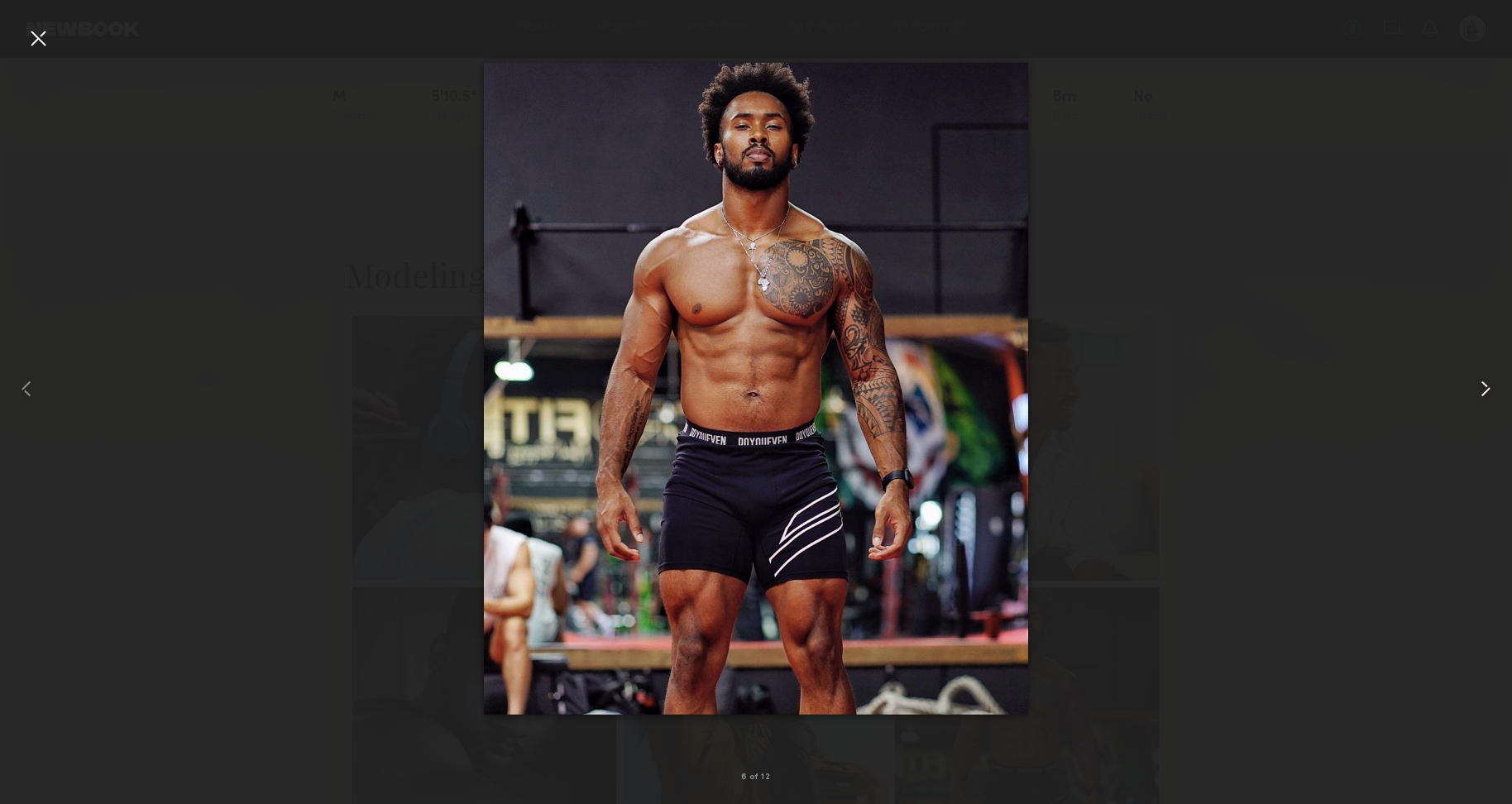
click at [1492, 395] on common-icon at bounding box center [1484, 388] width 27 height 27
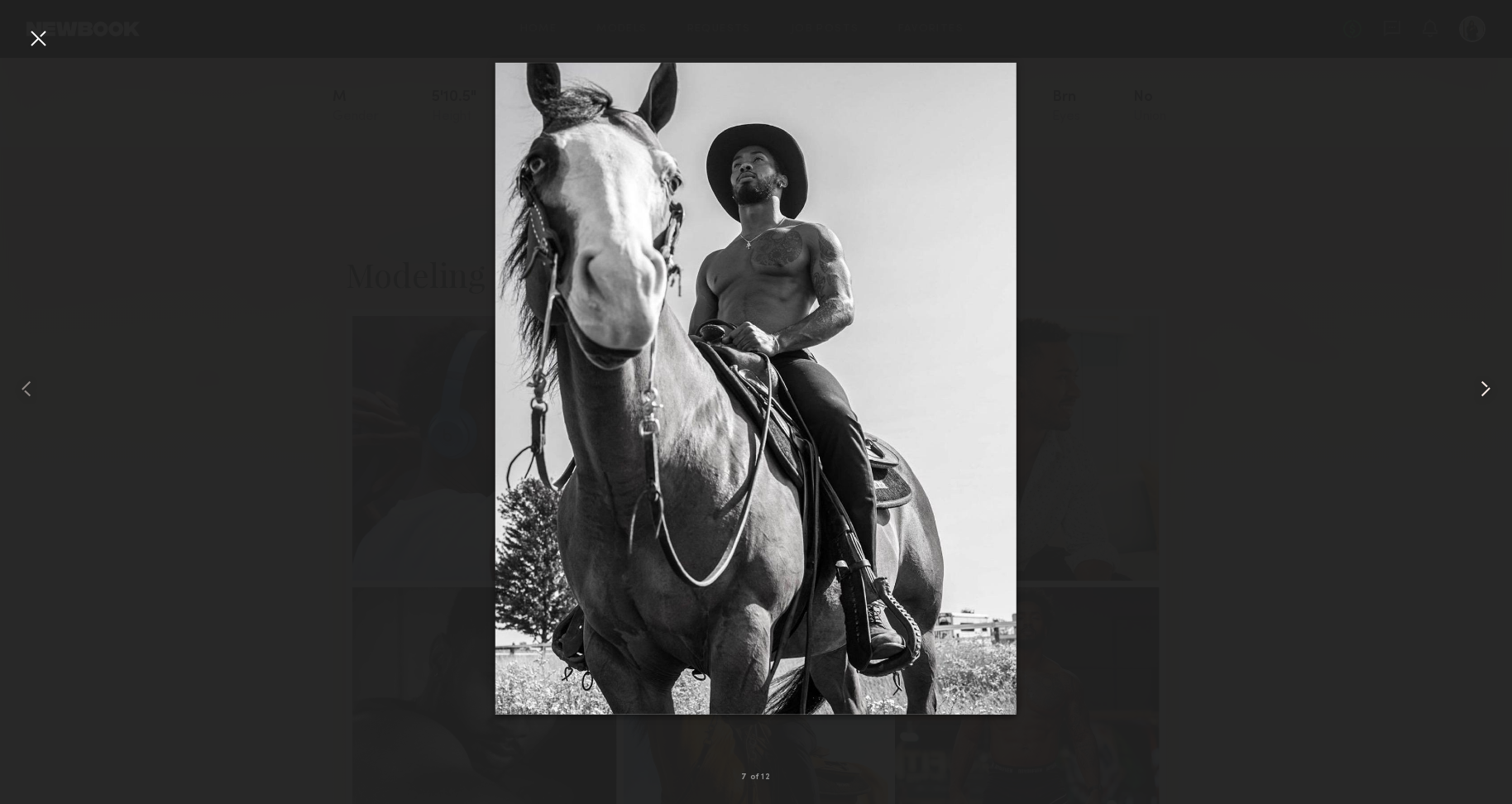
click at [1492, 395] on common-icon at bounding box center [1484, 388] width 27 height 27
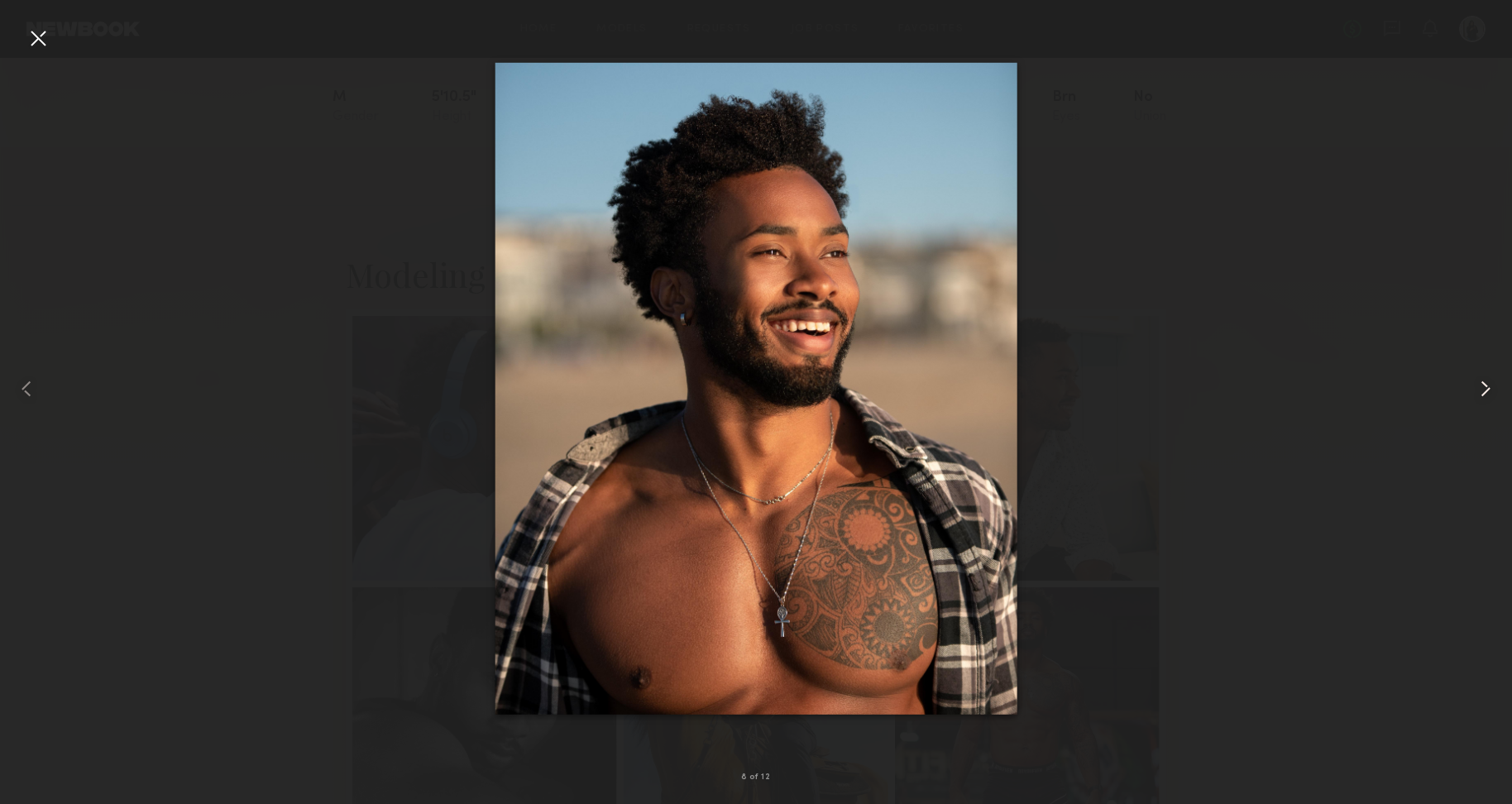
click at [1492, 395] on common-icon at bounding box center [1484, 388] width 27 height 27
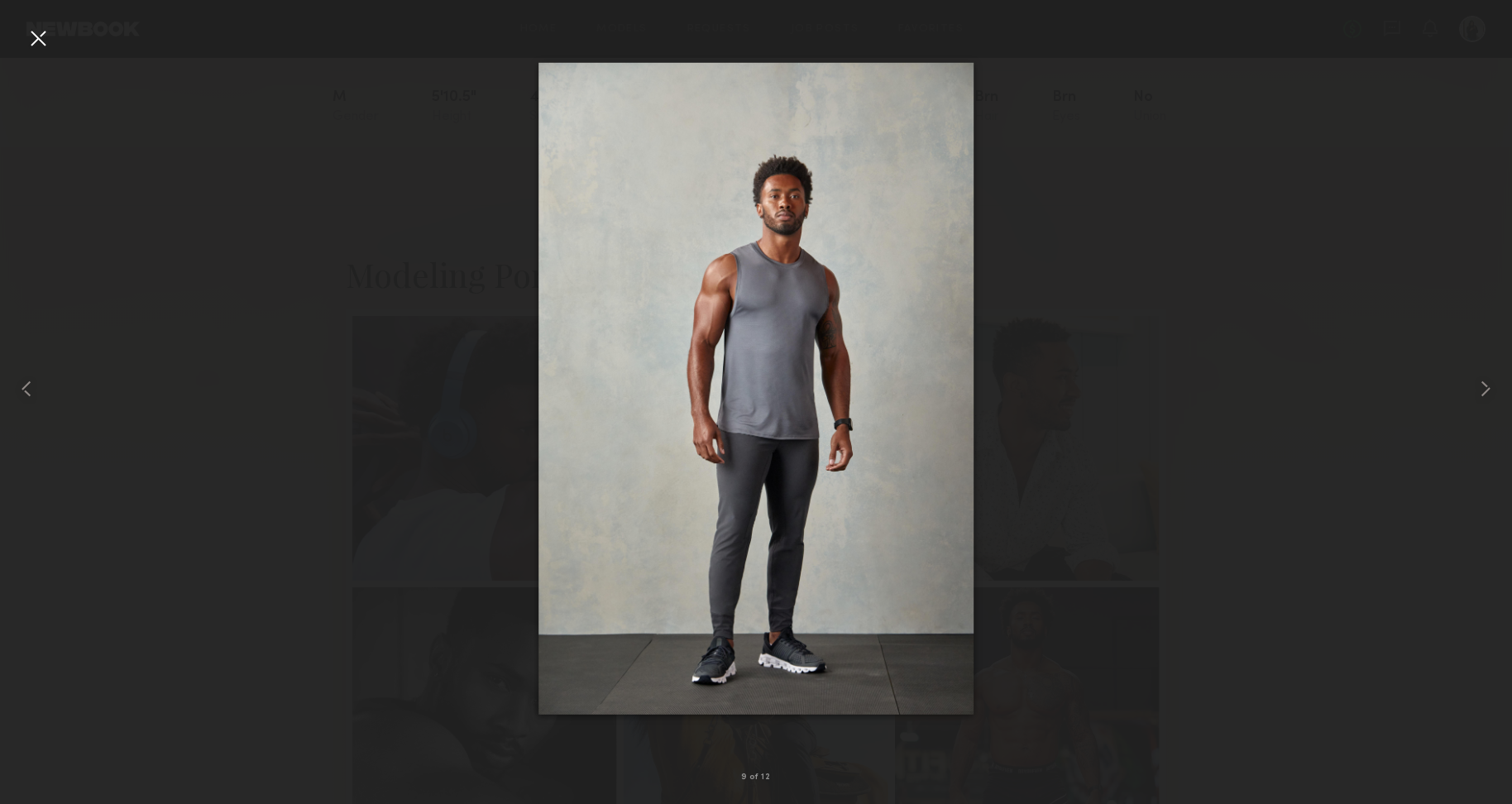
click at [1348, 318] on div at bounding box center [756, 389] width 1512 height 725
click at [29, 41] on div at bounding box center [38, 38] width 27 height 27
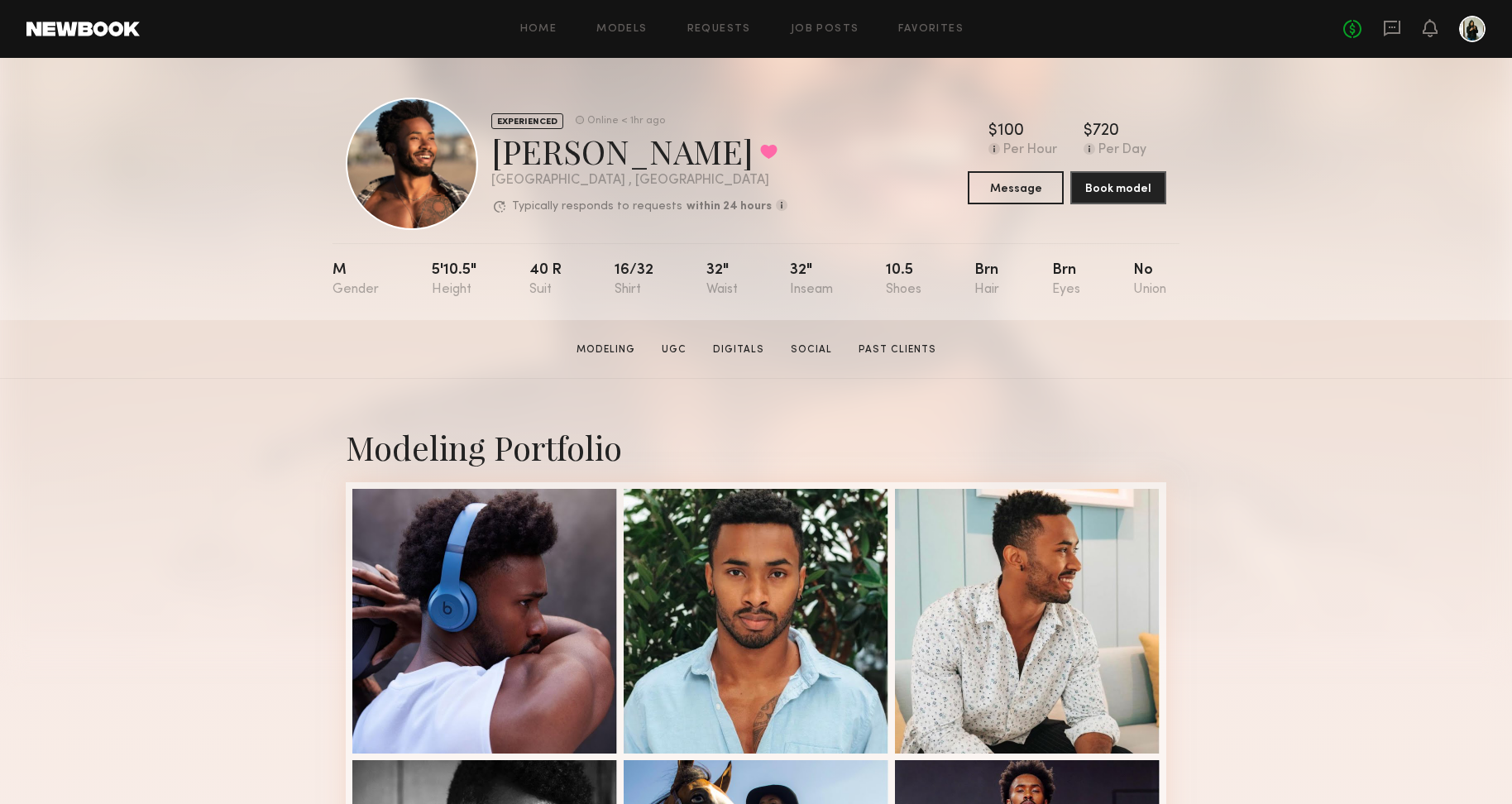
scroll to position [0, 0]
click at [1013, 186] on button "Message" at bounding box center [1015, 187] width 96 height 33
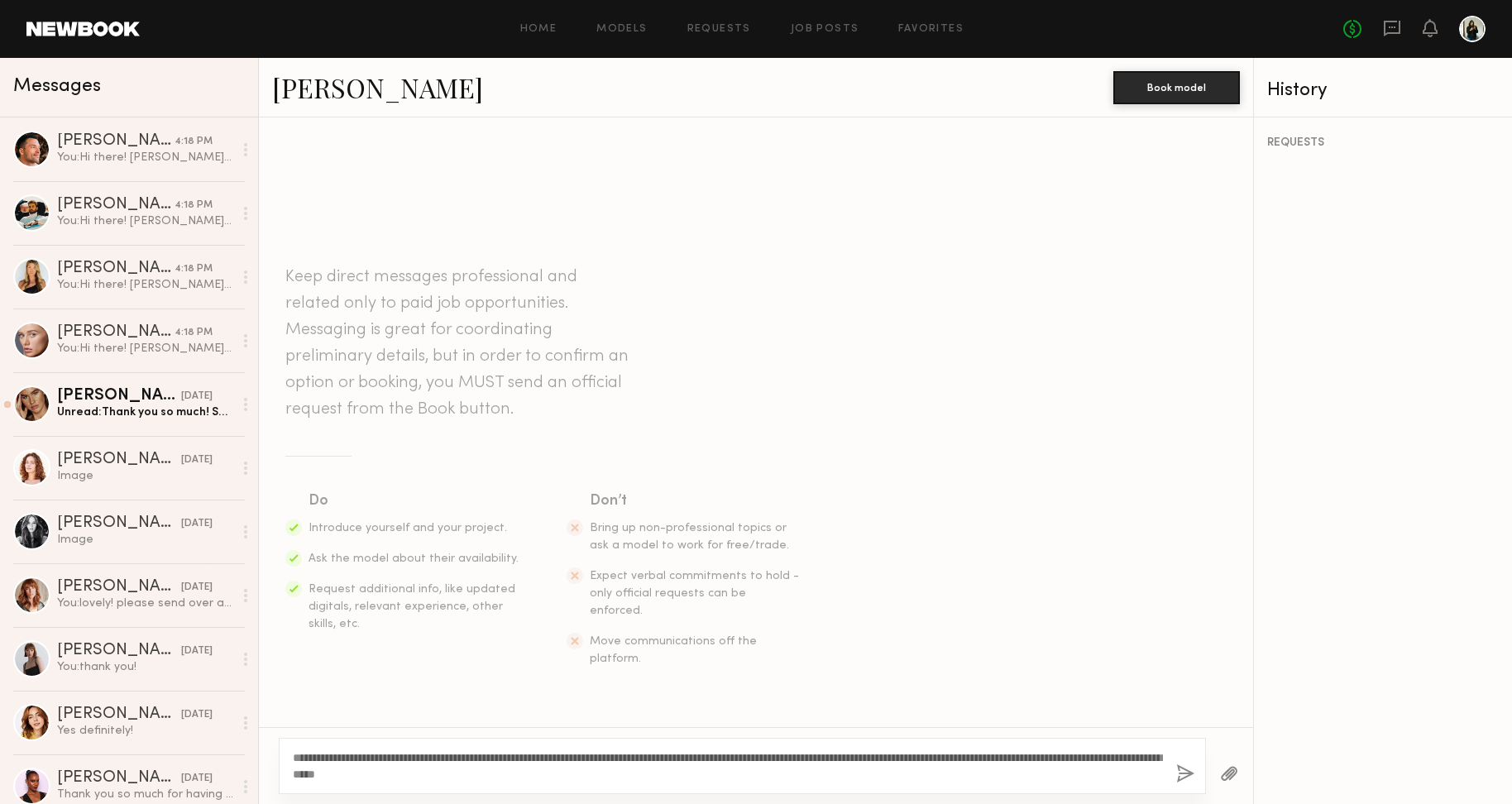
type textarea "**********"
click at [1187, 770] on button "button" at bounding box center [1185, 775] width 18 height 20
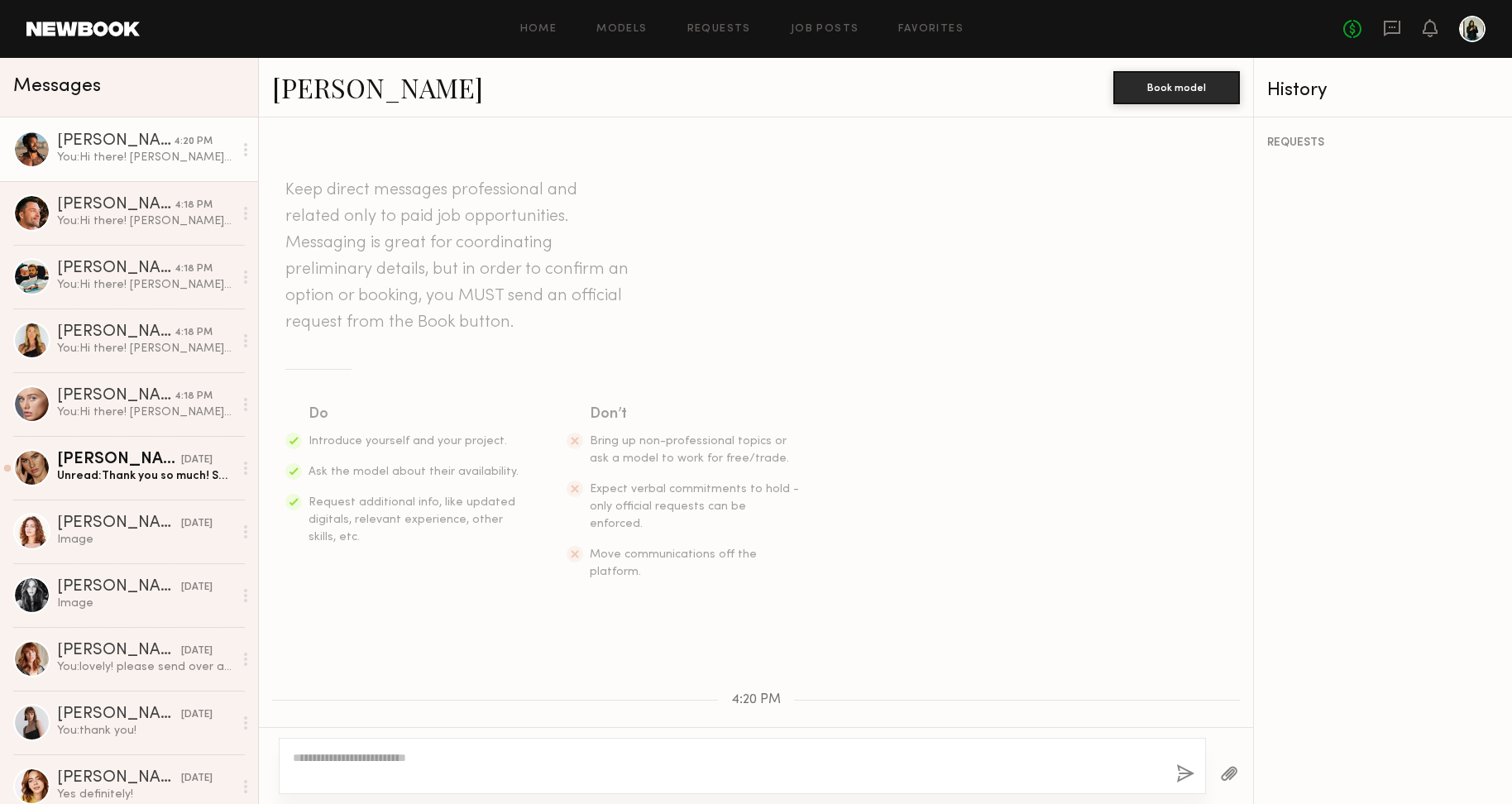
scroll to position [121, 0]
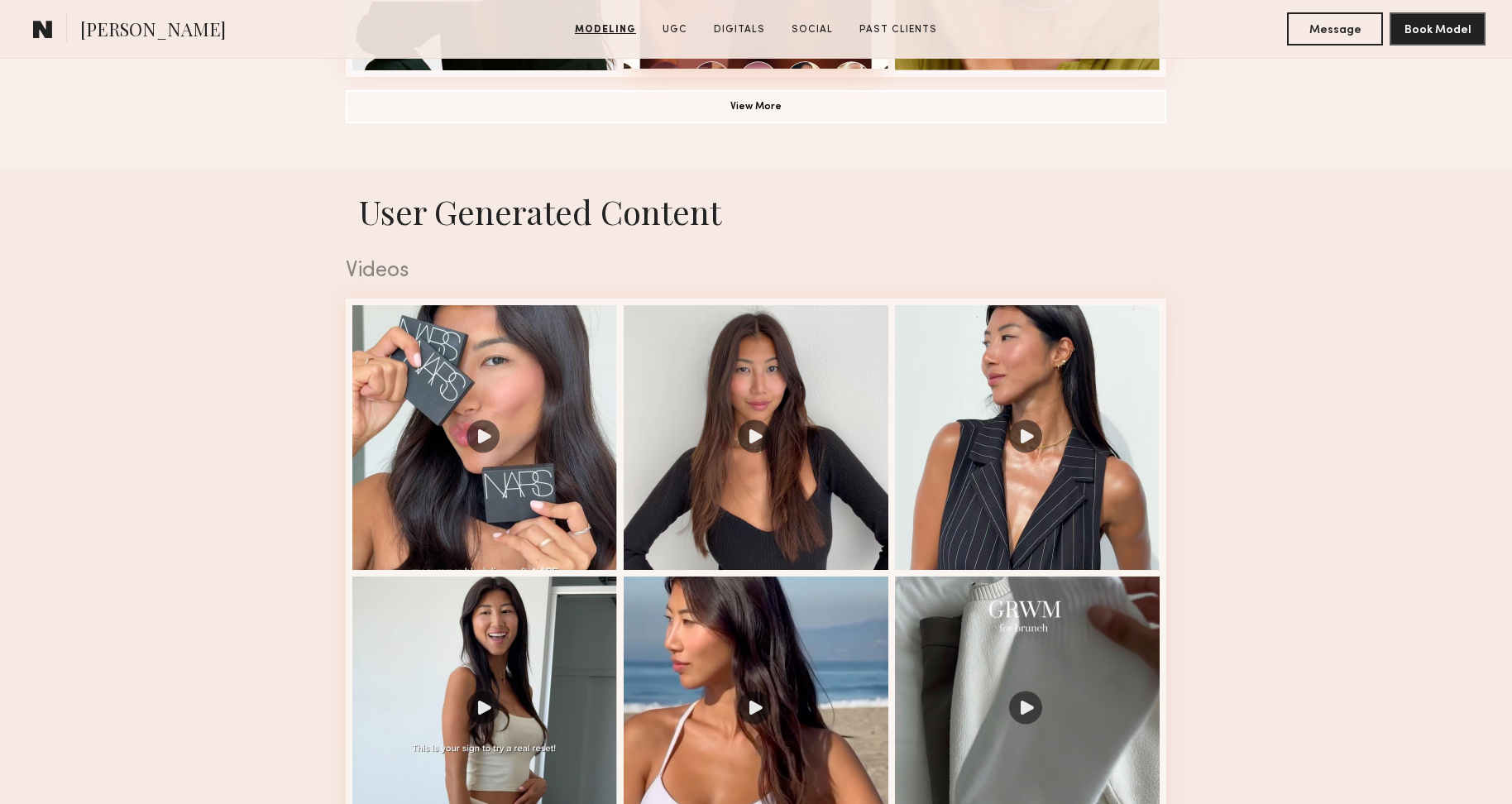
scroll to position [2227, 0]
